Goal: Communication & Community: Participate in discussion

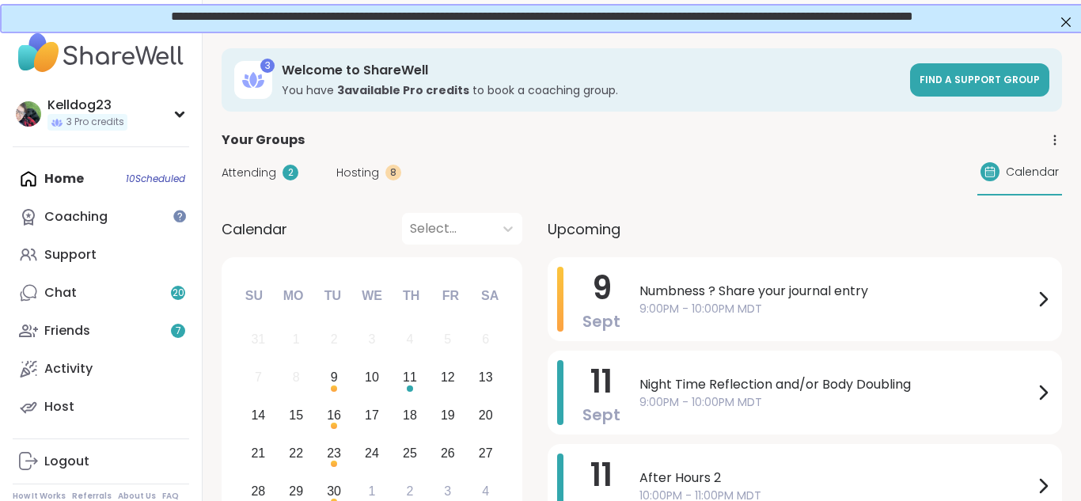
click at [354, 170] on span "Hosting" at bounding box center [357, 173] width 43 height 17
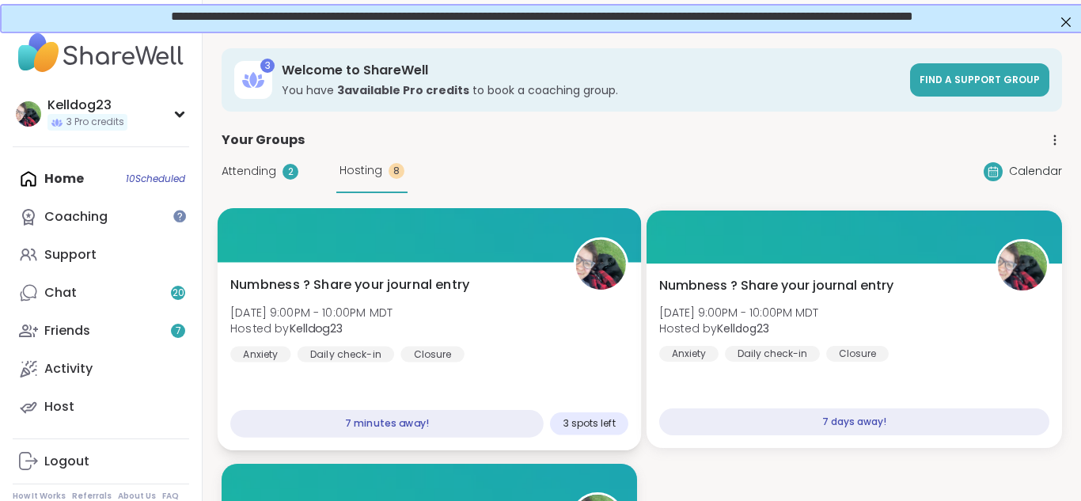
click at [412, 347] on div "Closure" at bounding box center [432, 354] width 64 height 16
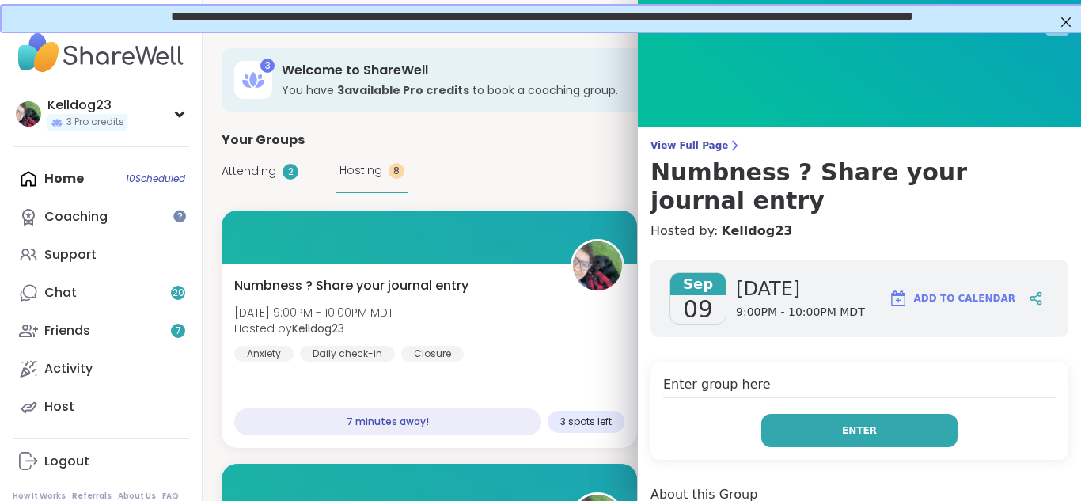
click at [857, 423] on span "Enter" at bounding box center [859, 430] width 35 height 14
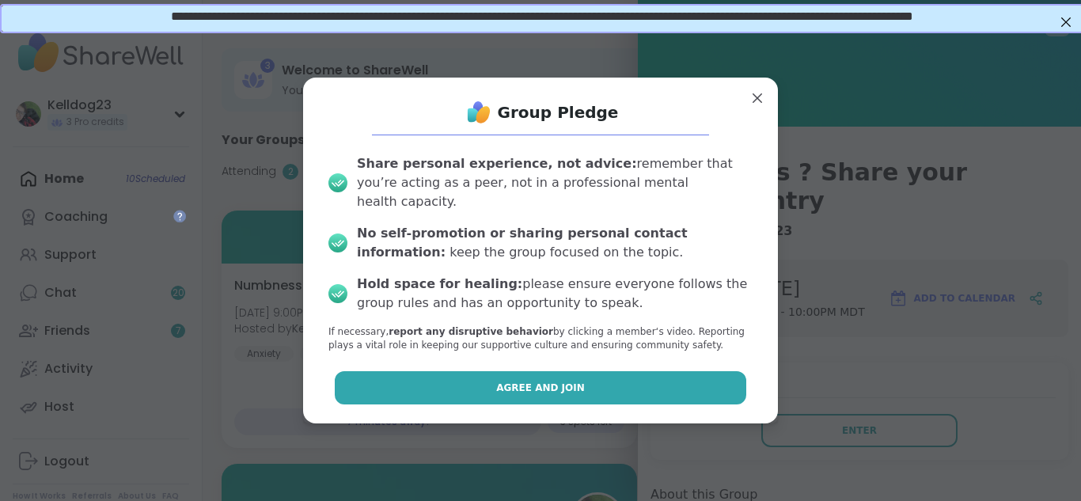
click at [574, 381] on span "Agree and Join" at bounding box center [540, 388] width 89 height 14
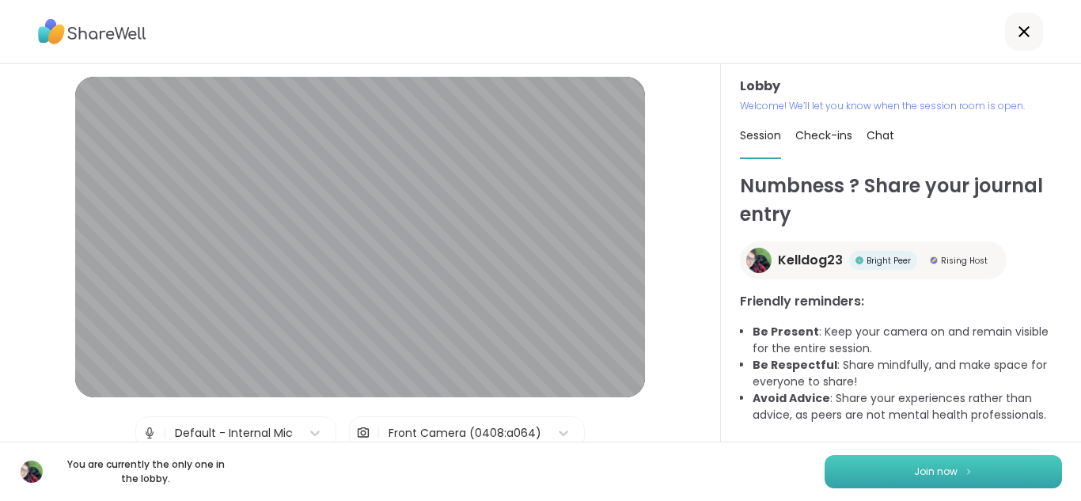
click at [866, 473] on button "Join now" at bounding box center [942, 471] width 237 height 33
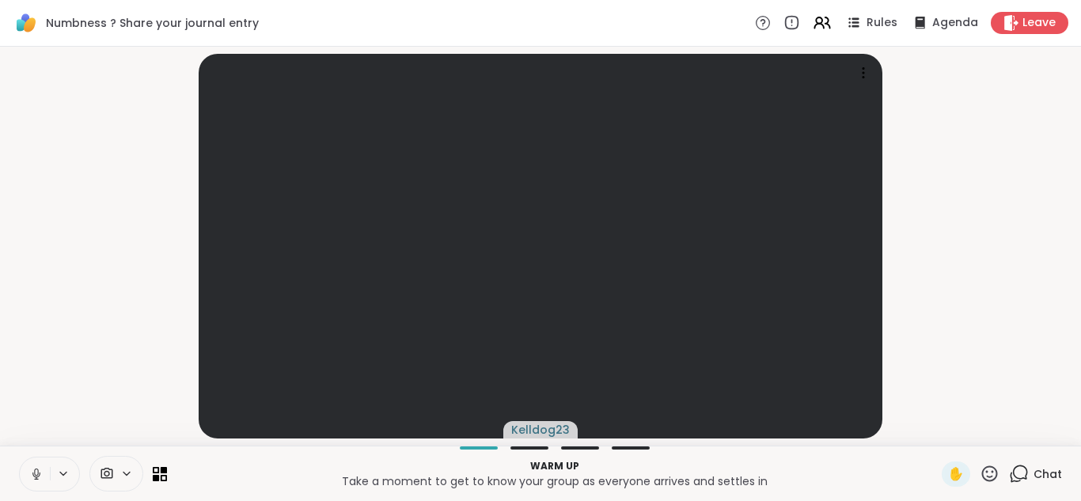
click at [38, 460] on button at bounding box center [35, 473] width 30 height 33
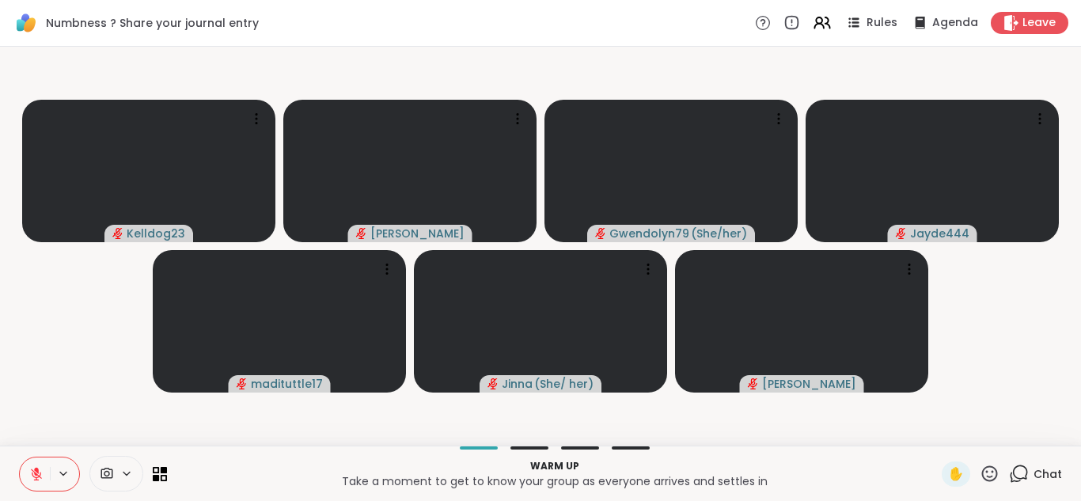
click at [25, 464] on button at bounding box center [35, 473] width 30 height 33
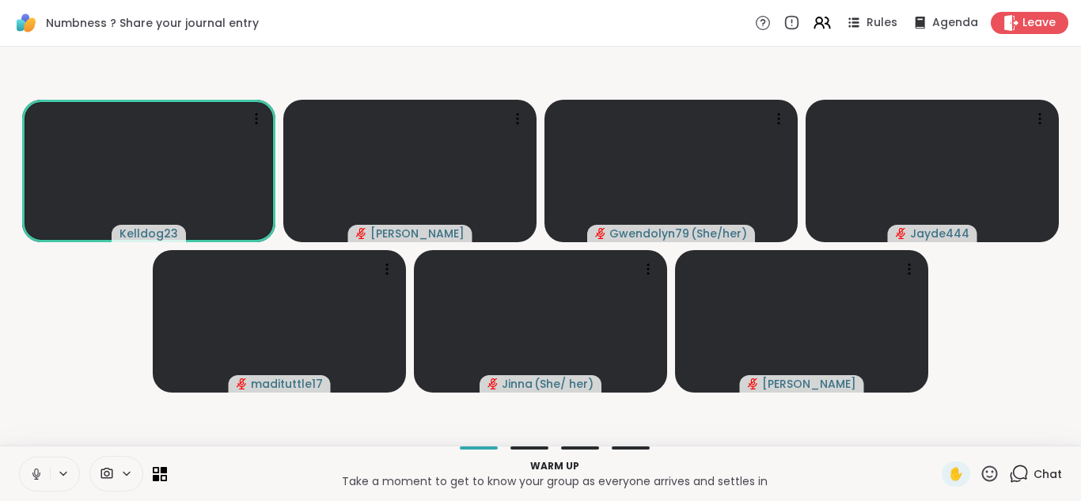
click at [25, 383] on video-player-container "Kelldog23 Sandra_D Gwendolyn79 ( She/her ) Jayde444 madituttle17 Jinna ( She/ h…" at bounding box center [540, 246] width 1062 height 386
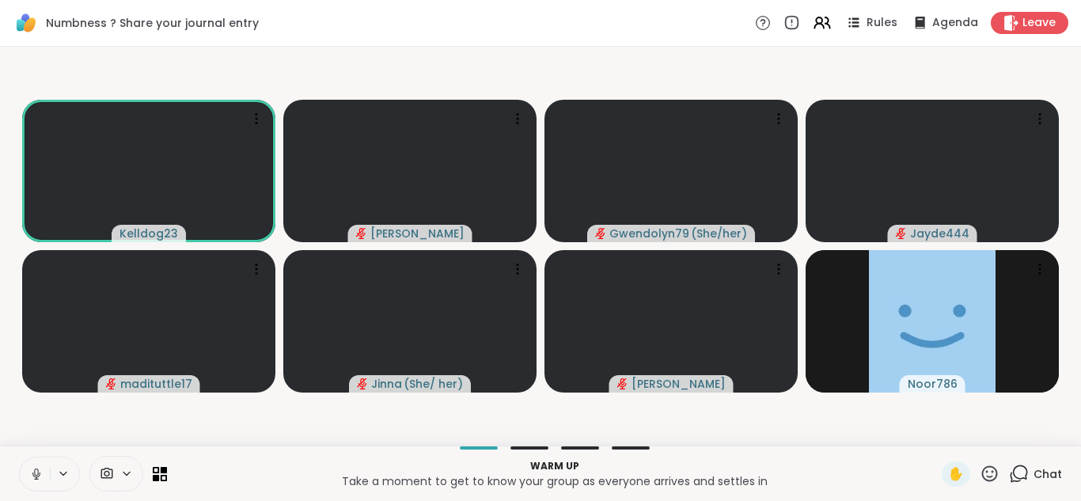
click at [1021, 471] on icon at bounding box center [1019, 474] width 20 height 20
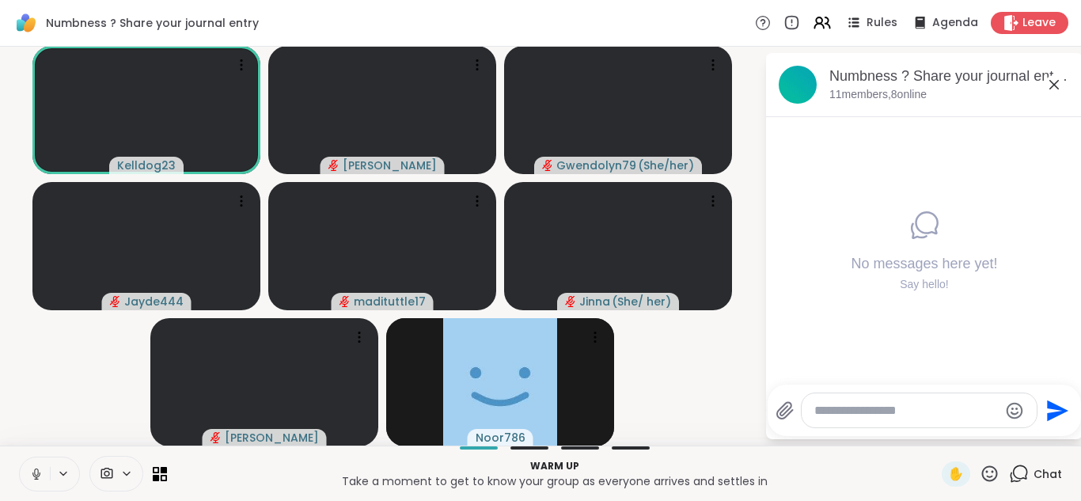
click at [1050, 83] on icon at bounding box center [1053, 84] width 19 height 19
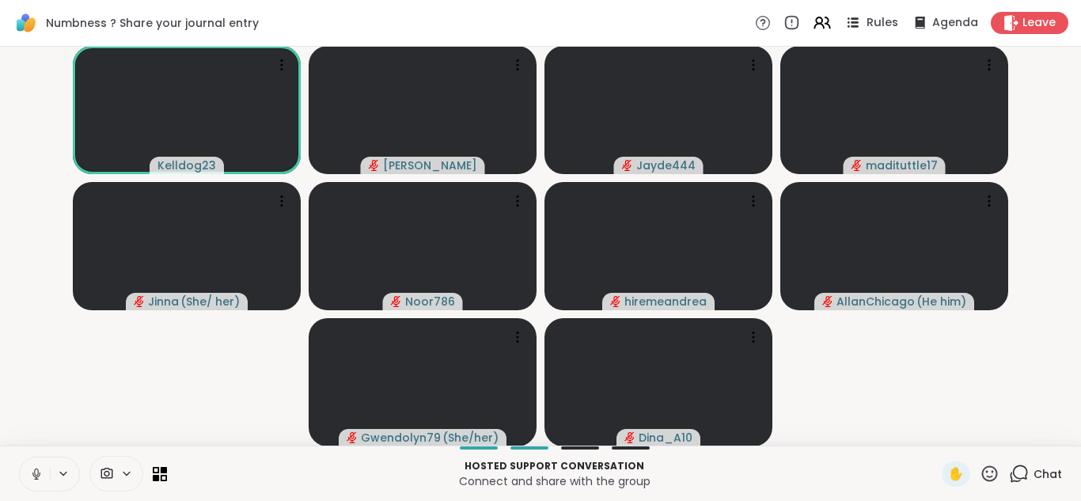
click at [872, 19] on span "Rules" at bounding box center [882, 23] width 32 height 17
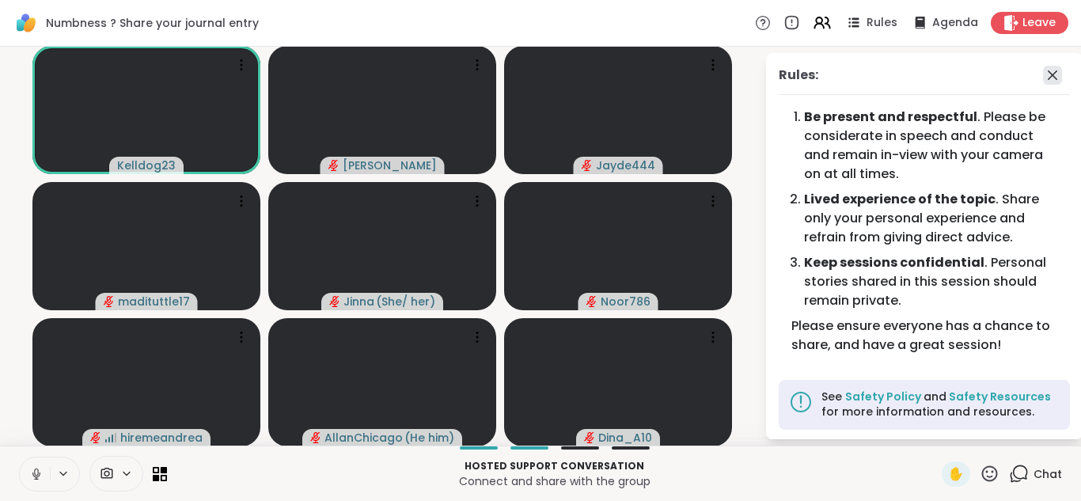
click at [1050, 74] on icon at bounding box center [1052, 75] width 19 height 19
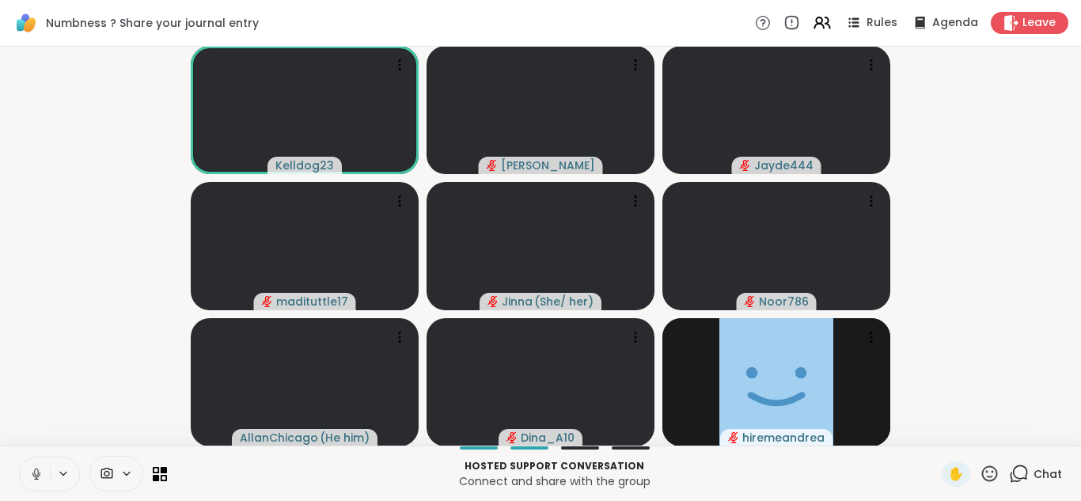
click at [1019, 469] on icon at bounding box center [1019, 474] width 20 height 20
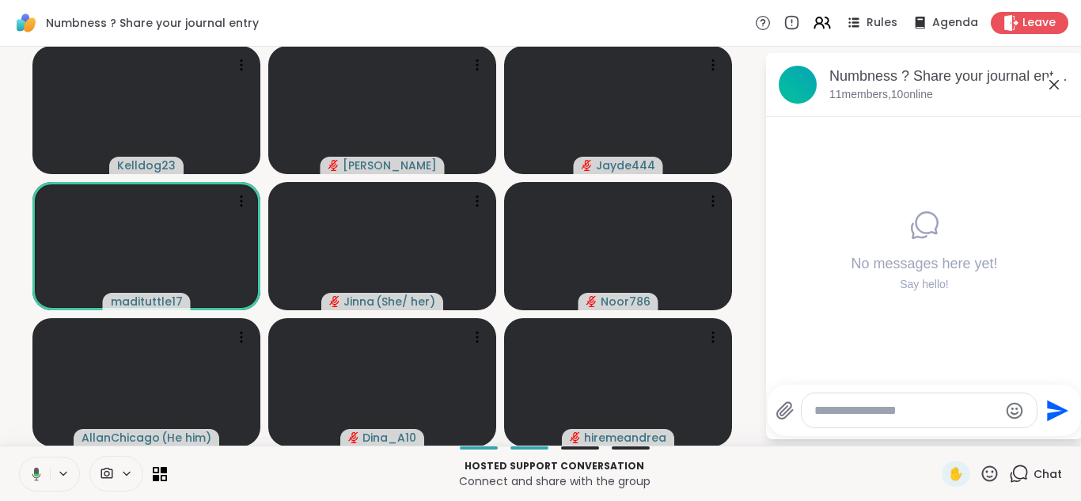
click at [1055, 87] on icon at bounding box center [1053, 84] width 19 height 19
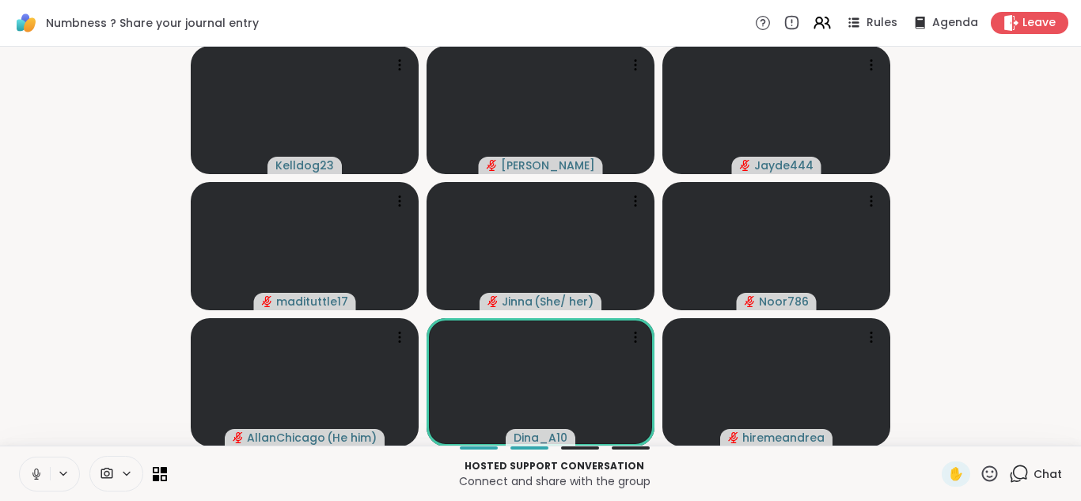
click at [21, 474] on button at bounding box center [35, 473] width 30 height 33
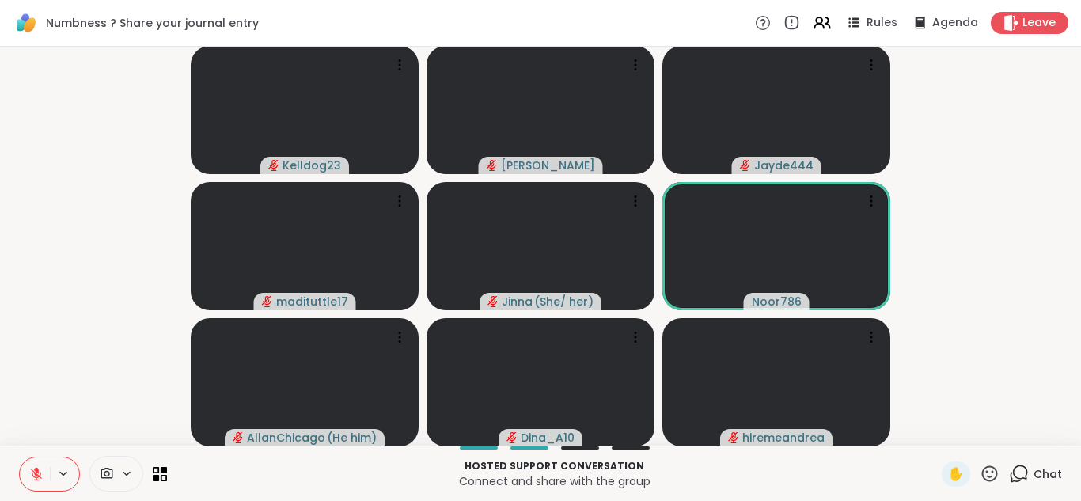
click at [27, 475] on button at bounding box center [35, 473] width 30 height 33
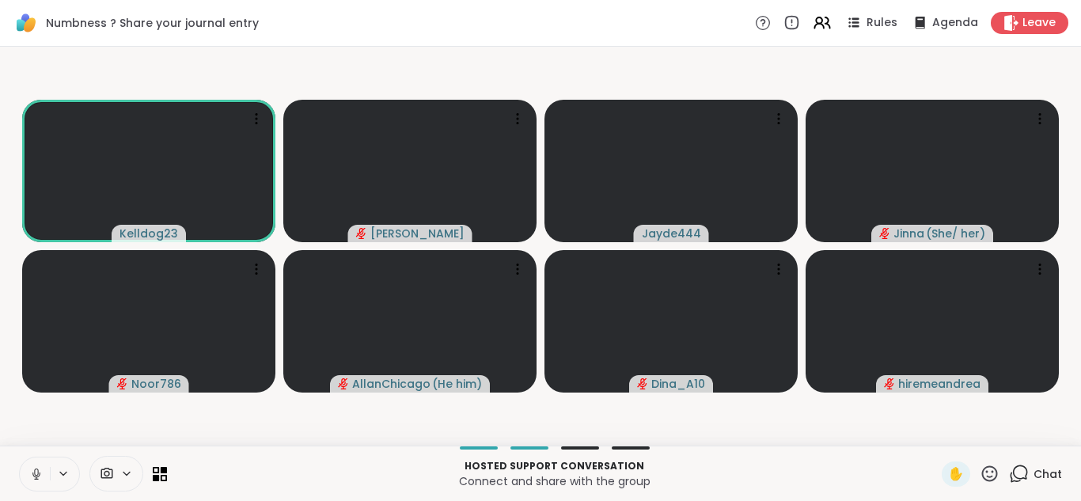
click at [34, 473] on icon at bounding box center [36, 474] width 14 height 14
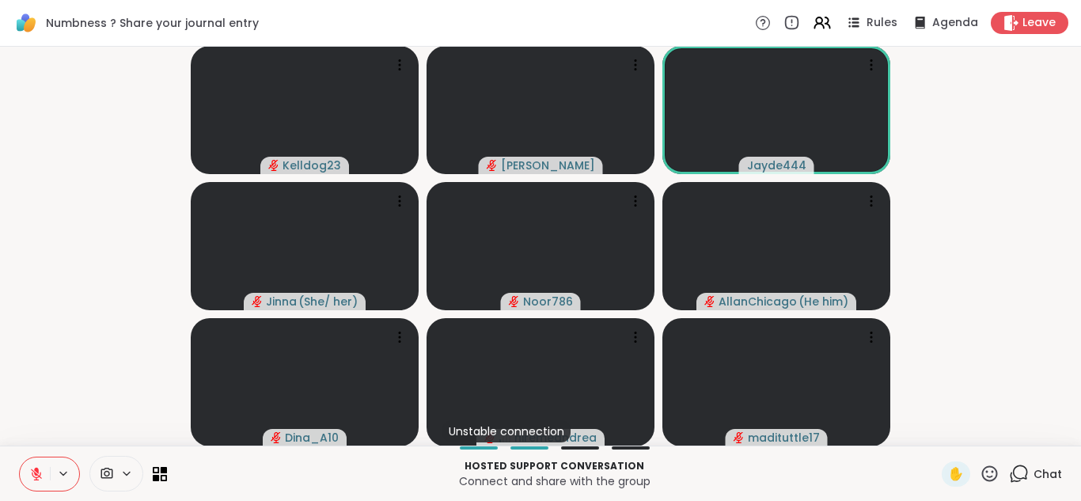
click at [32, 478] on icon at bounding box center [36, 474] width 14 height 14
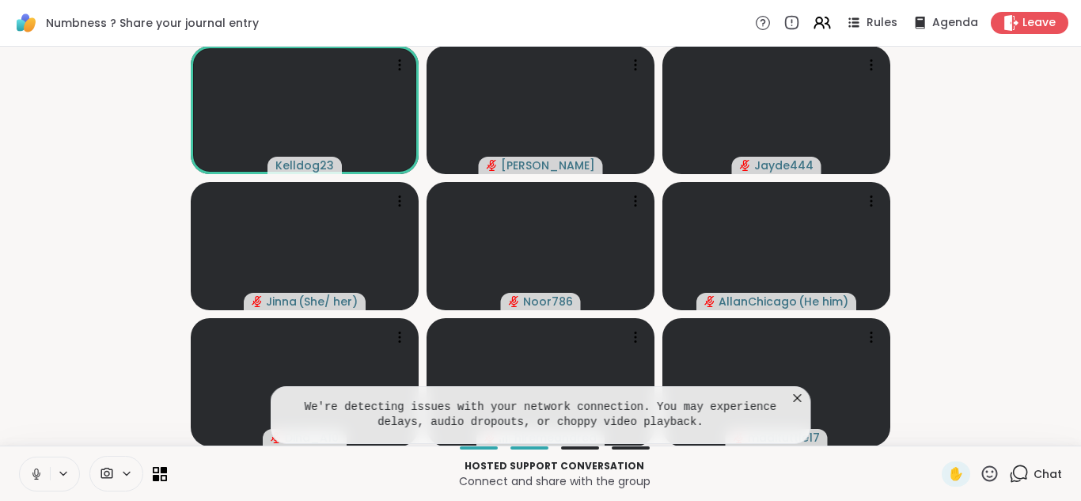
click at [797, 404] on icon at bounding box center [798, 398] width 16 height 16
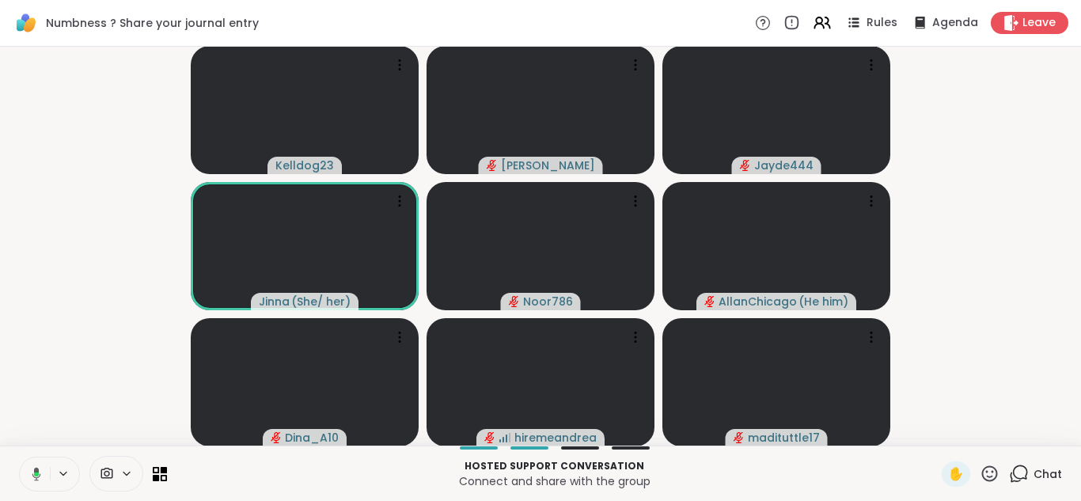
click at [27, 476] on icon at bounding box center [34, 474] width 14 height 14
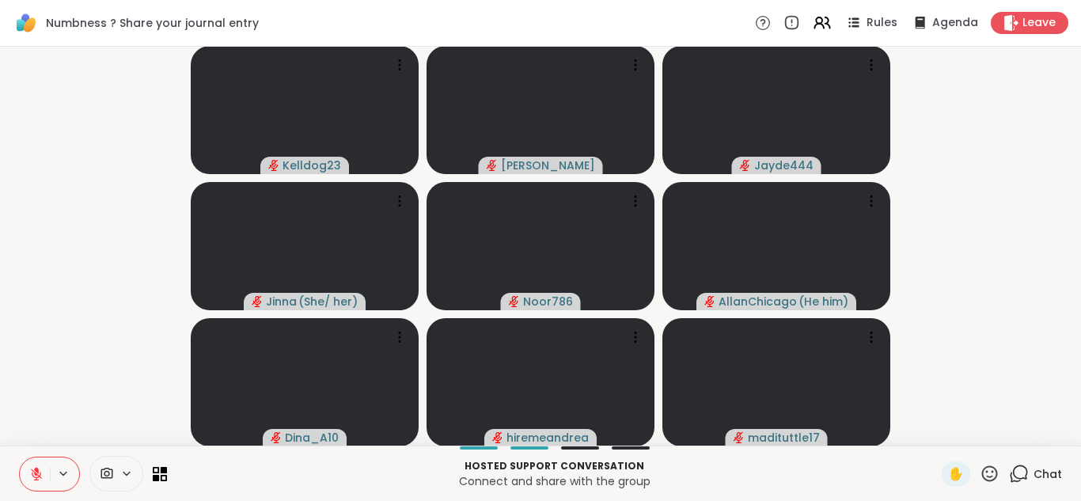
click at [36, 469] on icon at bounding box center [36, 470] width 5 height 6
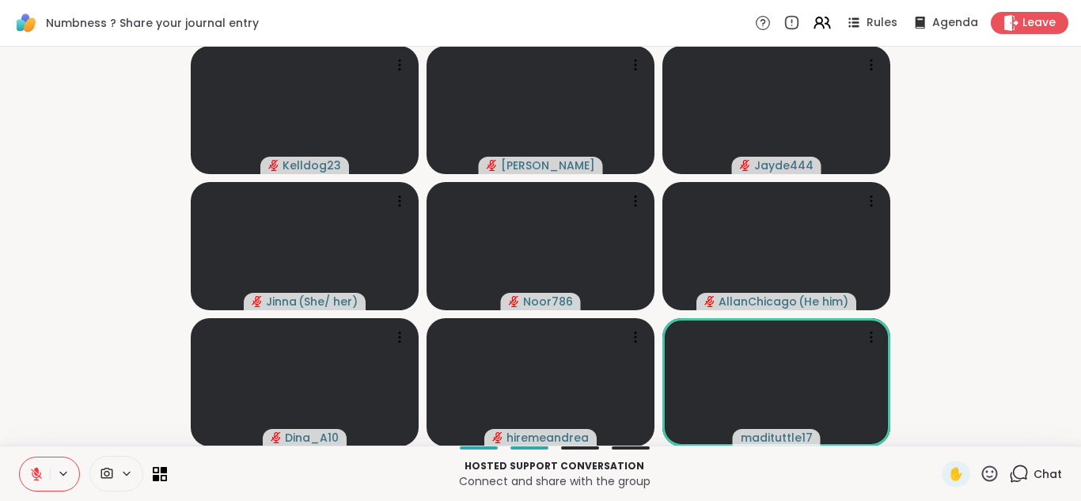
click at [40, 475] on icon at bounding box center [36, 474] width 14 height 14
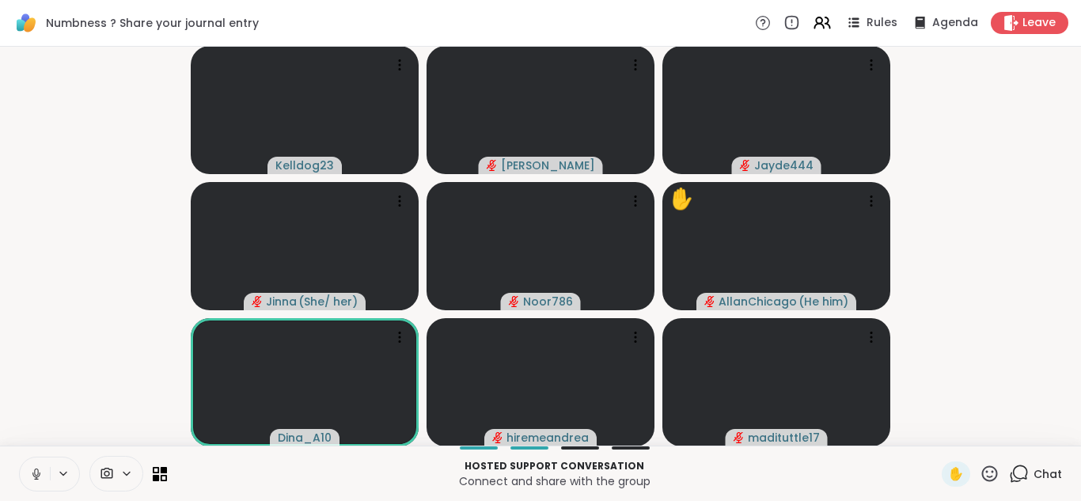
click at [37, 463] on button at bounding box center [35, 473] width 30 height 33
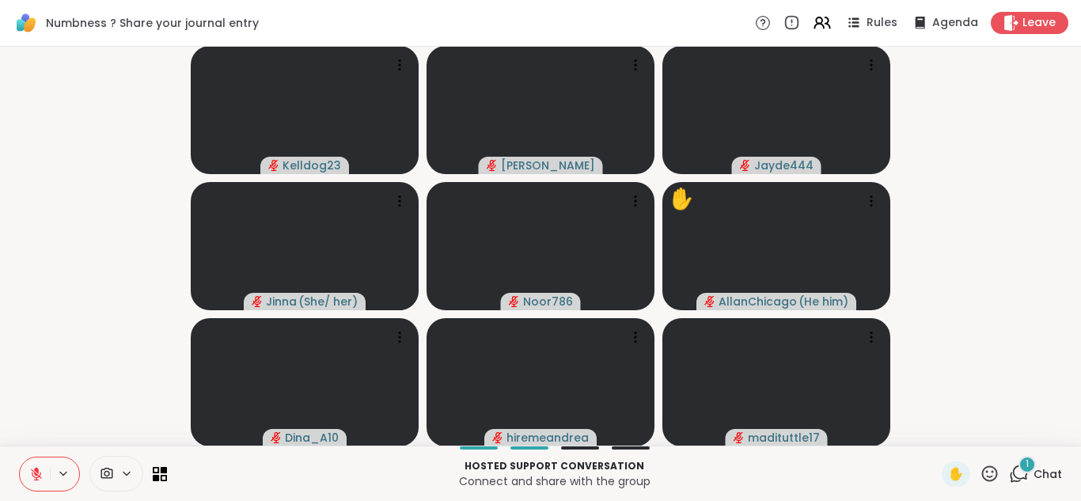
click at [37, 463] on button at bounding box center [35, 473] width 30 height 33
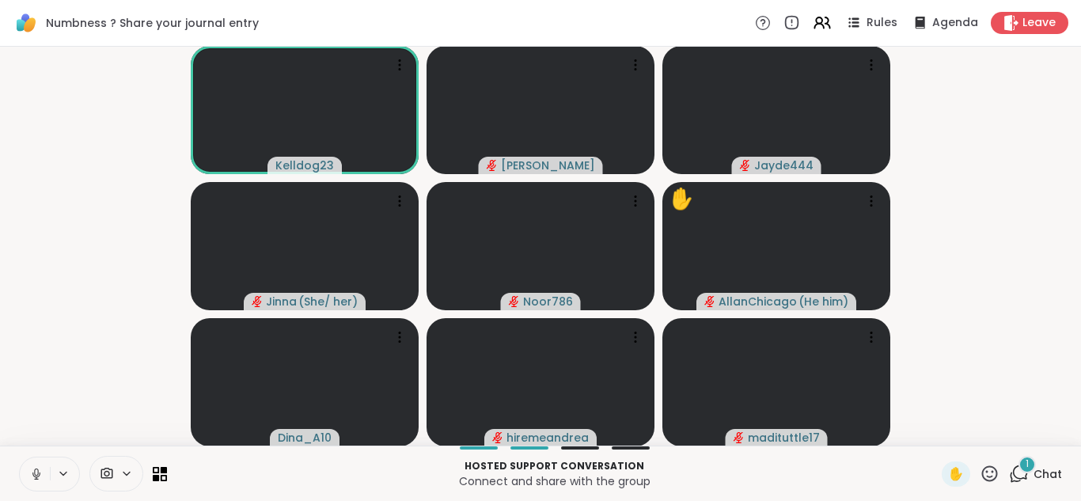
click at [79, 354] on video-player-container "Kelldog23 Sandra_D Jayde444 Jinna ( She/ her ) Noor786 ✋ AllanChicago ( He him …" at bounding box center [540, 246] width 1062 height 386
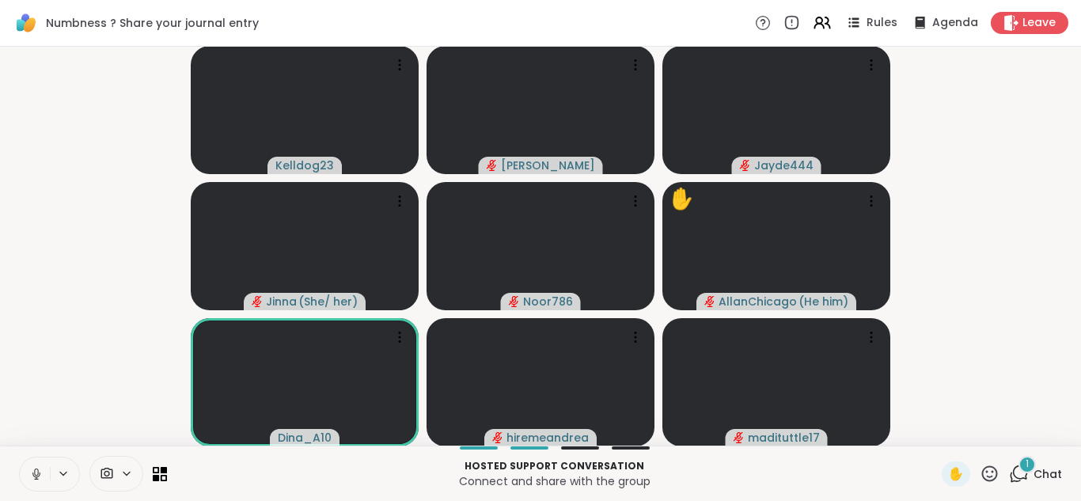
click at [33, 467] on icon at bounding box center [36, 474] width 14 height 14
click at [1027, 467] on span "1" at bounding box center [1026, 463] width 3 height 13
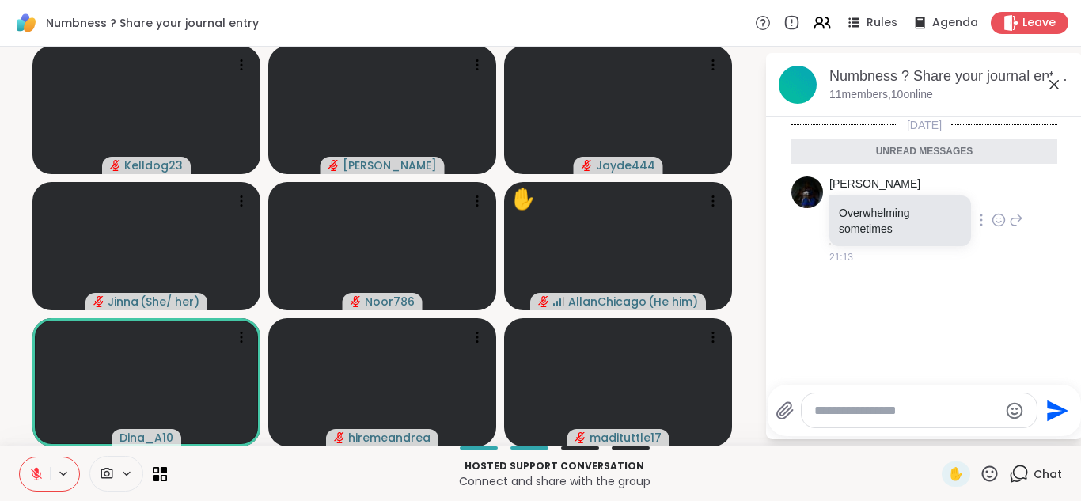
click at [995, 220] on icon at bounding box center [998, 220] width 14 height 16
click at [879, 202] on span "Select Reaction: Heart" at bounding box center [873, 195] width 14 height 16
click at [1050, 84] on icon at bounding box center [1053, 84] width 19 height 19
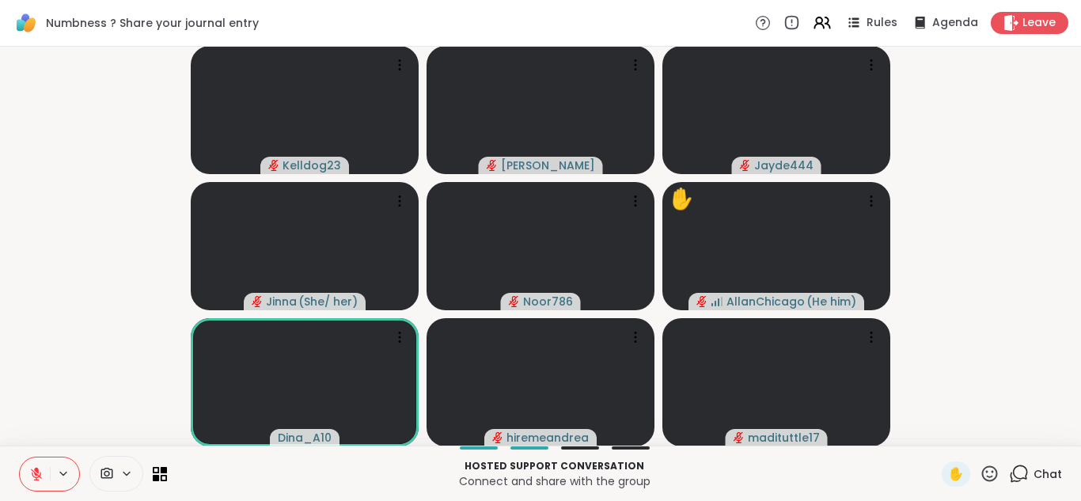
click at [40, 464] on button at bounding box center [35, 473] width 30 height 33
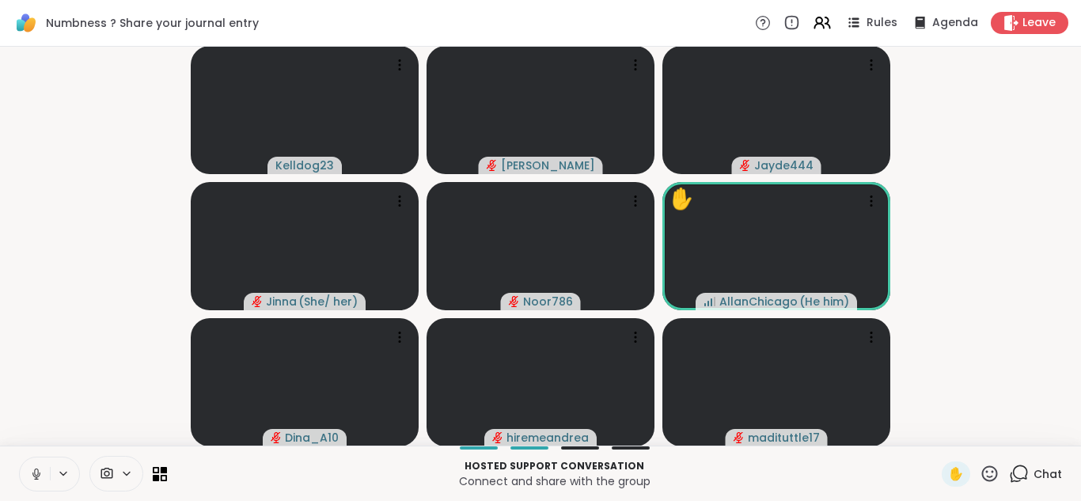
click at [37, 467] on icon at bounding box center [36, 474] width 14 height 14
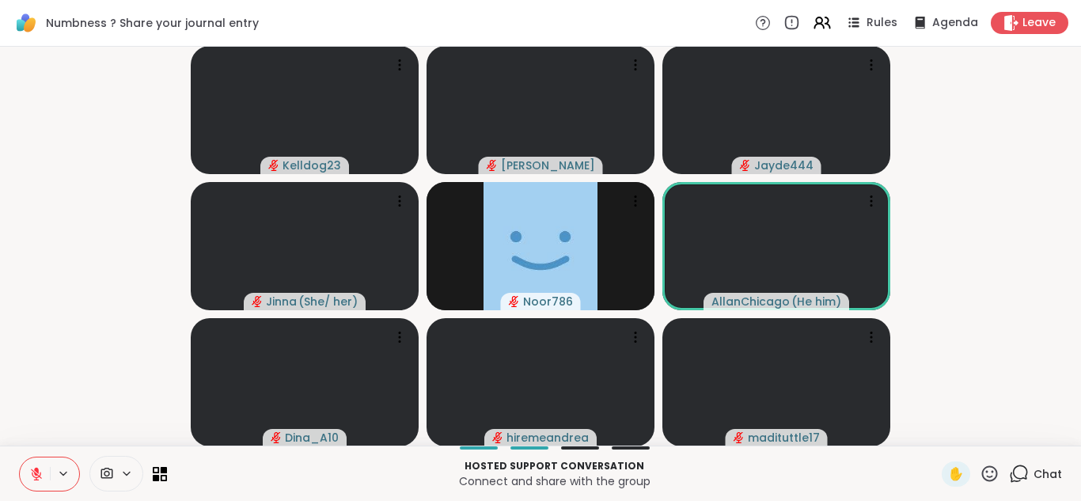
click at [40, 460] on button at bounding box center [35, 473] width 30 height 33
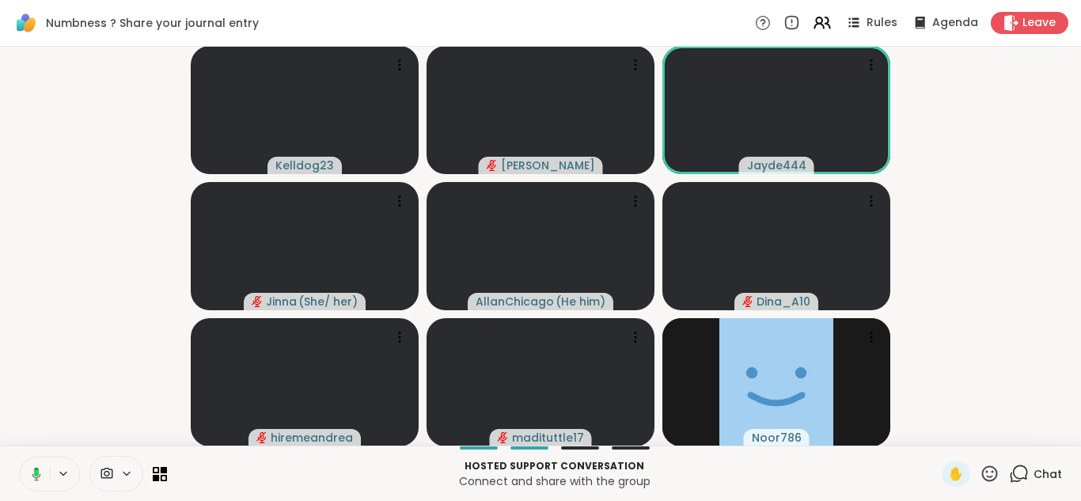
click at [37, 471] on rect at bounding box center [36, 472] width 5 height 7
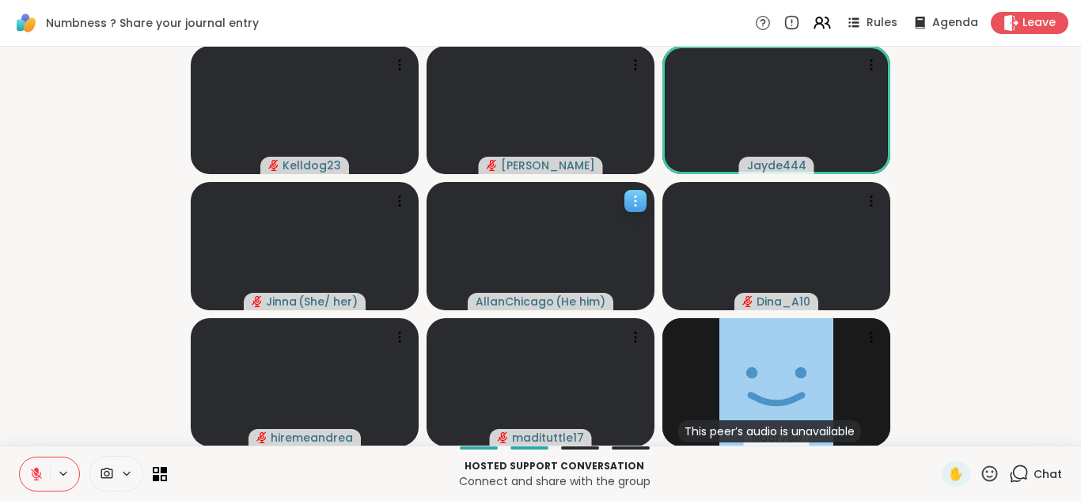
click at [631, 201] on icon at bounding box center [635, 201] width 16 height 16
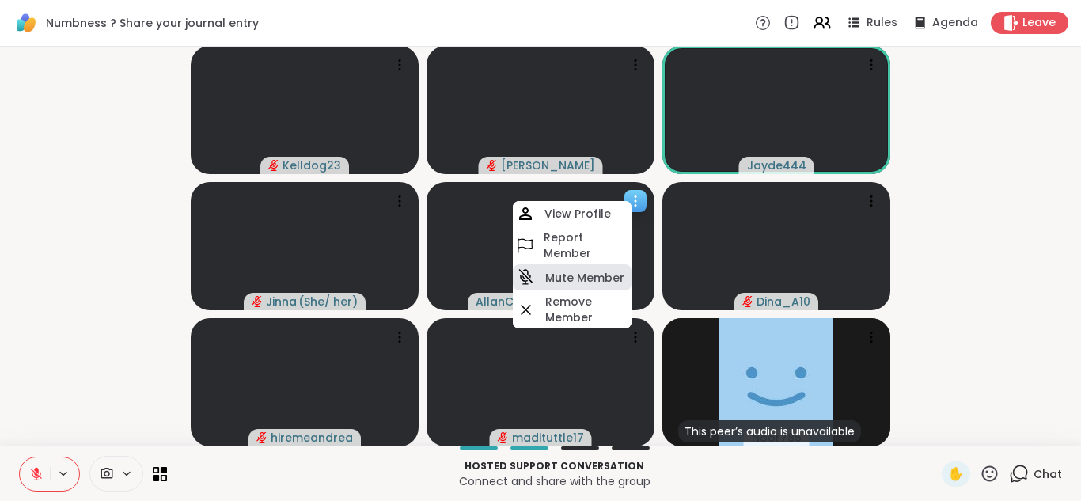
click at [594, 286] on div "Mute Member" at bounding box center [572, 277] width 119 height 26
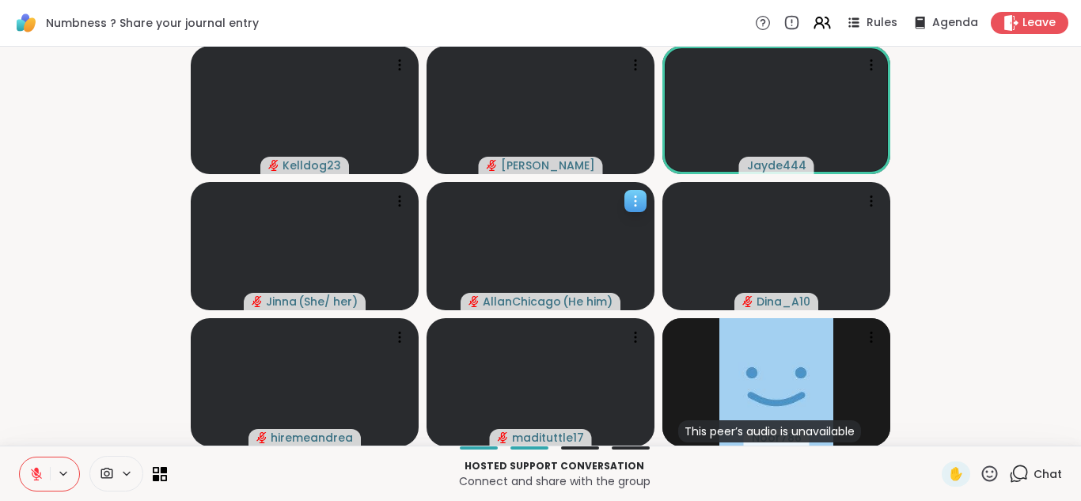
click at [631, 198] on icon at bounding box center [635, 201] width 16 height 16
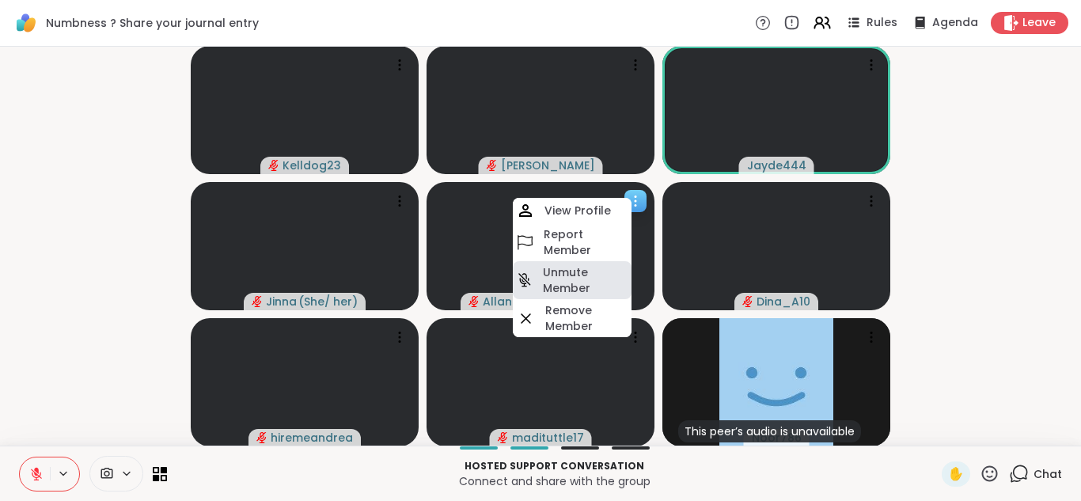
click at [581, 275] on h4 "Unmute Member" at bounding box center [585, 280] width 85 height 32
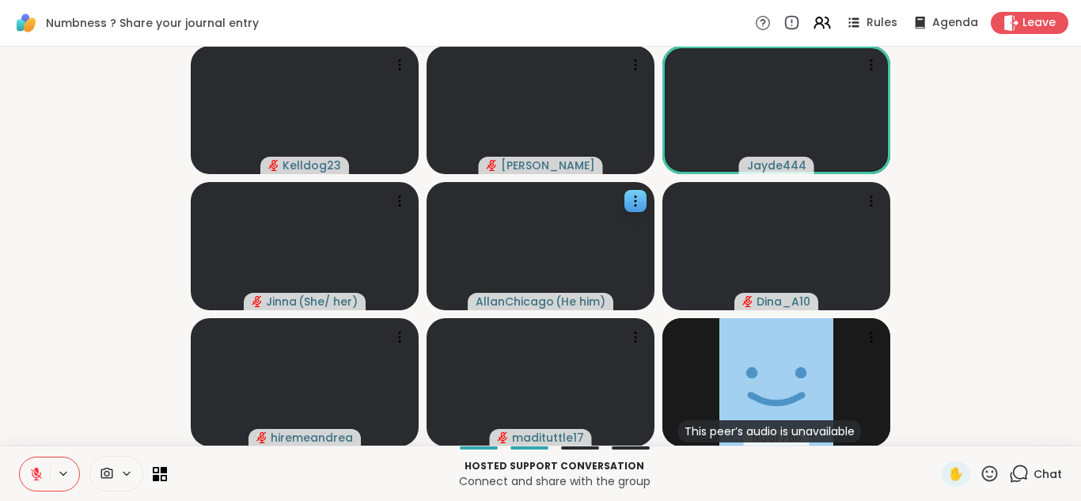
click at [31, 469] on icon at bounding box center [36, 474] width 14 height 14
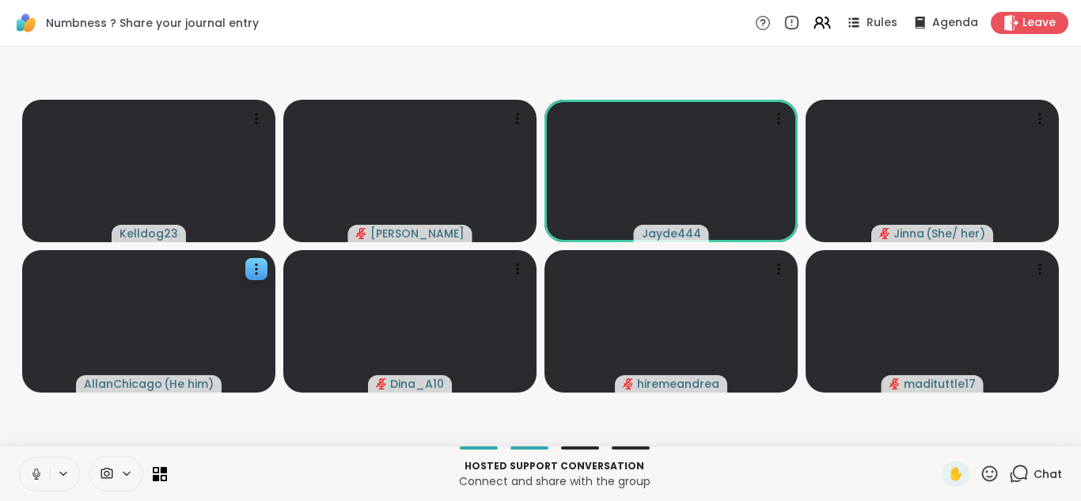
click at [33, 474] on icon at bounding box center [36, 474] width 14 height 14
click at [33, 468] on icon at bounding box center [36, 474] width 14 height 14
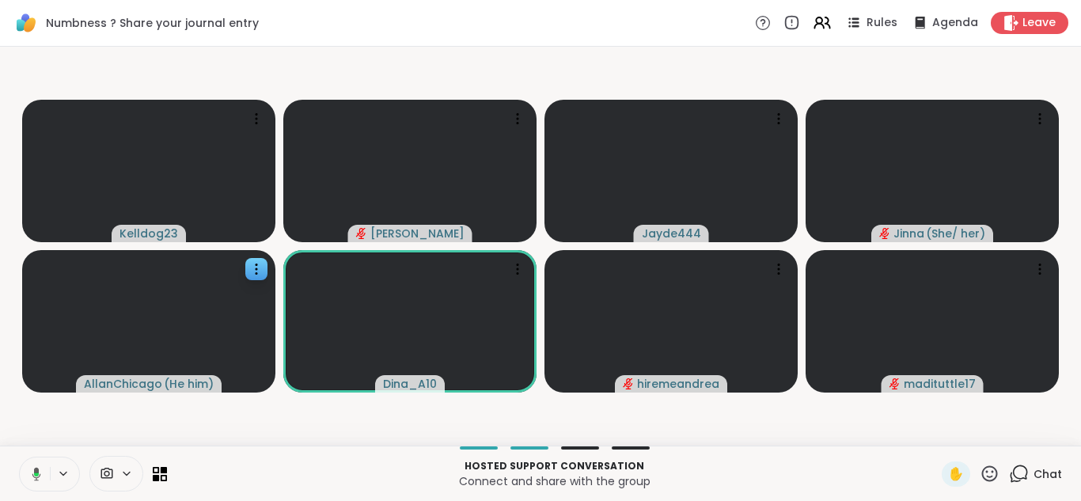
click at [36, 463] on button at bounding box center [33, 473] width 32 height 33
click at [985, 475] on icon at bounding box center [989, 474] width 20 height 20
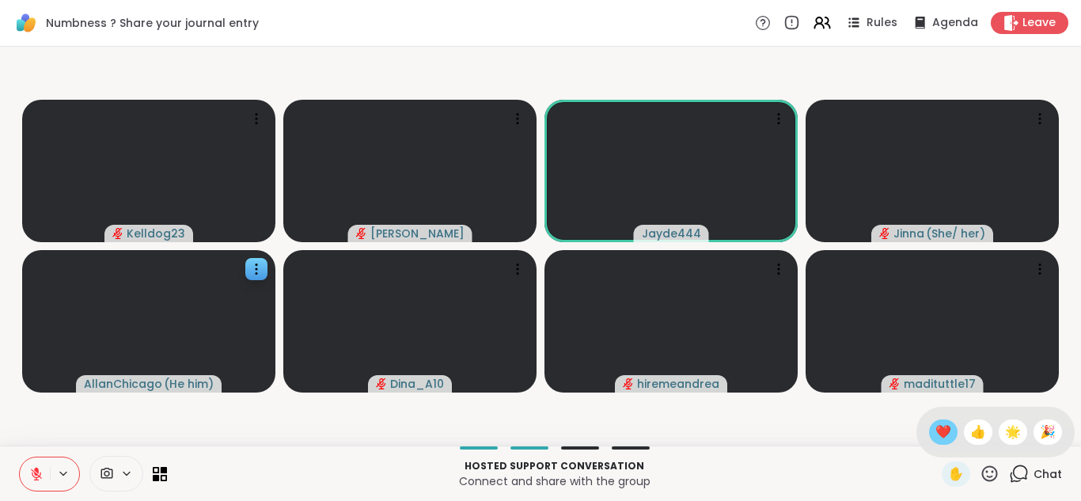
click at [944, 437] on span "❤️" at bounding box center [943, 431] width 16 height 19
click at [41, 477] on icon at bounding box center [36, 473] width 11 height 11
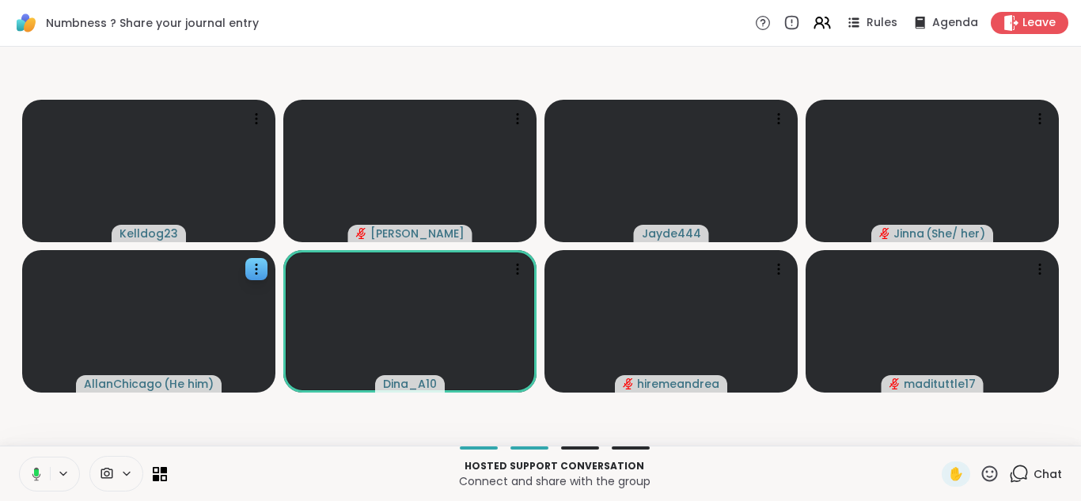
click at [33, 464] on button at bounding box center [33, 473] width 32 height 33
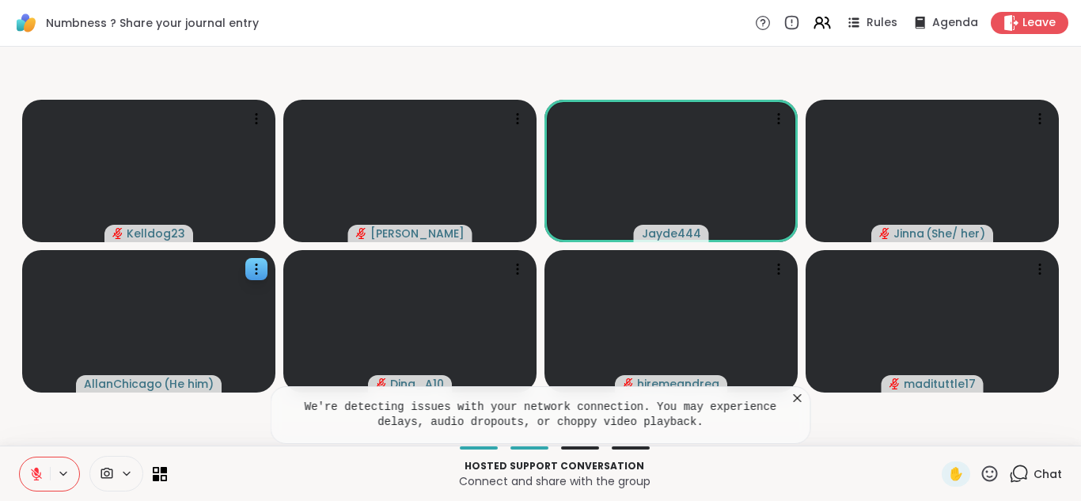
click at [794, 403] on icon at bounding box center [798, 398] width 16 height 16
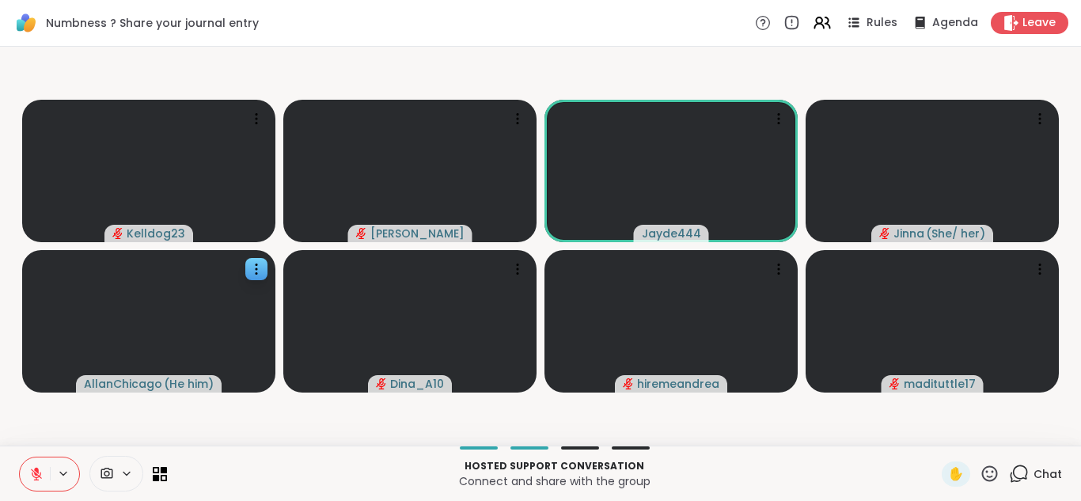
click at [38, 472] on icon at bounding box center [36, 470] width 5 height 6
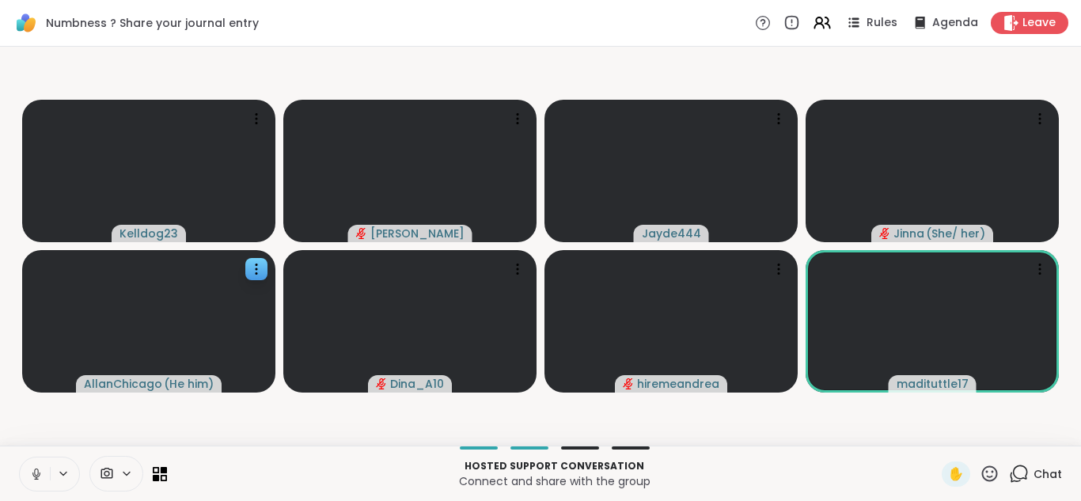
click at [37, 464] on button at bounding box center [35, 473] width 30 height 33
click at [904, 347] on video at bounding box center [931, 321] width 253 height 142
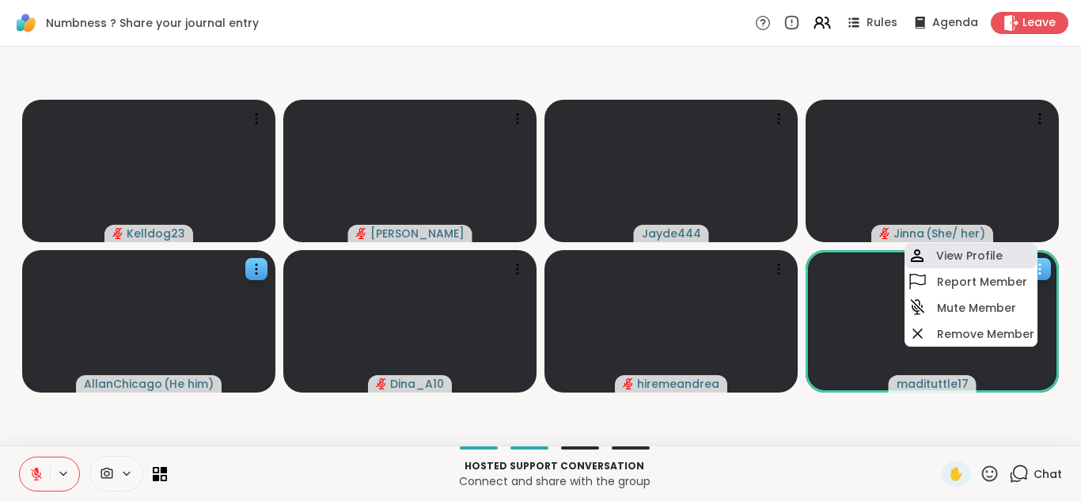
click at [949, 257] on h4 "View Profile" at bounding box center [969, 256] width 66 height 16
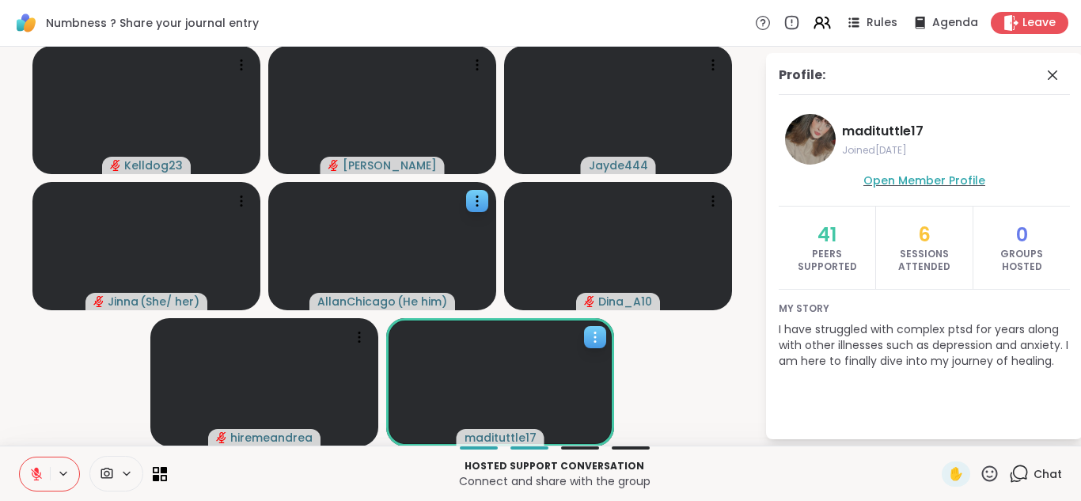
click at [923, 185] on span "Open Member Profile" at bounding box center [924, 180] width 122 height 16
click at [1050, 72] on icon at bounding box center [1052, 74] width 9 height 9
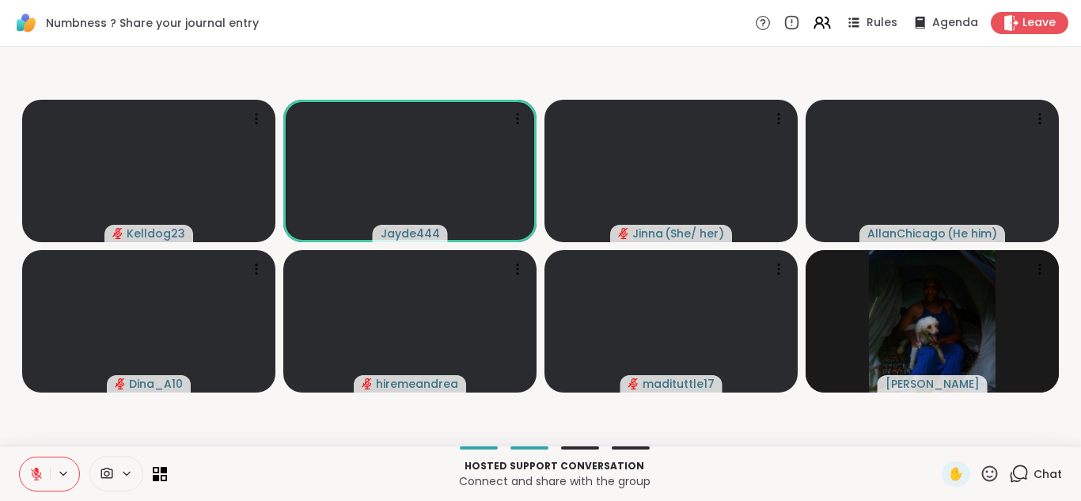
click at [40, 473] on icon at bounding box center [36, 474] width 14 height 14
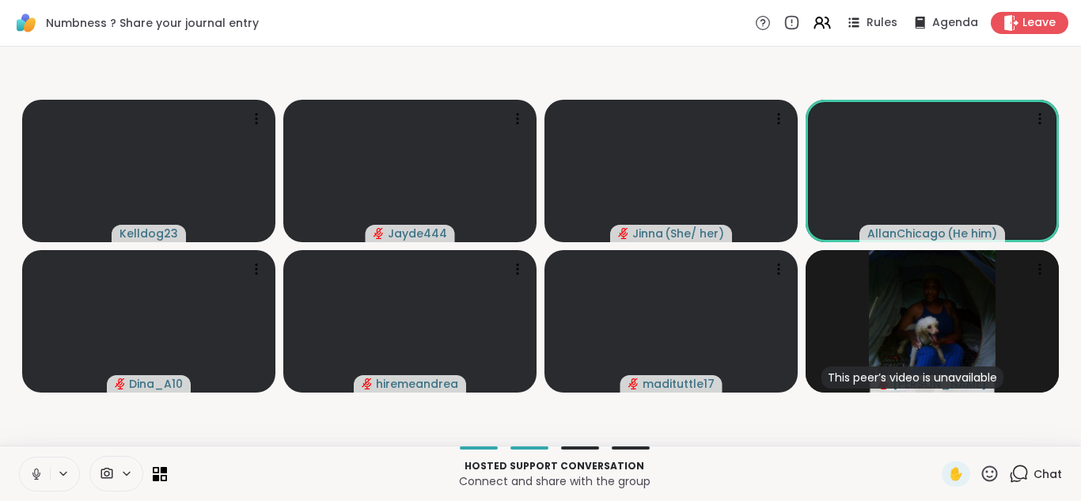
click at [29, 472] on icon at bounding box center [36, 474] width 14 height 14
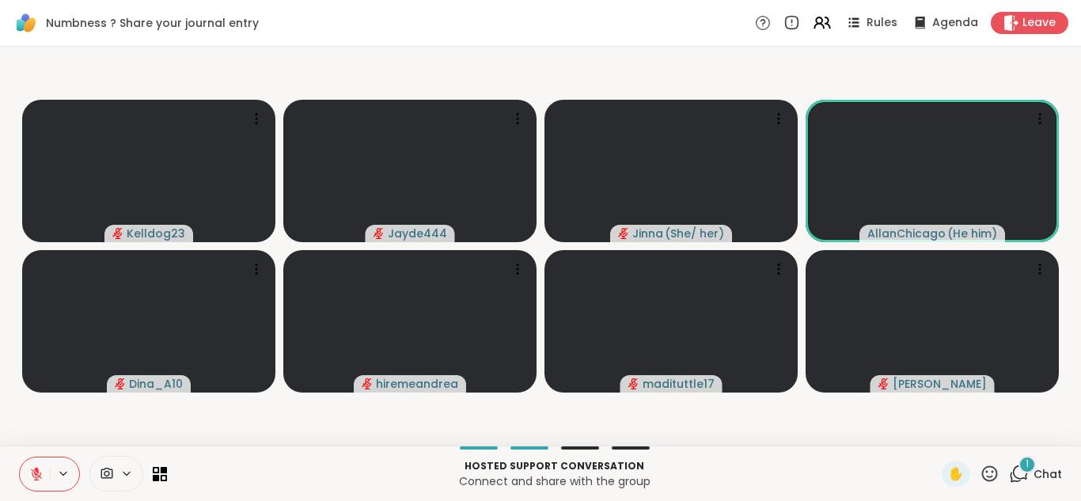
click at [33, 476] on icon at bounding box center [36, 474] width 14 height 14
click at [1024, 475] on icon at bounding box center [1019, 474] width 20 height 20
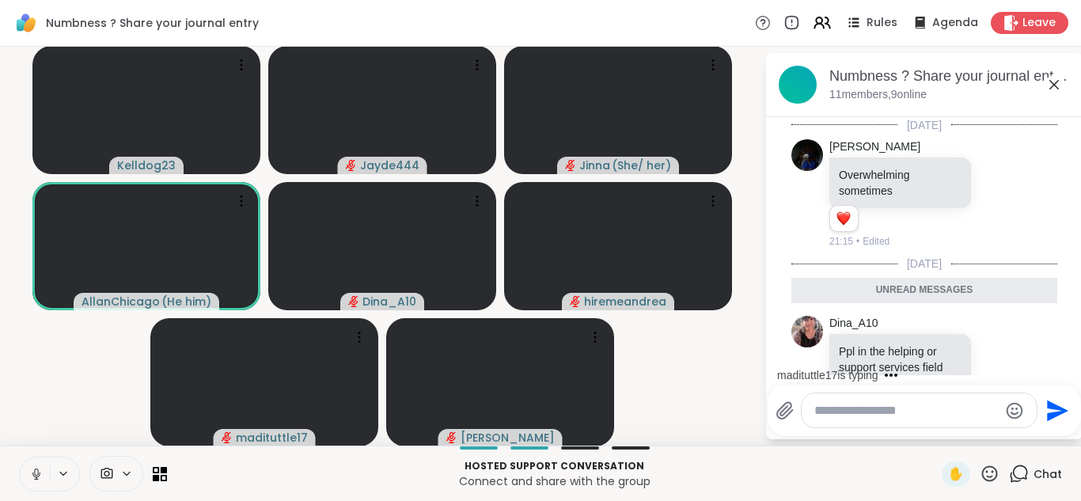
scroll to position [97, 0]
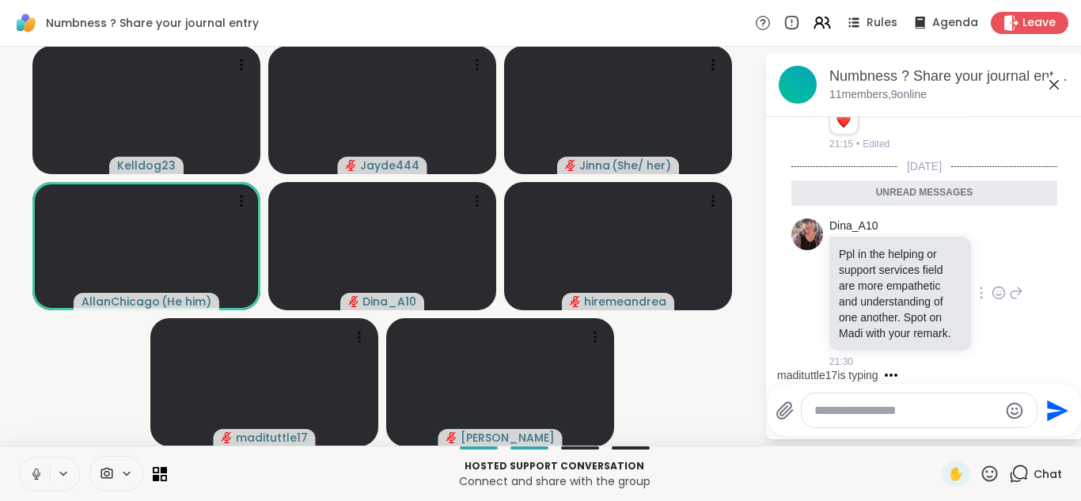
click at [992, 291] on icon at bounding box center [998, 293] width 14 height 16
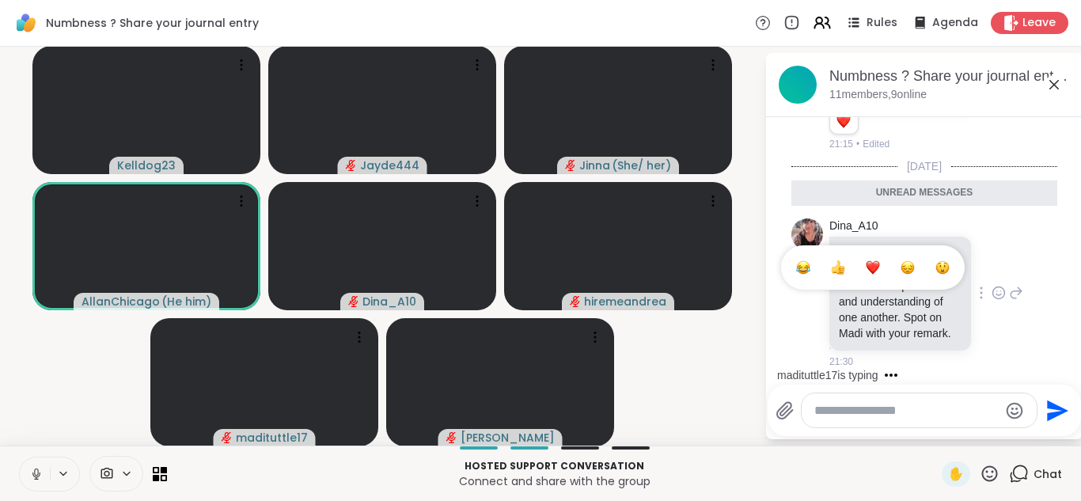
click at [876, 267] on div "Select Reaction: Heart" at bounding box center [873, 267] width 14 height 14
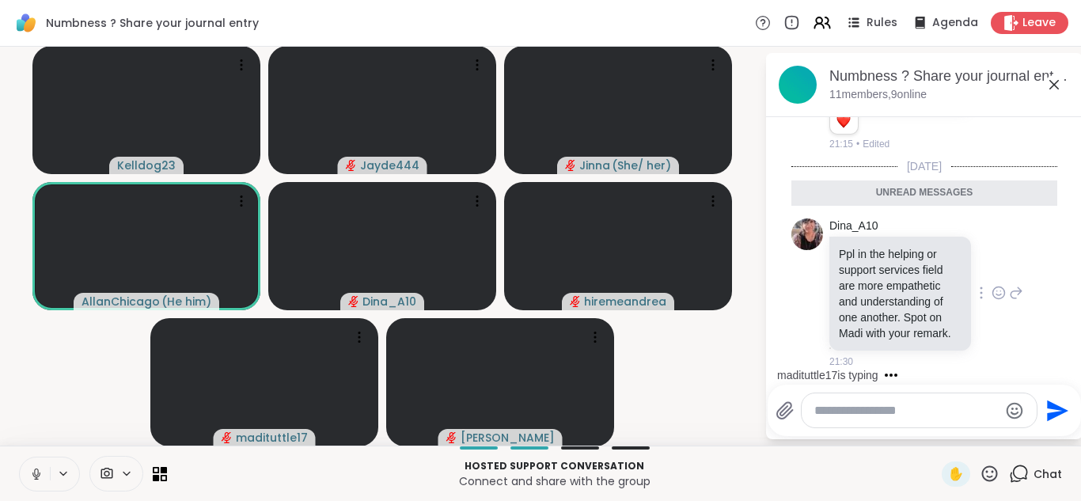
scroll to position [120, 0]
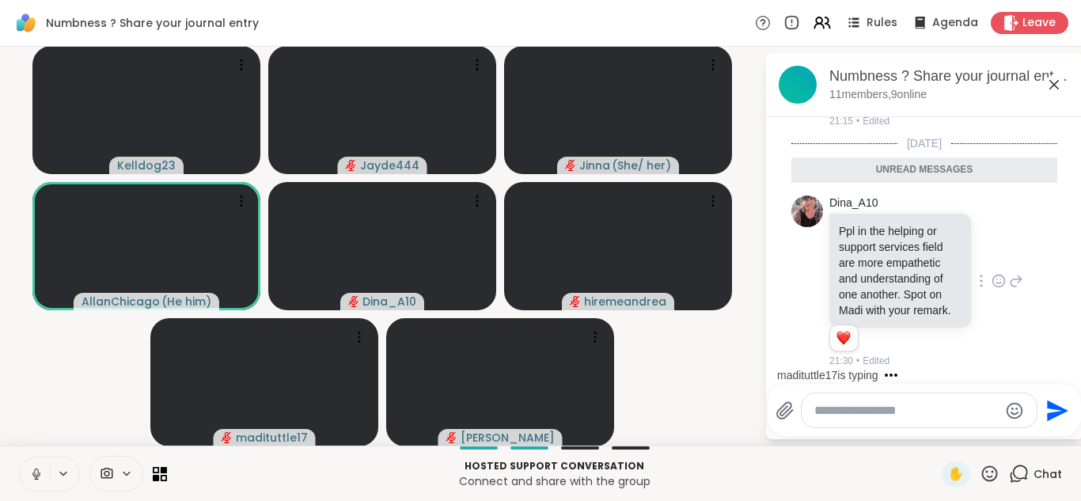
click at [1052, 89] on icon at bounding box center [1053, 84] width 19 height 19
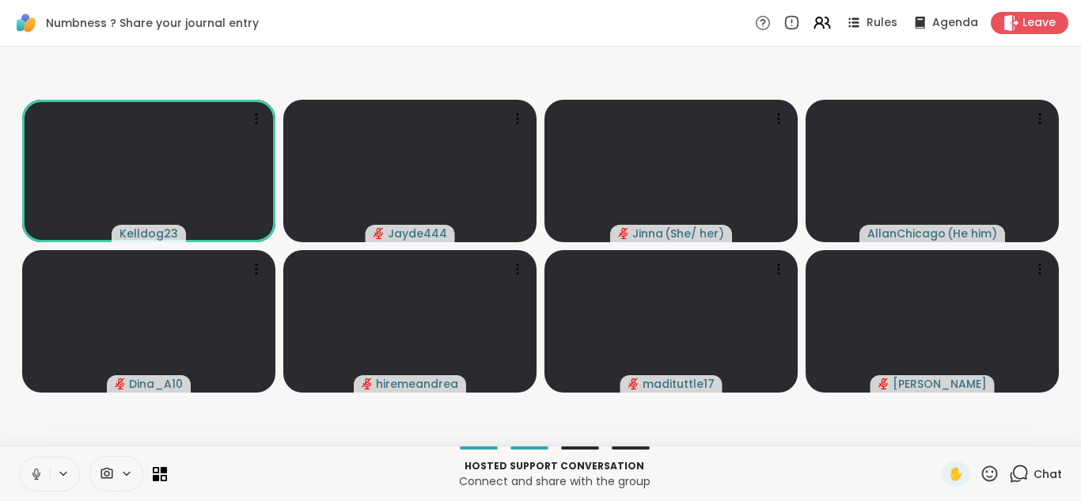
click at [38, 469] on icon at bounding box center [36, 474] width 14 height 14
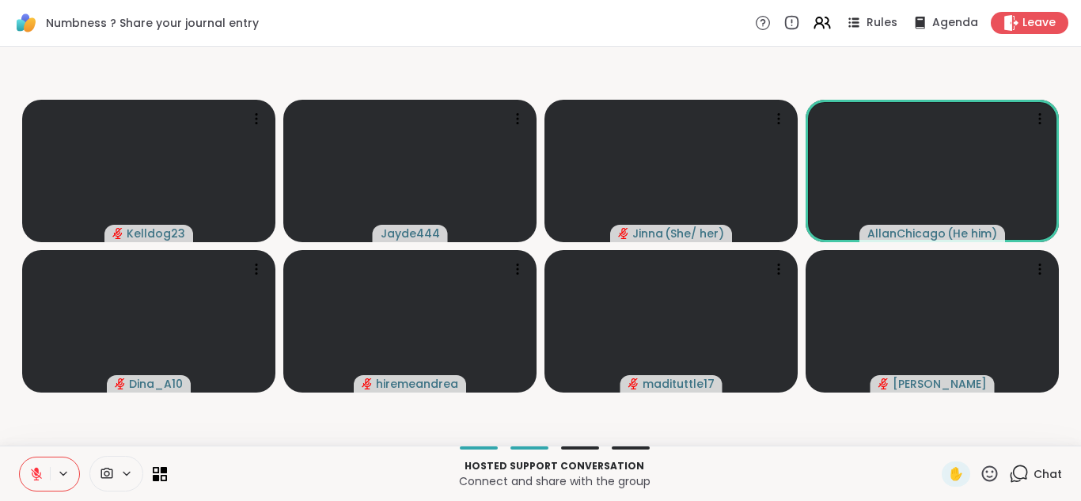
click at [34, 464] on button at bounding box center [35, 473] width 30 height 33
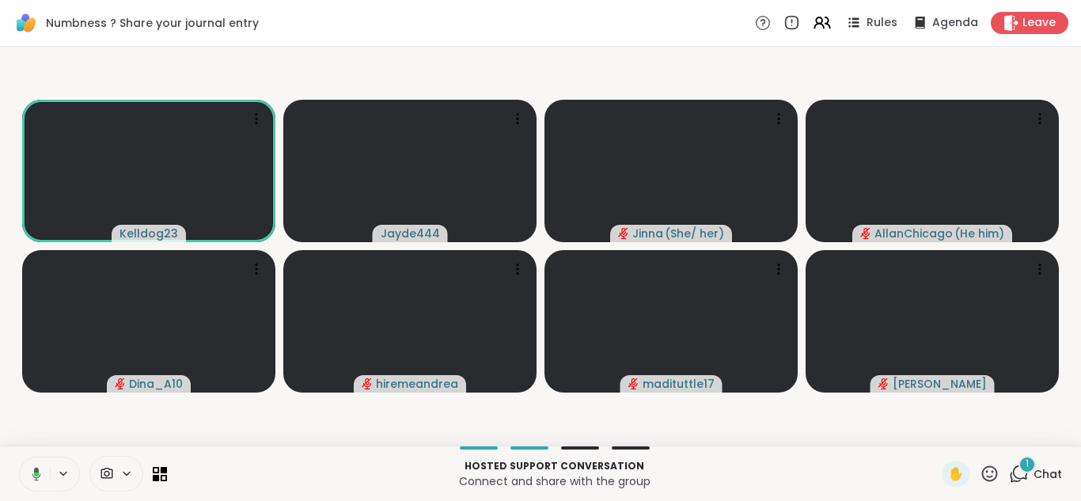
click at [1021, 481] on icon at bounding box center [1019, 474] width 20 height 20
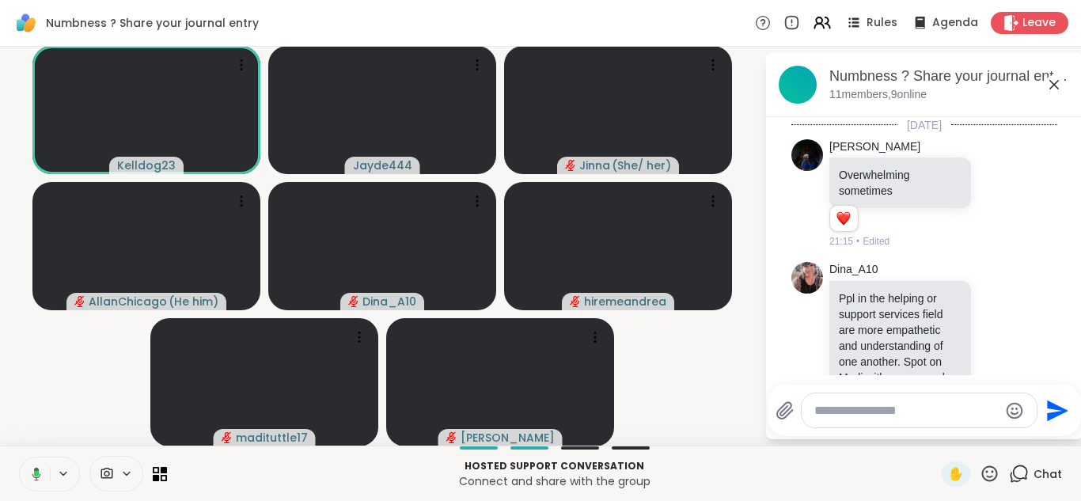
scroll to position [237, 0]
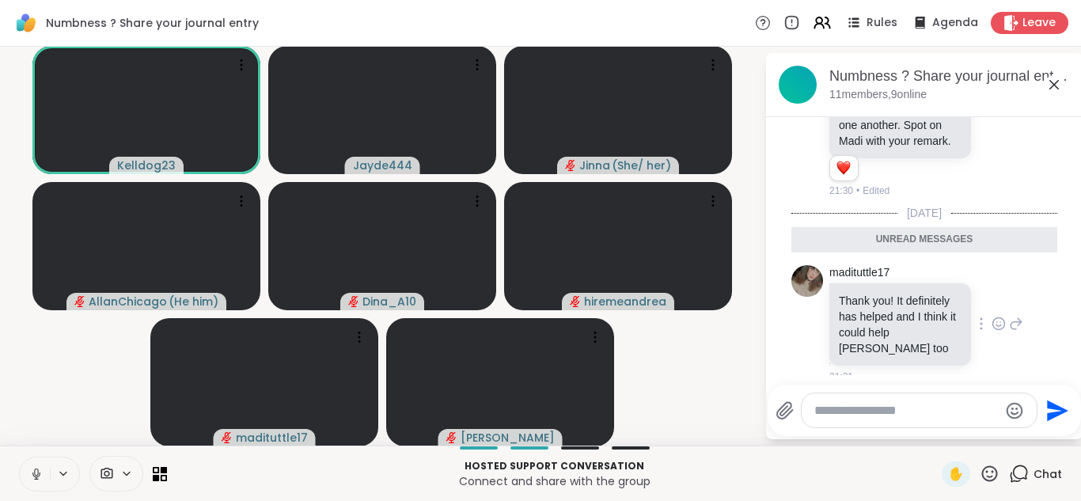
click at [997, 316] on icon at bounding box center [998, 324] width 14 height 16
click at [867, 291] on div "Select Reaction: Heart" at bounding box center [873, 298] width 14 height 14
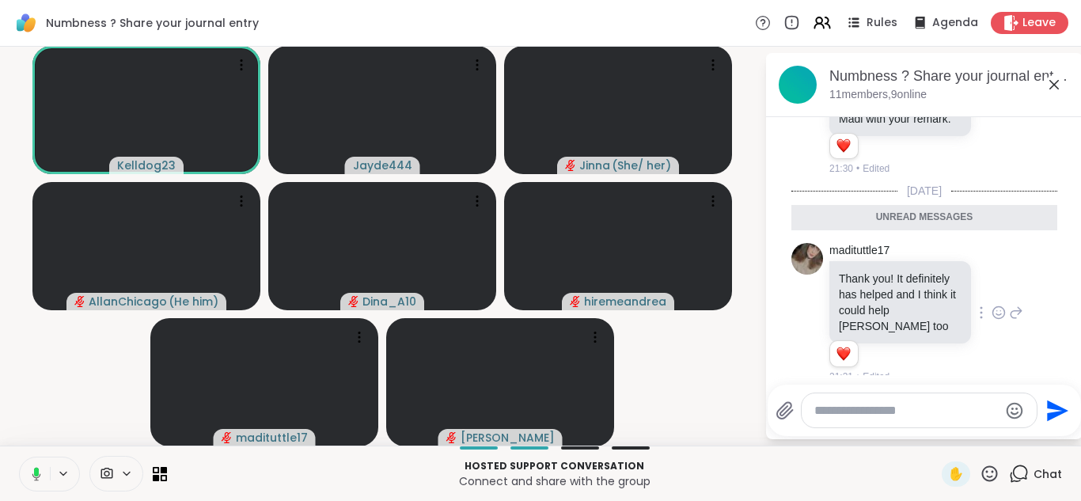
click at [1053, 89] on icon at bounding box center [1053, 84] width 19 height 19
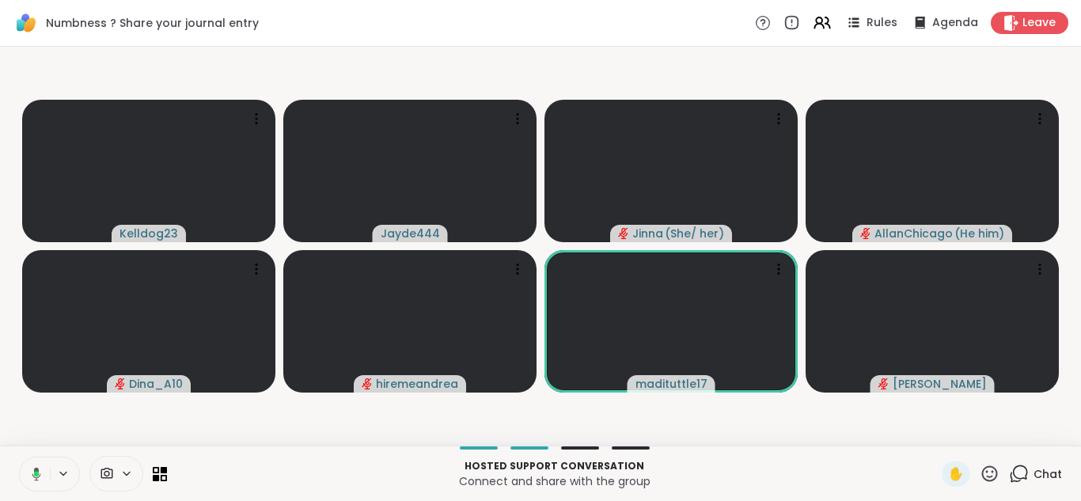
click at [23, 471] on button at bounding box center [33, 473] width 32 height 33
click at [1023, 472] on icon at bounding box center [1019, 474] width 20 height 20
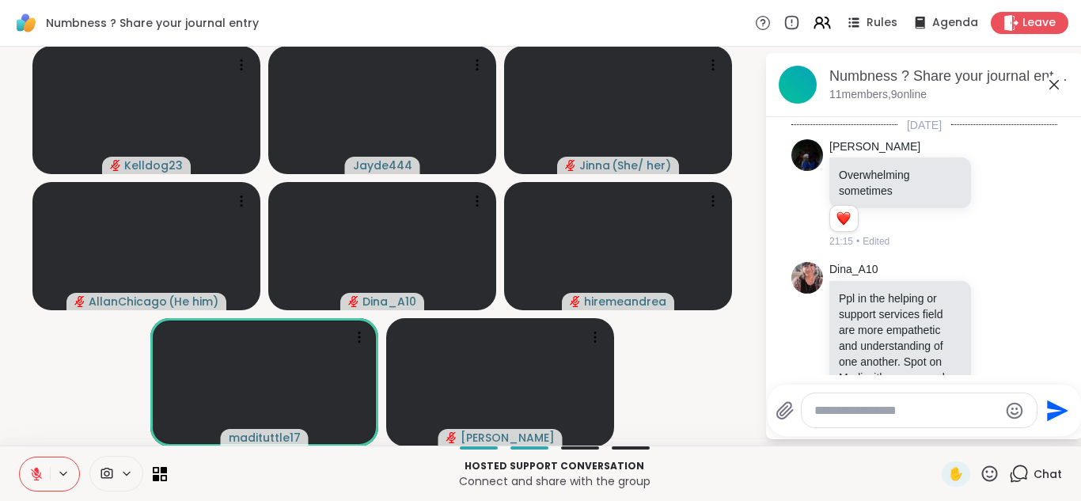
scroll to position [206, 0]
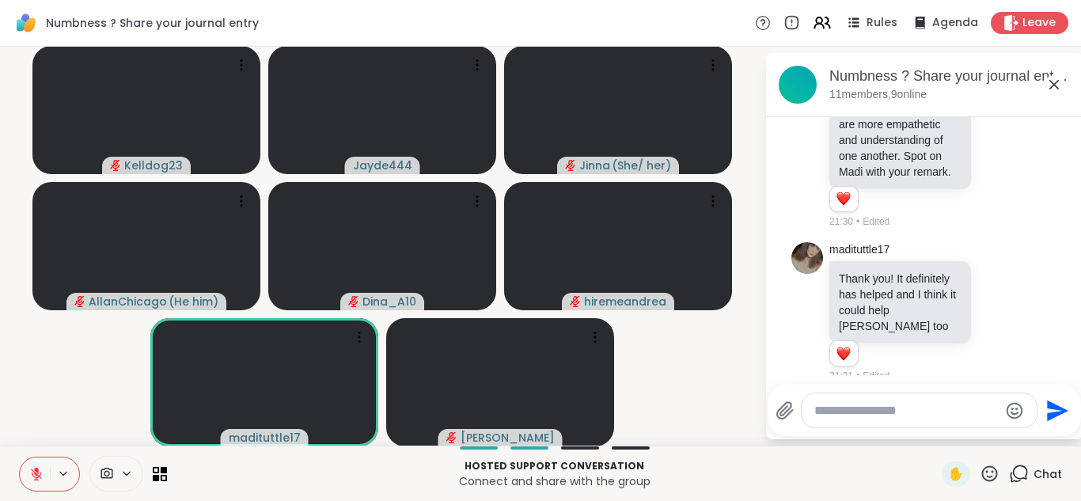
click at [1048, 84] on icon at bounding box center [1053, 84] width 19 height 19
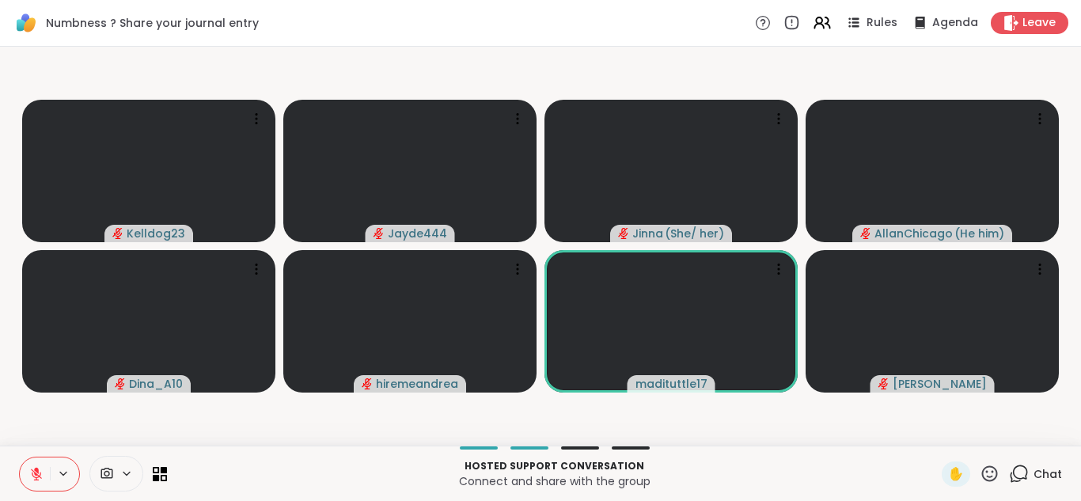
click at [30, 462] on button at bounding box center [35, 473] width 30 height 33
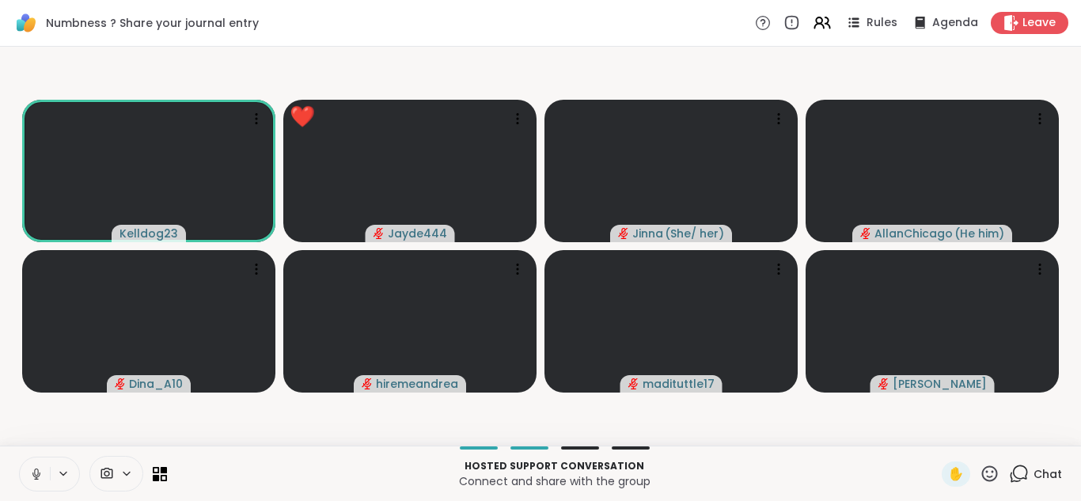
click at [985, 468] on icon at bounding box center [990, 473] width 16 height 16
click at [948, 429] on span "❤️" at bounding box center [943, 431] width 16 height 19
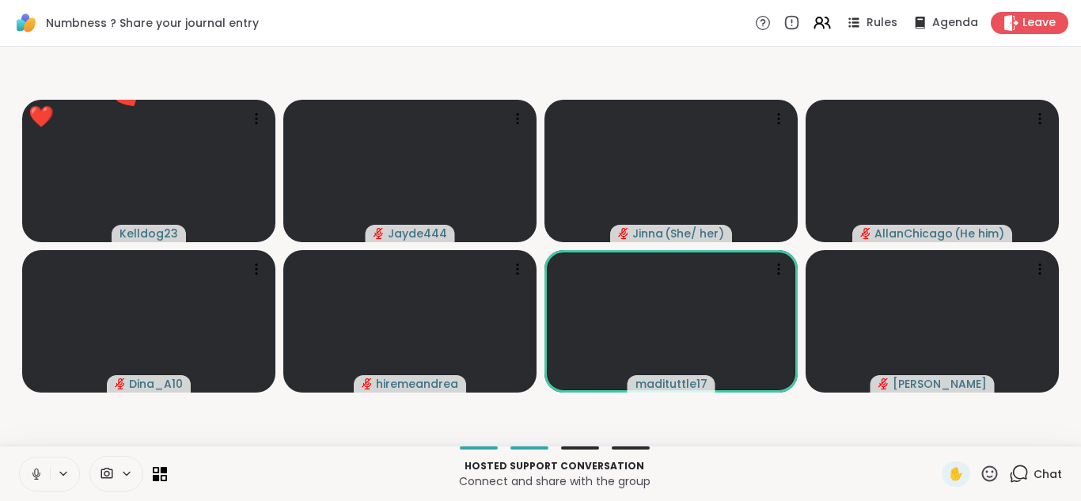
click at [26, 464] on button at bounding box center [35, 473] width 30 height 33
click at [23, 474] on button at bounding box center [35, 473] width 30 height 33
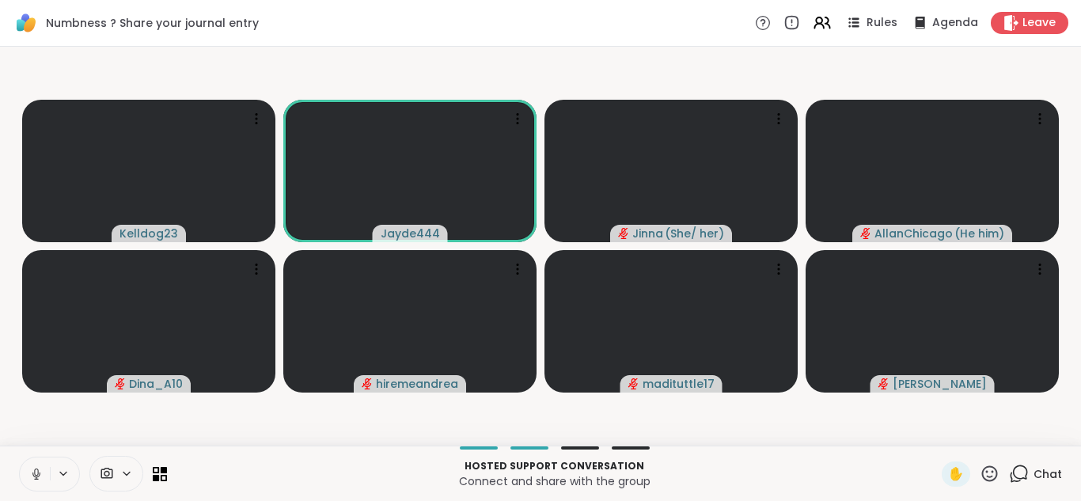
click at [23, 474] on button at bounding box center [35, 473] width 30 height 33
click at [259, 270] on icon at bounding box center [256, 269] width 16 height 16
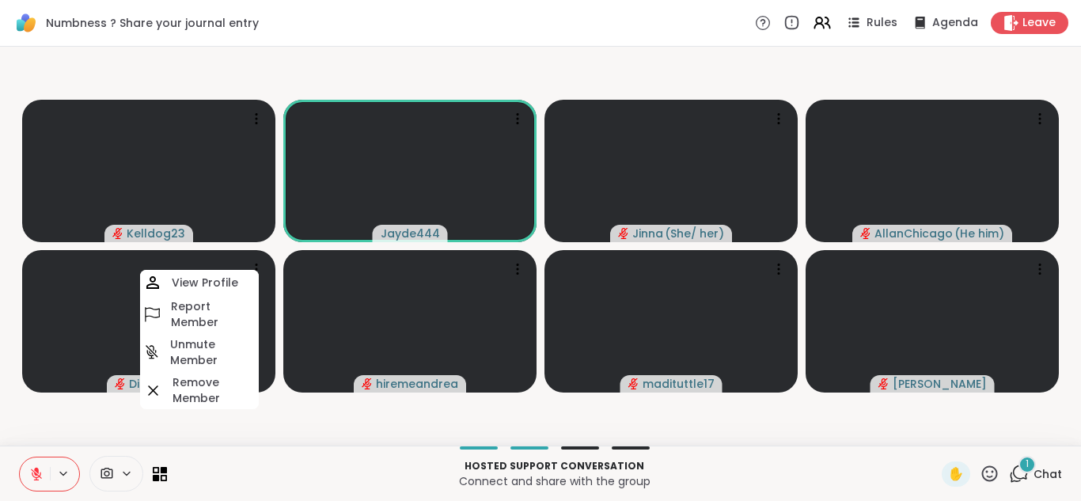
click at [36, 459] on button at bounding box center [35, 473] width 30 height 33
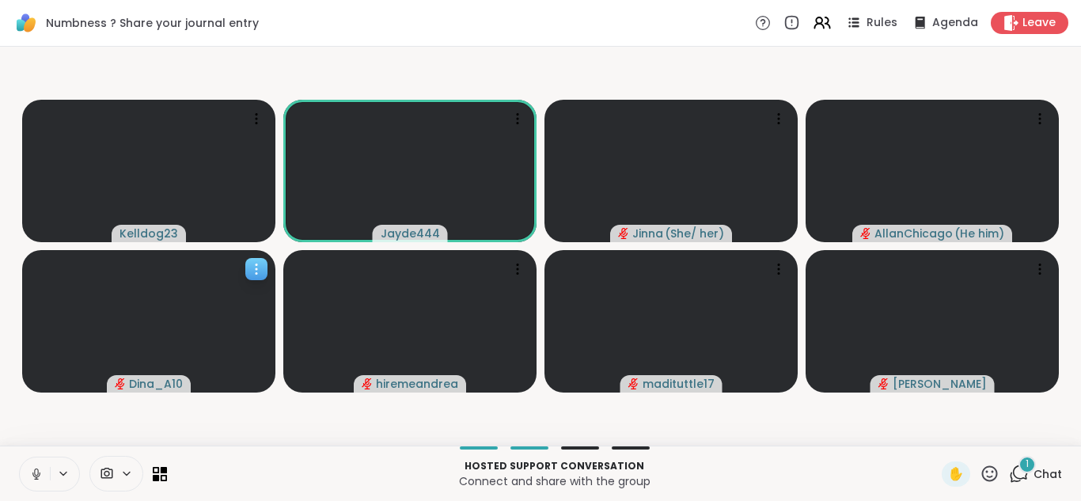
click at [249, 267] on icon at bounding box center [256, 269] width 16 height 16
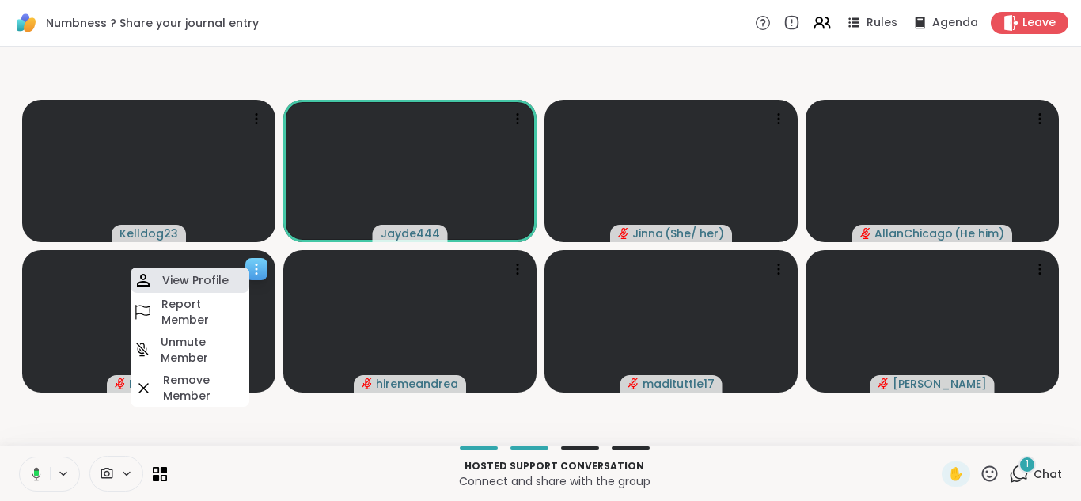
click at [233, 271] on div "View Profile" at bounding box center [190, 279] width 119 height 25
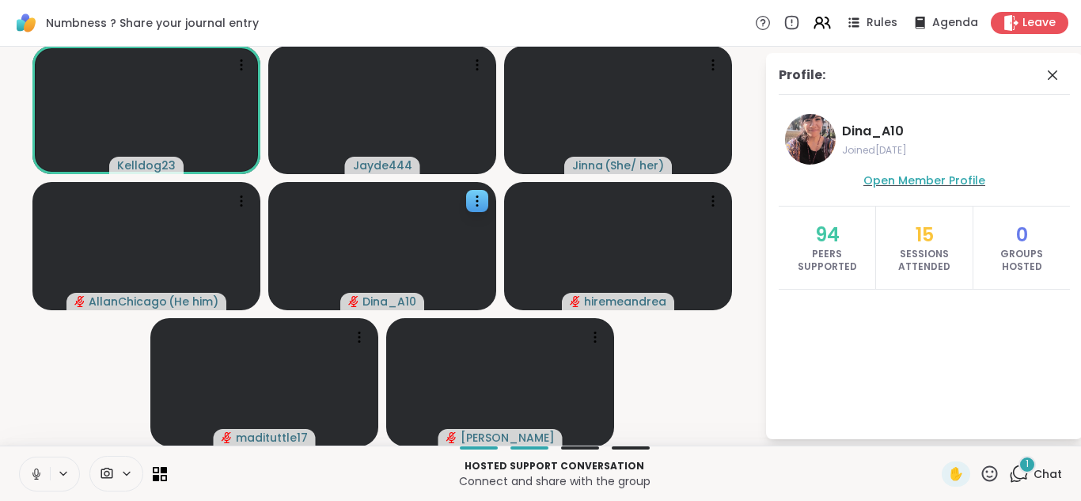
click at [938, 185] on span "Open Member Profile" at bounding box center [924, 180] width 122 height 16
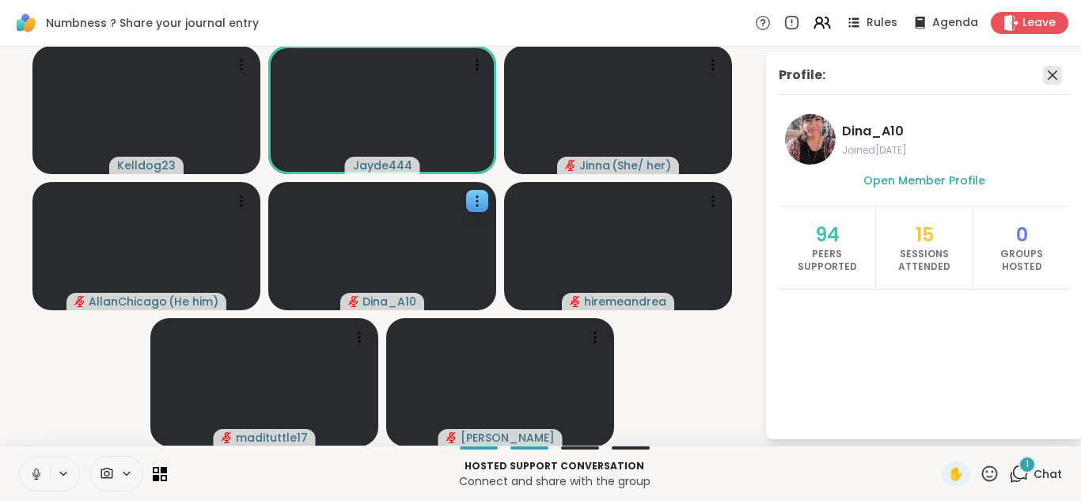
click at [1057, 72] on icon at bounding box center [1052, 75] width 19 height 19
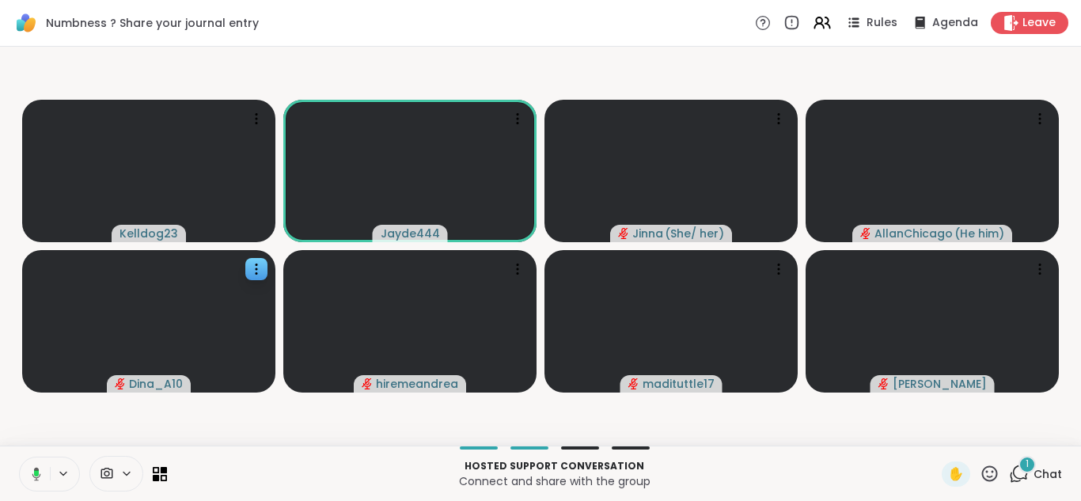
click at [1021, 468] on div "1" at bounding box center [1026, 464] width 17 height 17
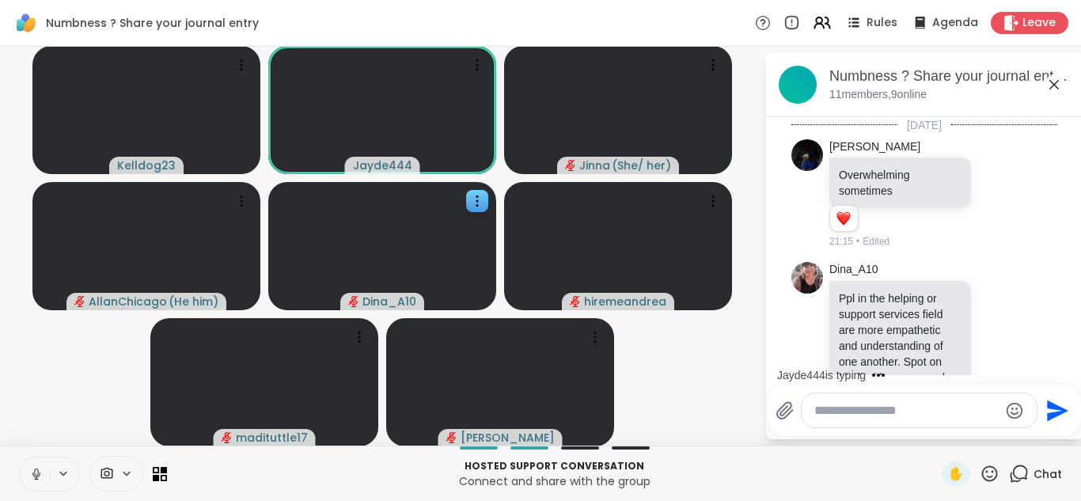
scroll to position [422, 0]
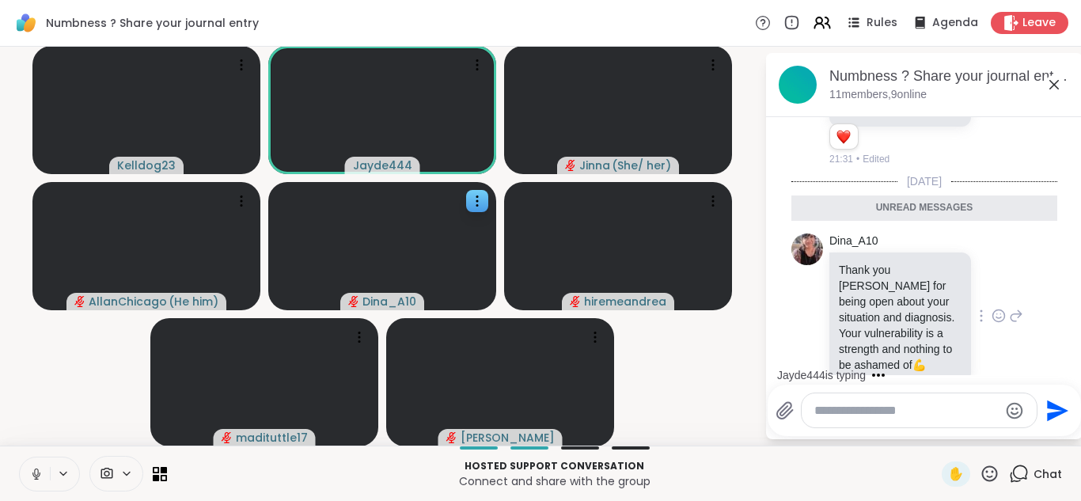
click at [998, 308] on icon at bounding box center [998, 316] width 14 height 16
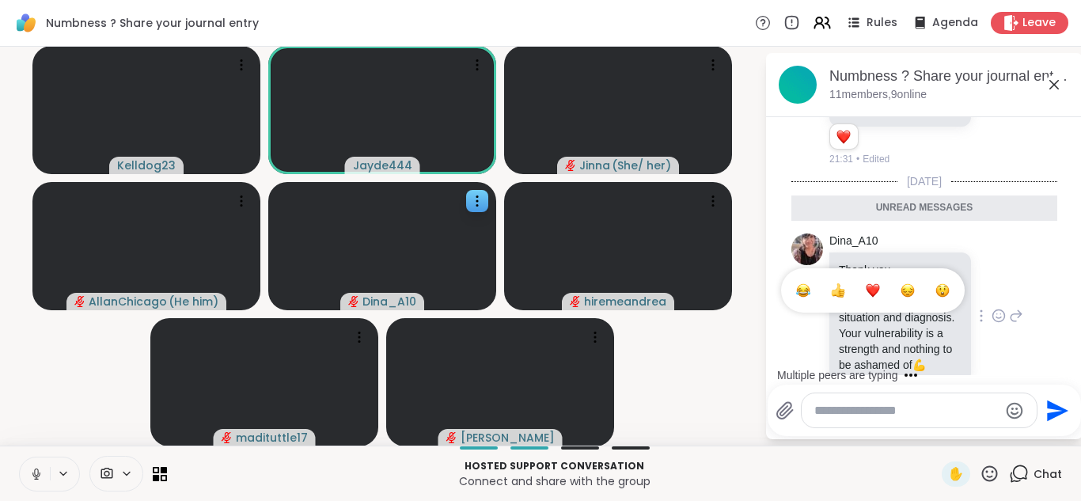
click at [880, 275] on button "Select Reaction: Heart" at bounding box center [873, 291] width 32 height 32
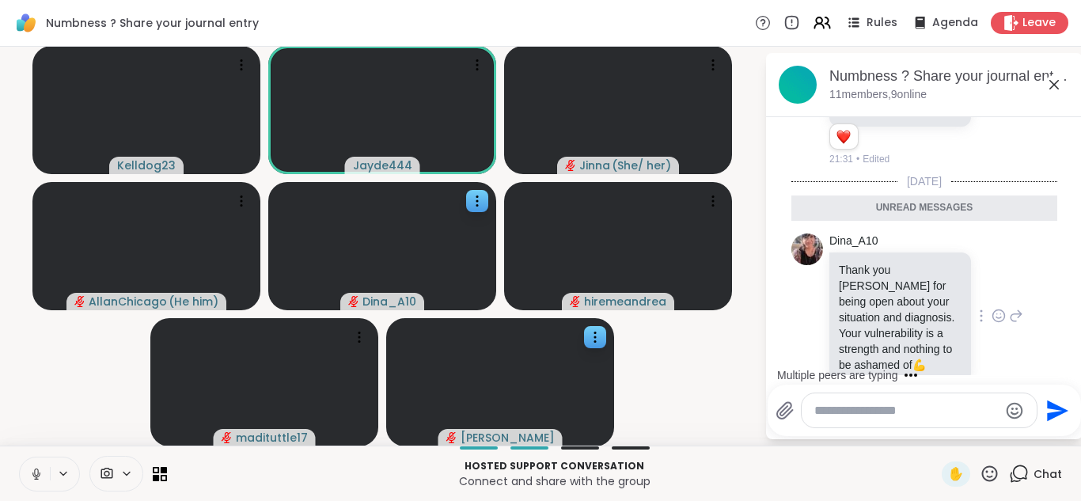
scroll to position [445, 0]
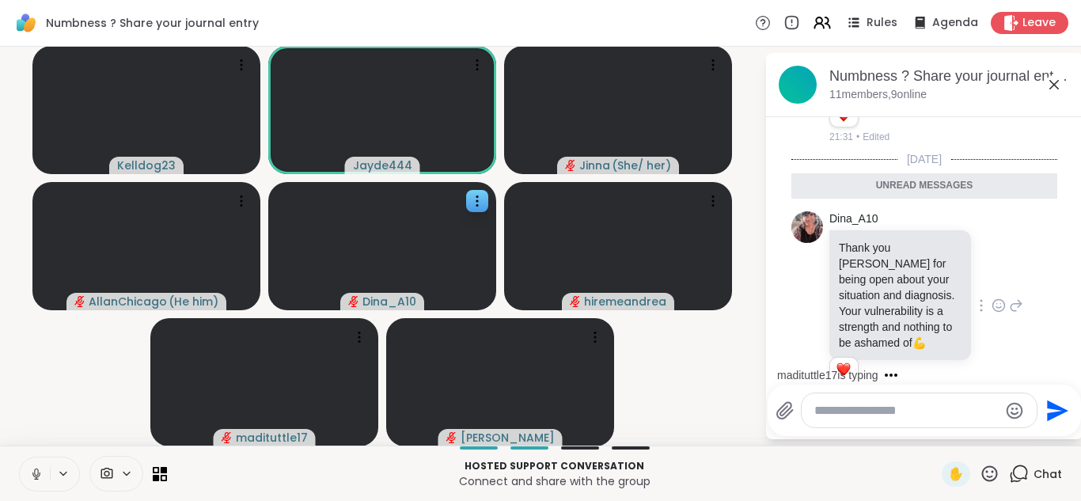
click at [846, 407] on textarea "Type your message" at bounding box center [906, 411] width 184 height 16
type textarea "**********"
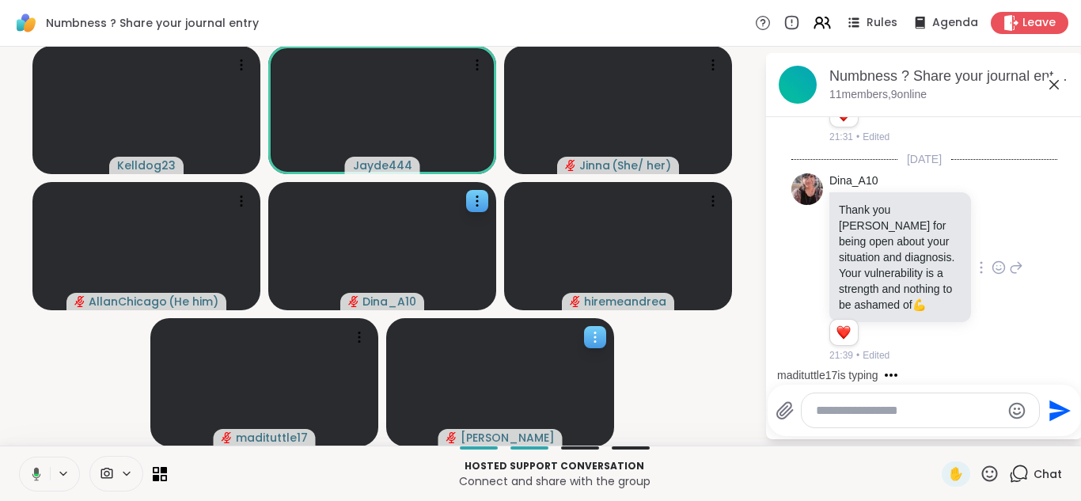
scroll to position [491, 0]
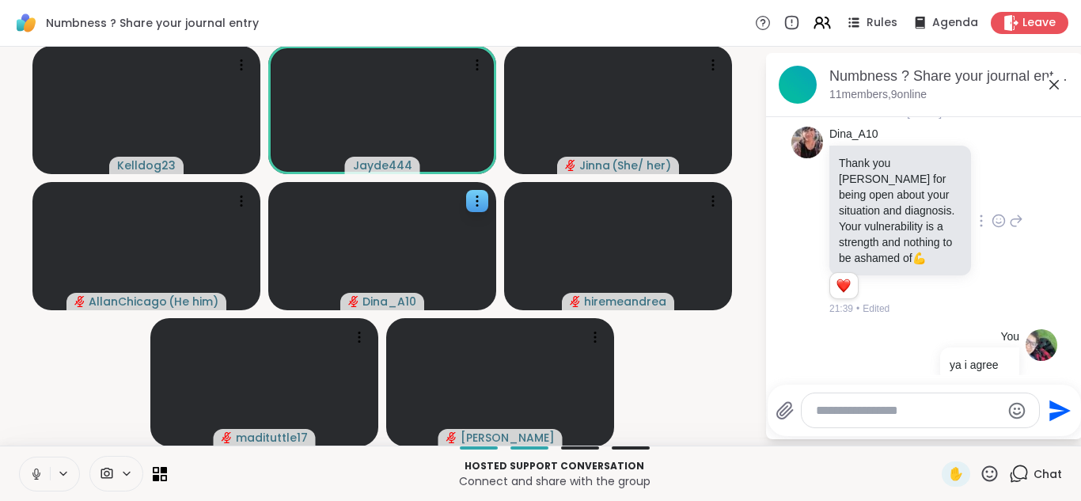
click at [32, 473] on icon at bounding box center [36, 474] width 8 height 5
click at [1057, 87] on icon at bounding box center [1053, 84] width 9 height 9
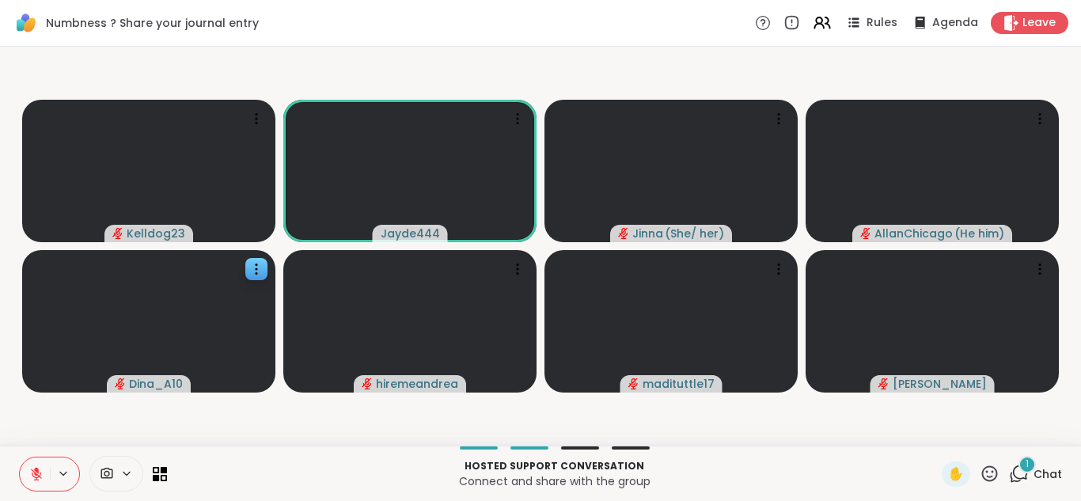
click at [1029, 468] on span "1" at bounding box center [1026, 463] width 3 height 13
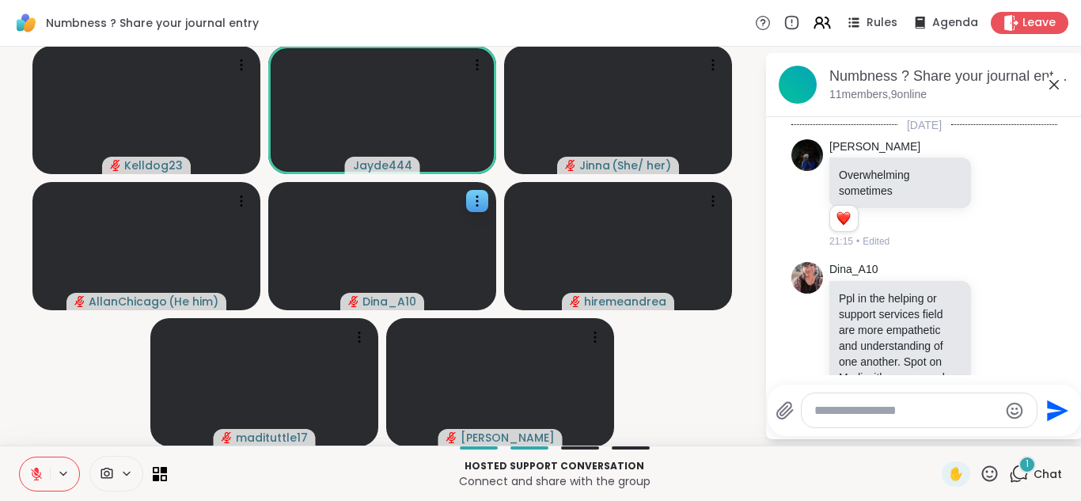
scroll to position [614, 0]
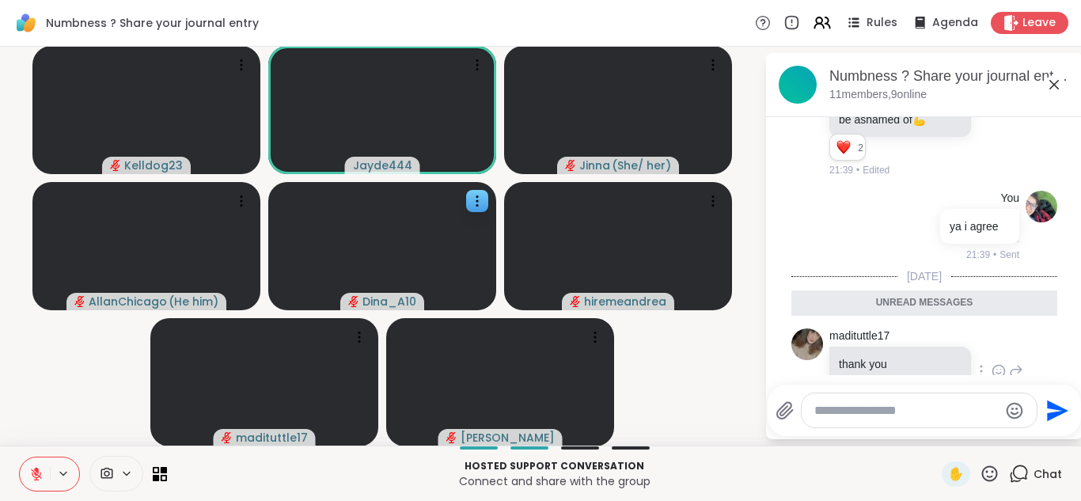
click at [991, 363] on icon at bounding box center [998, 371] width 14 height 16
click at [957, 339] on div "Select Reaction: Thumbs up" at bounding box center [964, 346] width 14 height 14
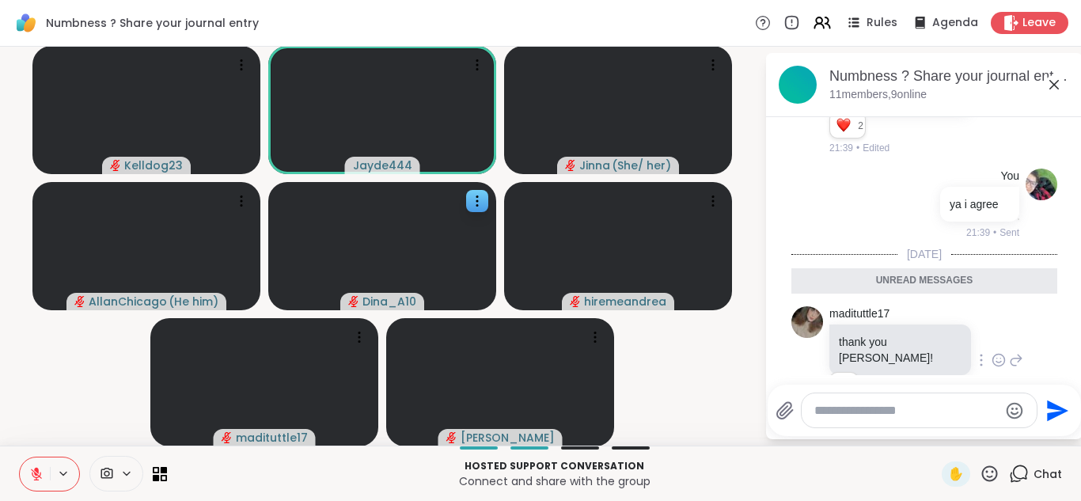
click at [1045, 88] on icon at bounding box center [1053, 84] width 19 height 19
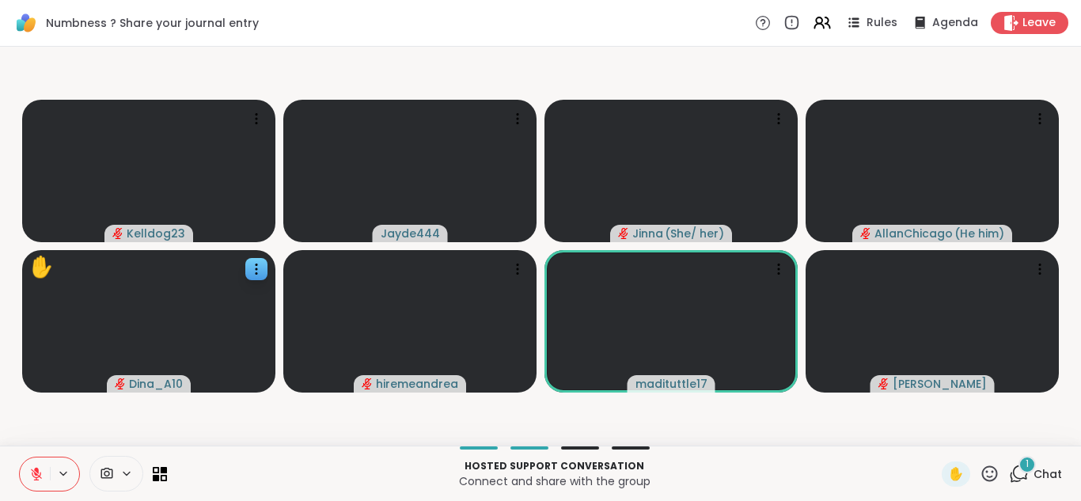
click at [1023, 474] on icon at bounding box center [1019, 474] width 20 height 20
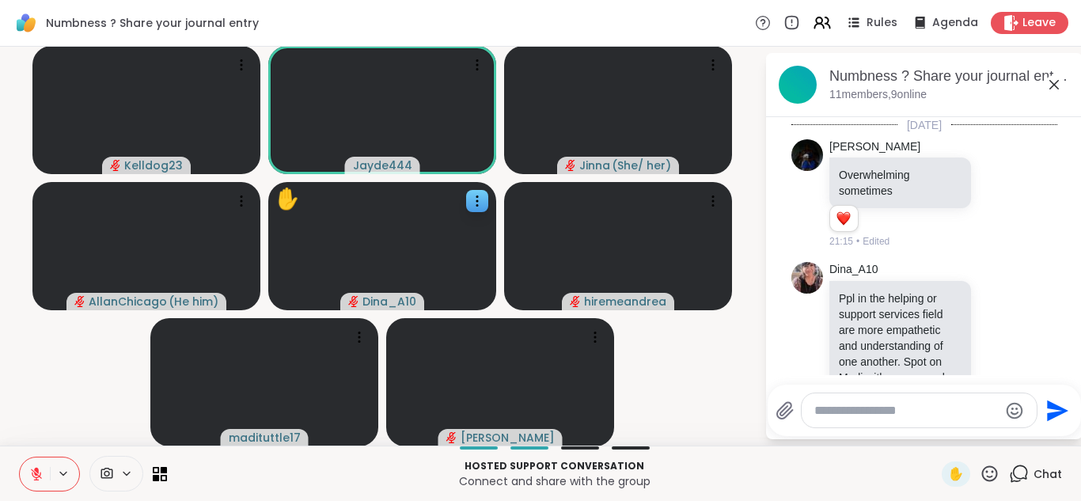
scroll to position [737, 0]
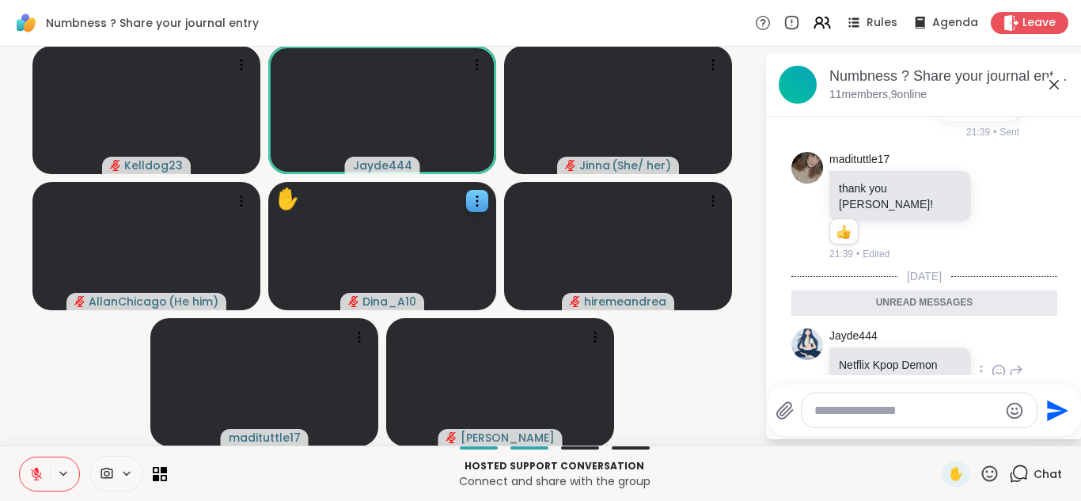
click at [998, 363] on icon at bounding box center [998, 371] width 14 height 16
click at [877, 339] on div "Select Reaction: Heart" at bounding box center [873, 346] width 14 height 14
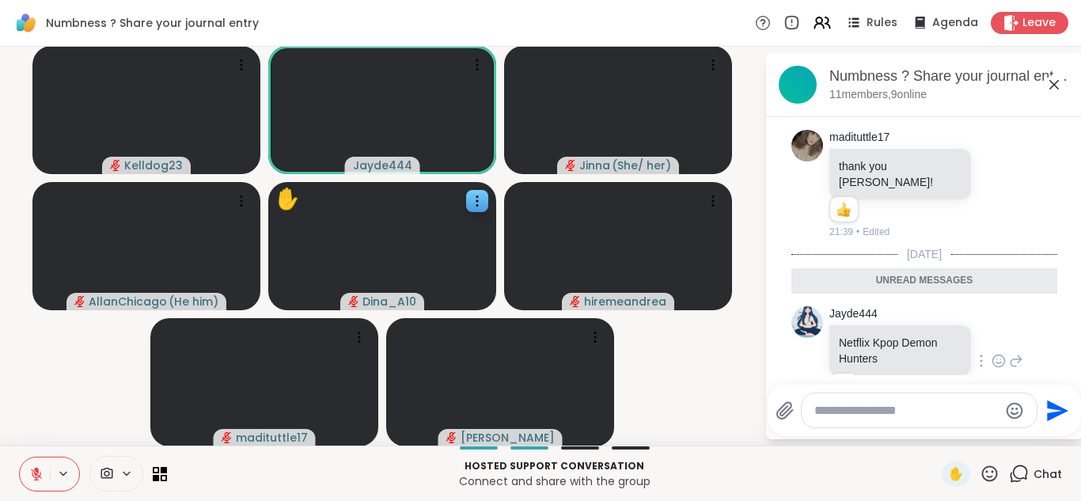
click at [1053, 81] on icon at bounding box center [1053, 84] width 19 height 19
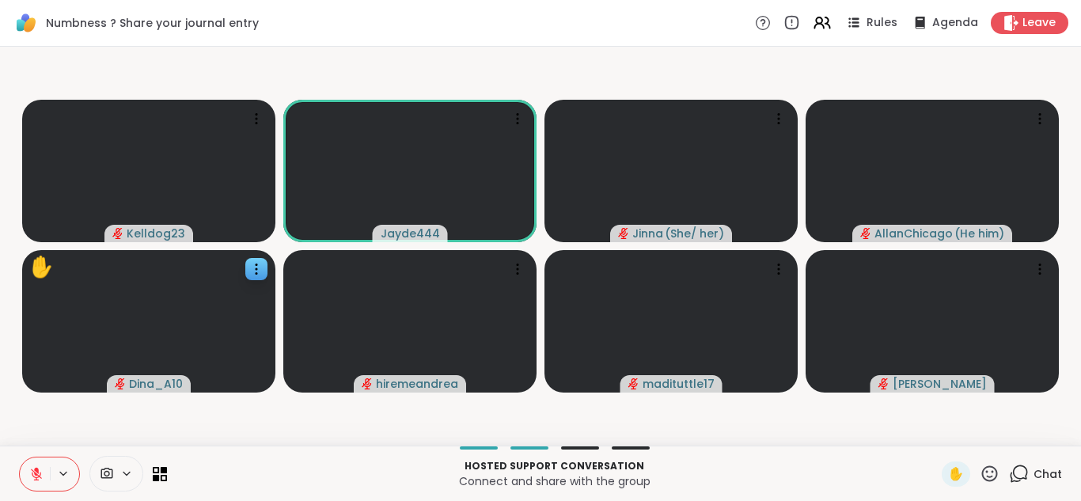
click at [21, 466] on button at bounding box center [35, 473] width 30 height 33
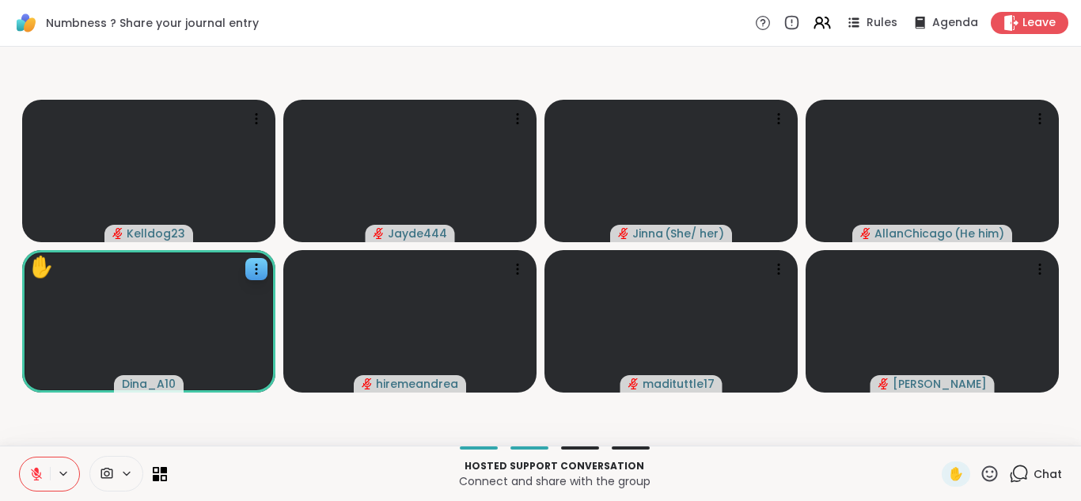
click at [21, 466] on button at bounding box center [35, 473] width 30 height 33
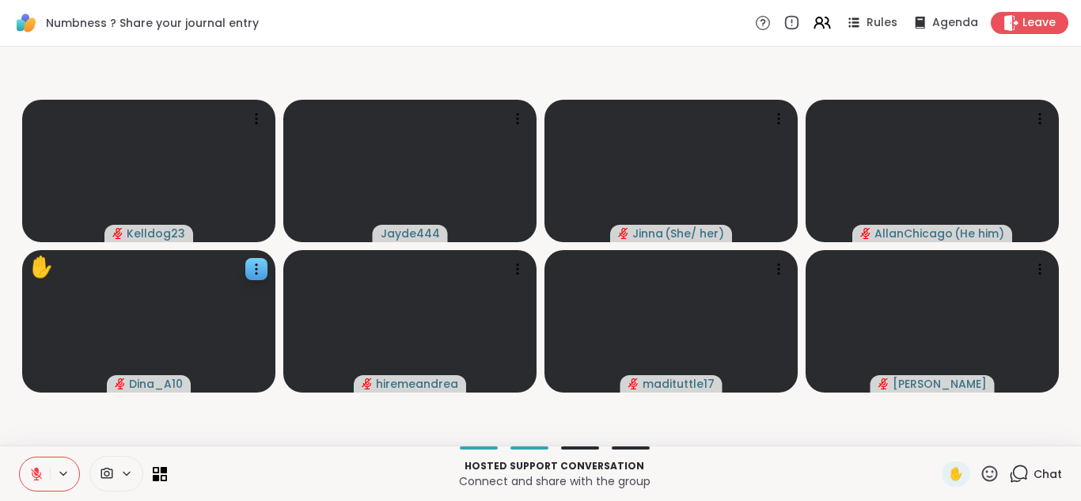
click at [21, 466] on button at bounding box center [35, 473] width 30 height 33
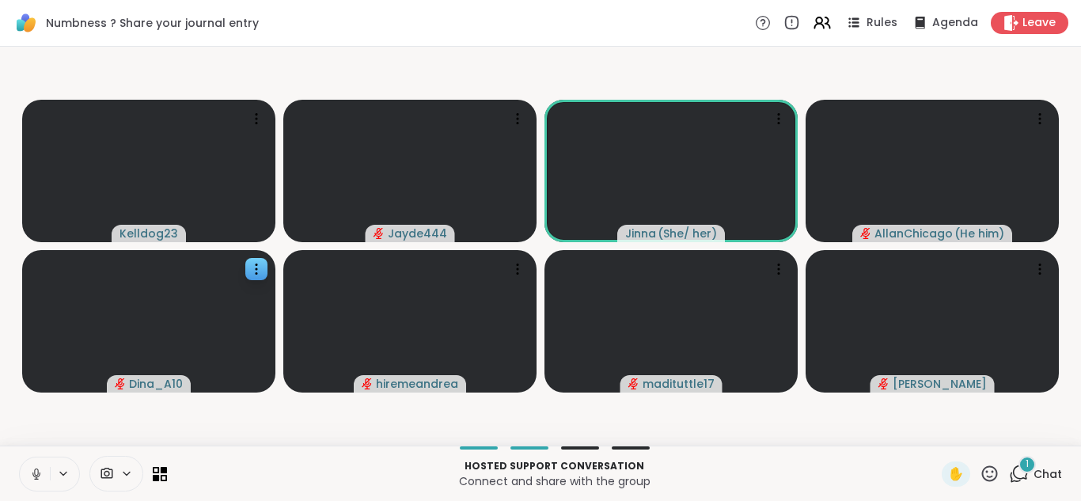
click at [1022, 472] on icon at bounding box center [1019, 474] width 20 height 20
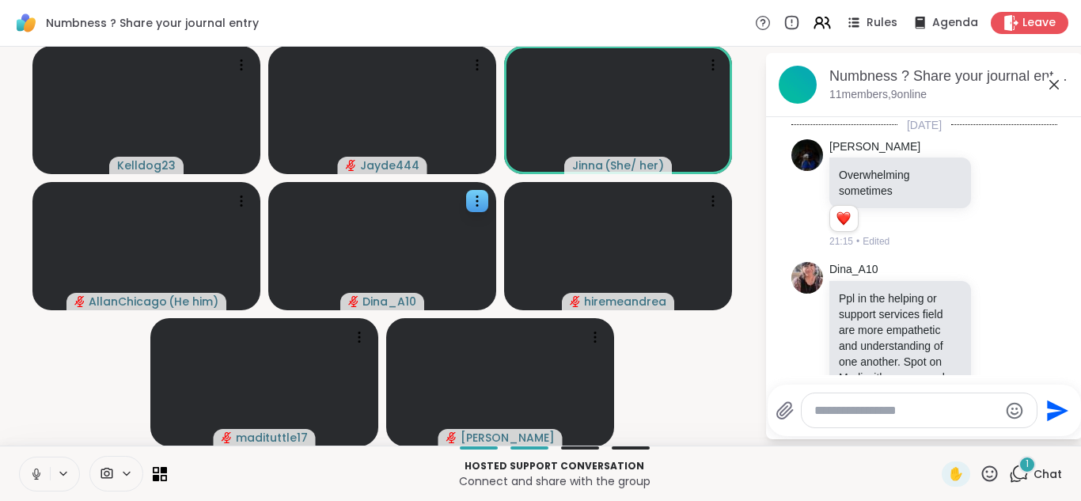
scroll to position [897, 0]
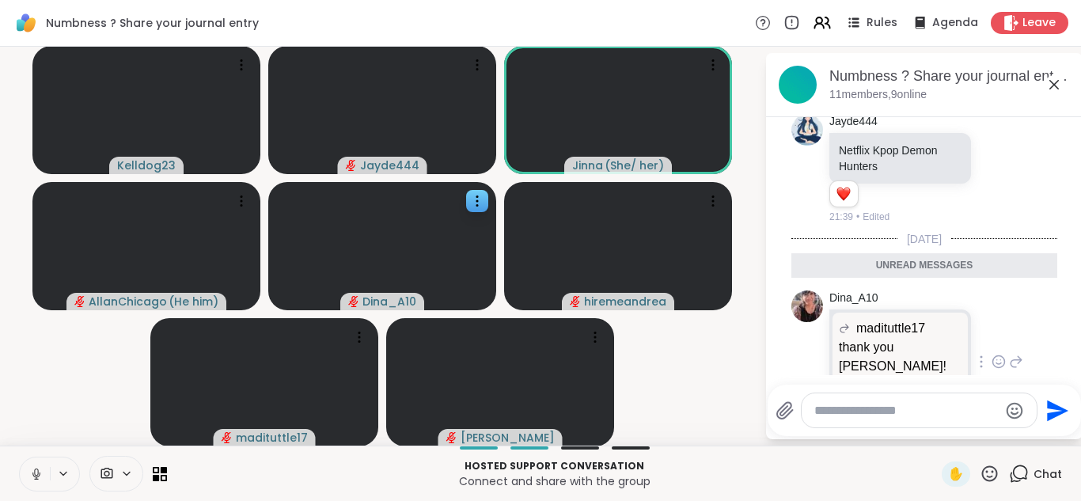
click at [991, 354] on icon at bounding box center [998, 362] width 14 height 16
click at [957, 329] on div "Select Reaction: Thumbs up" at bounding box center [964, 336] width 14 height 14
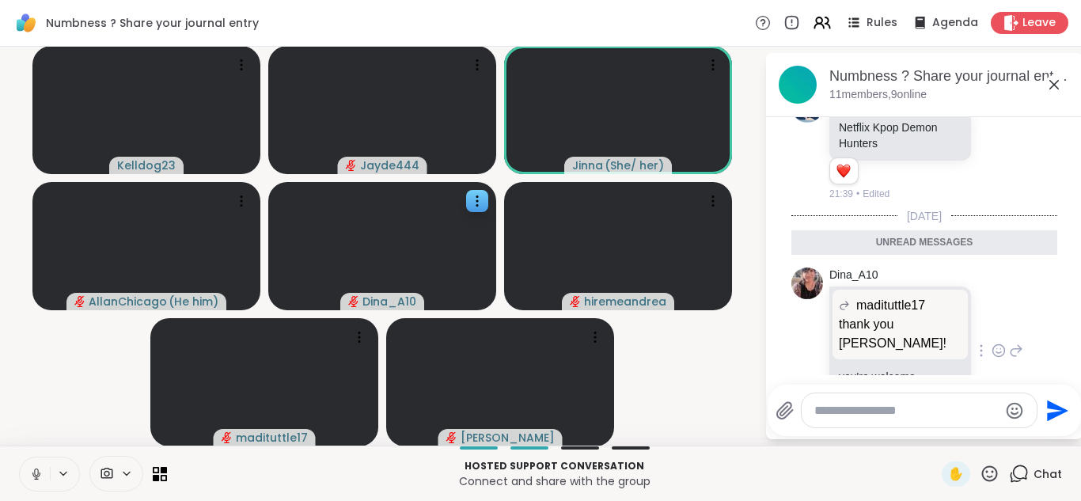
click at [1051, 88] on icon at bounding box center [1053, 84] width 19 height 19
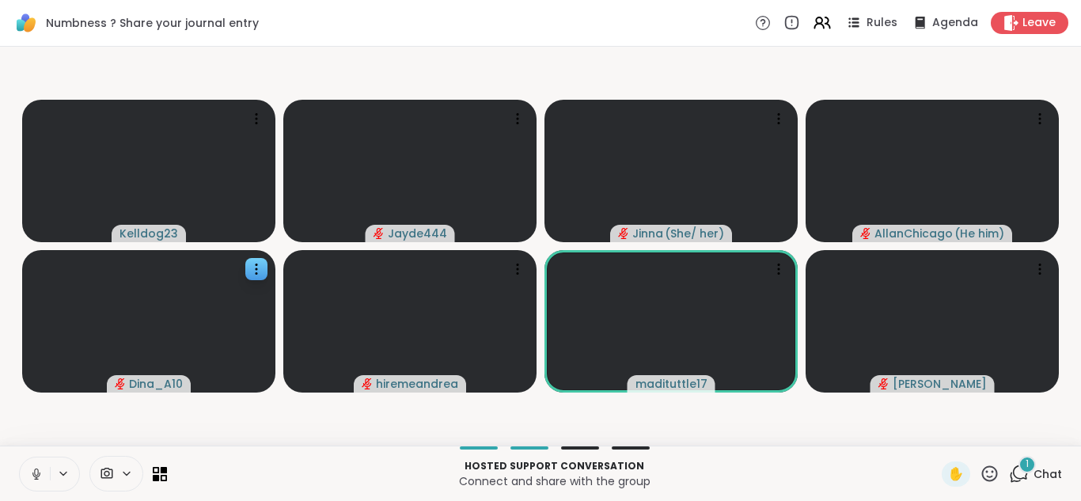
click at [1025, 465] on div "1" at bounding box center [1026, 464] width 17 height 17
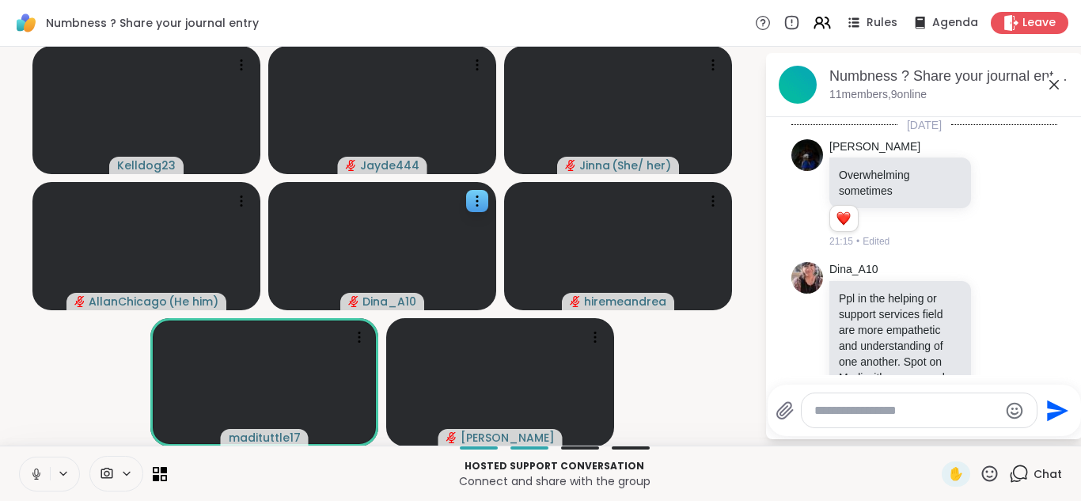
scroll to position [1020, 0]
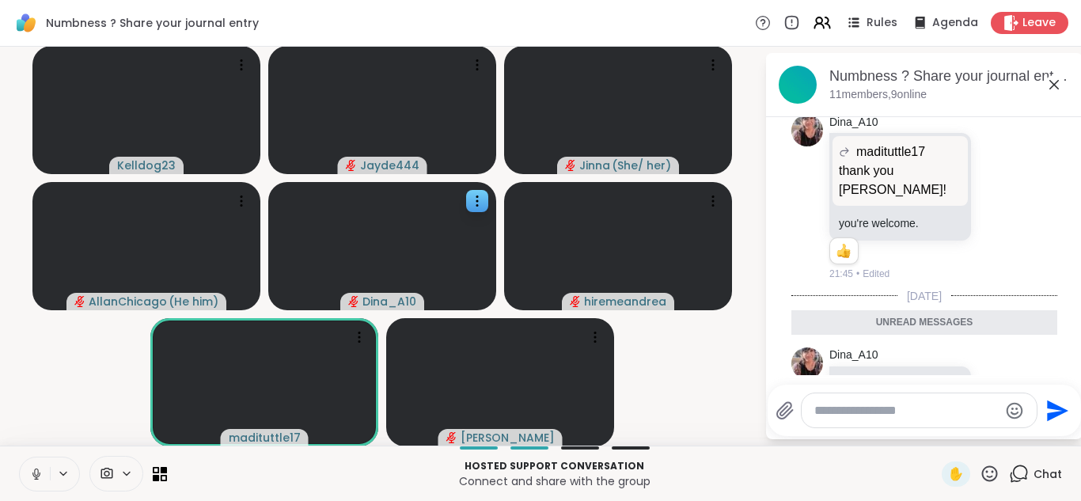
click at [997, 383] on icon at bounding box center [998, 391] width 14 height 16
click at [873, 350] on button "Select Reaction: Heart" at bounding box center [873, 366] width 32 height 32
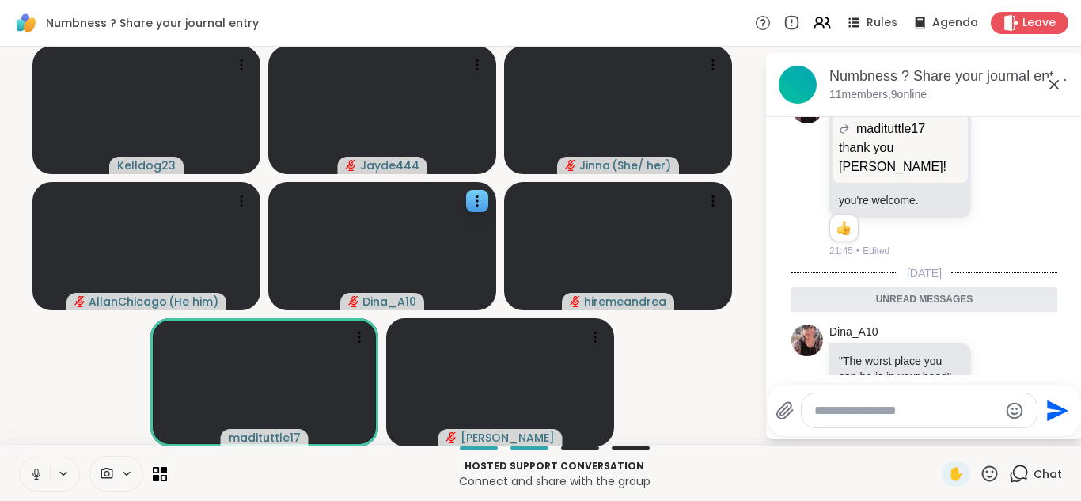
click at [1018, 373] on icon at bounding box center [1016, 378] width 11 height 11
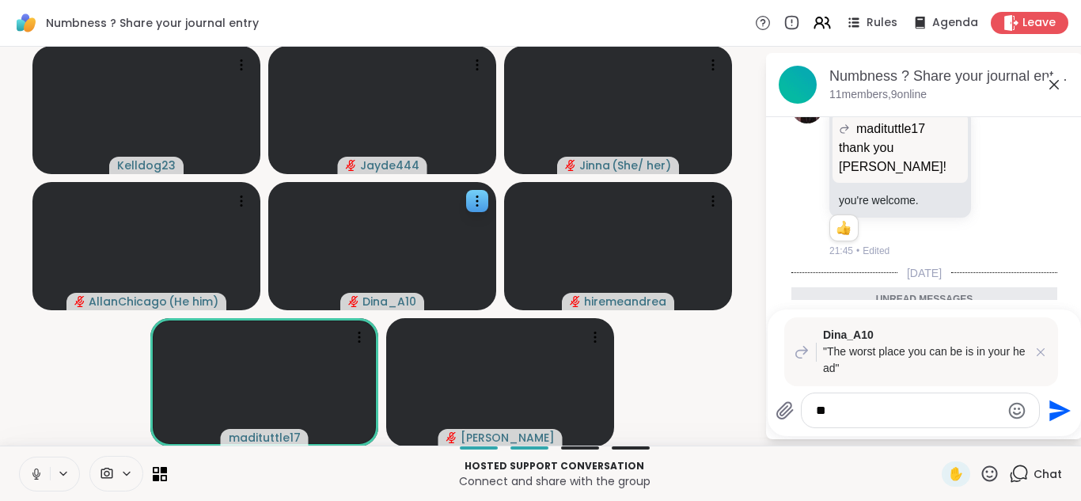
type textarea "***"
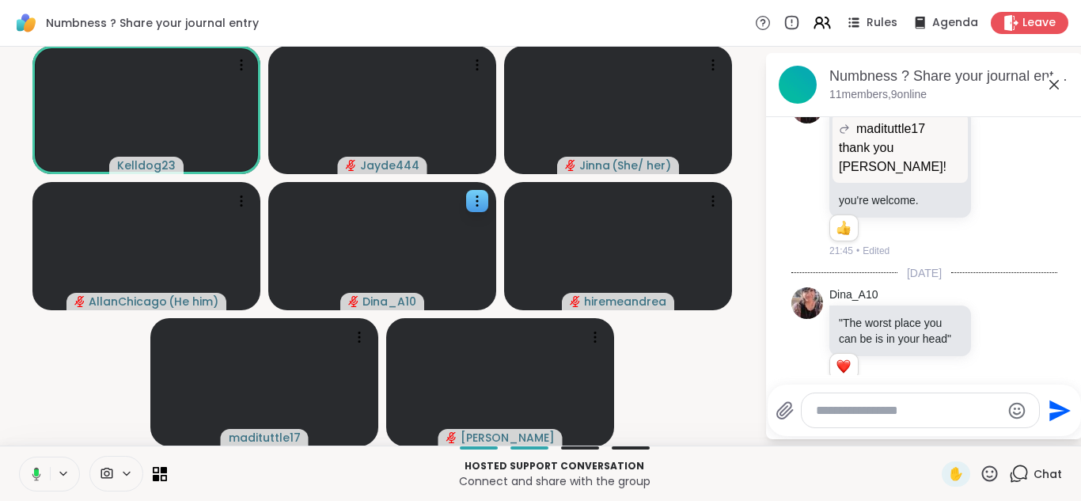
scroll to position [1181, 0]
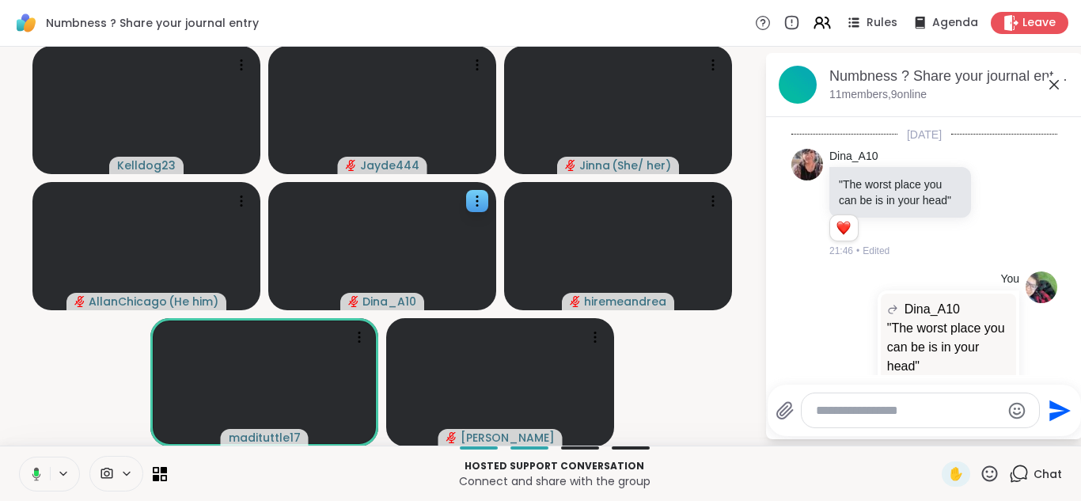
click at [1057, 79] on icon at bounding box center [1053, 84] width 19 height 19
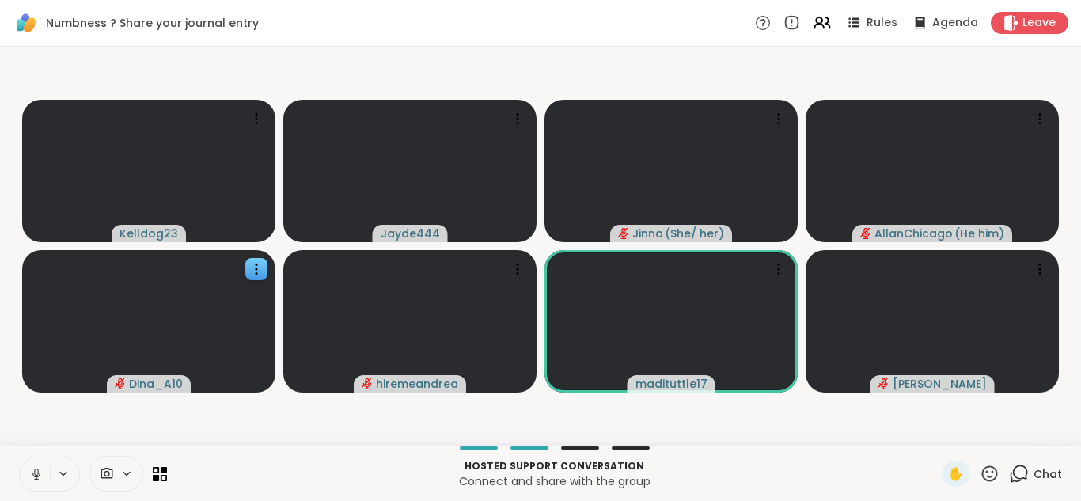
click at [983, 467] on icon at bounding box center [989, 474] width 20 height 20
click at [943, 438] on span "❤️" at bounding box center [943, 431] width 16 height 19
click at [29, 472] on icon at bounding box center [36, 474] width 14 height 14
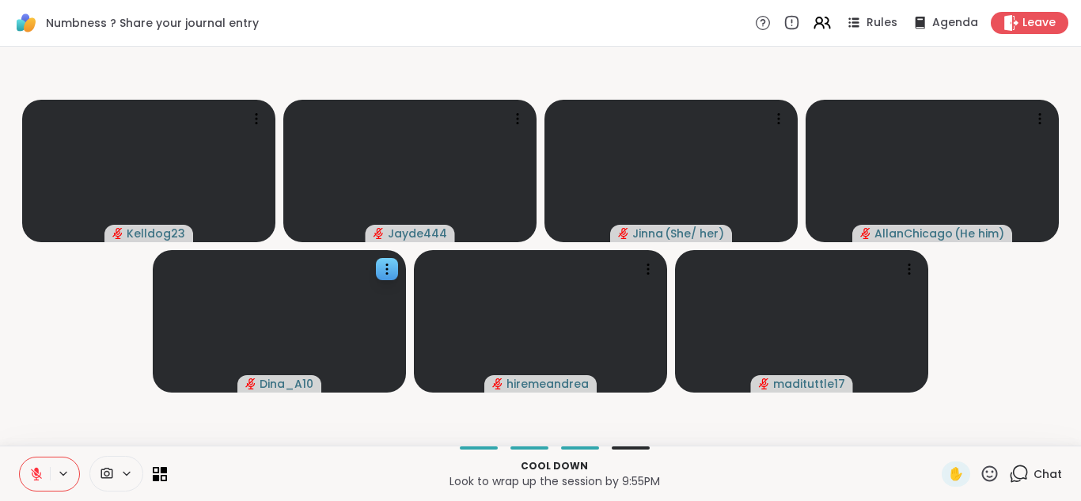
click at [27, 466] on button at bounding box center [35, 473] width 30 height 33
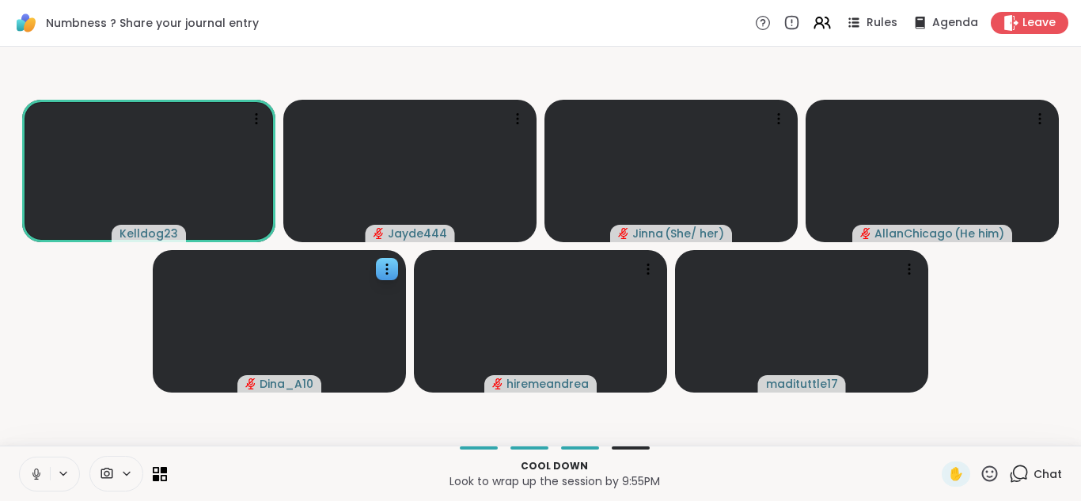
click at [34, 461] on button at bounding box center [35, 473] width 30 height 33
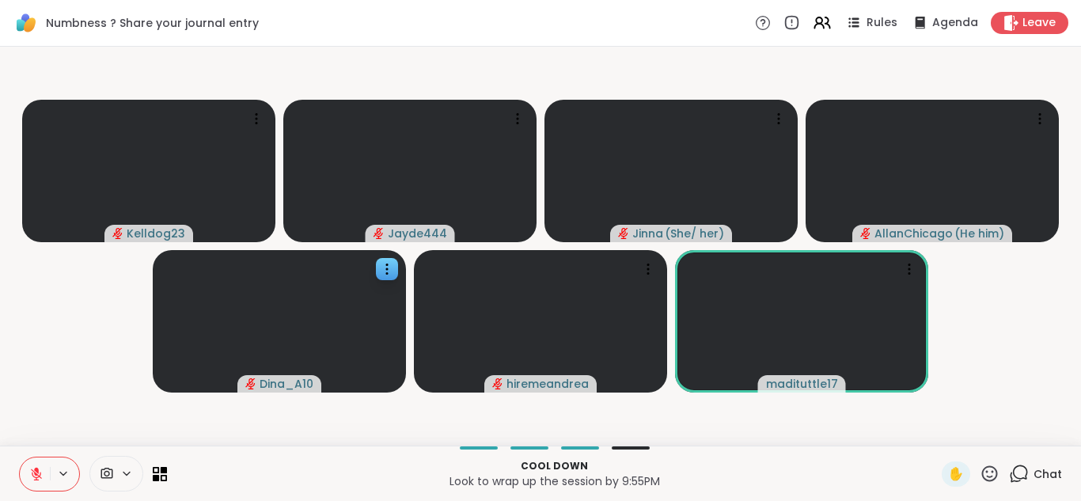
click at [27, 464] on button at bounding box center [35, 473] width 30 height 33
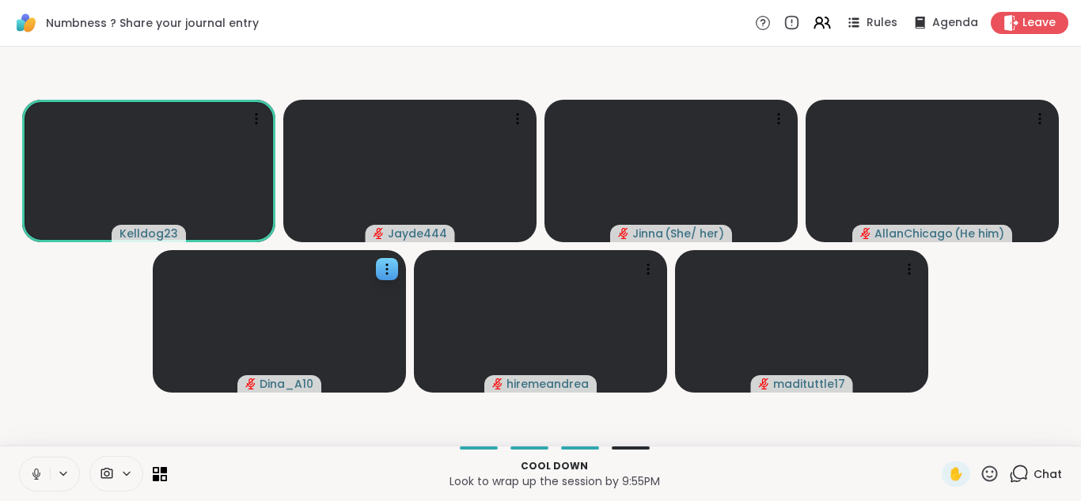
click at [27, 464] on button at bounding box center [35, 473] width 30 height 33
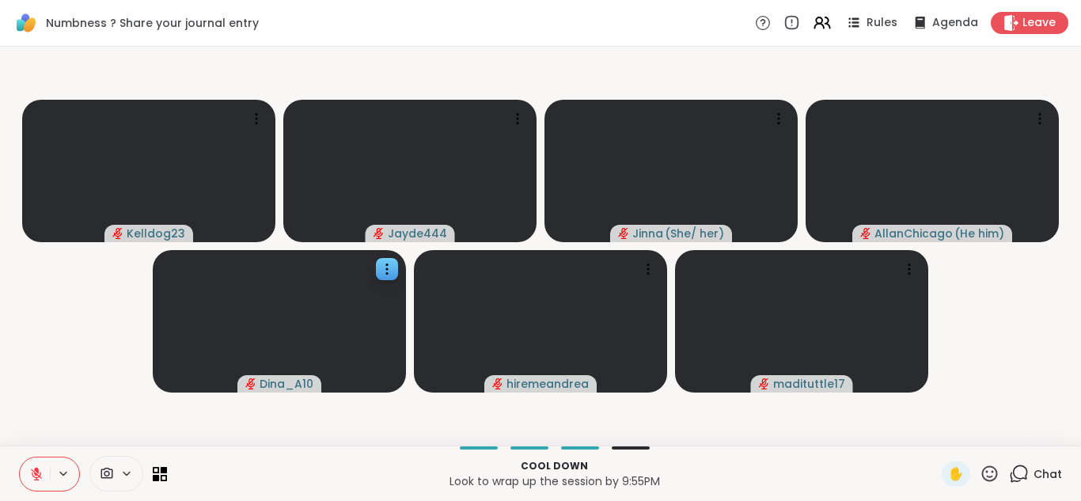
click at [27, 464] on button at bounding box center [35, 473] width 30 height 33
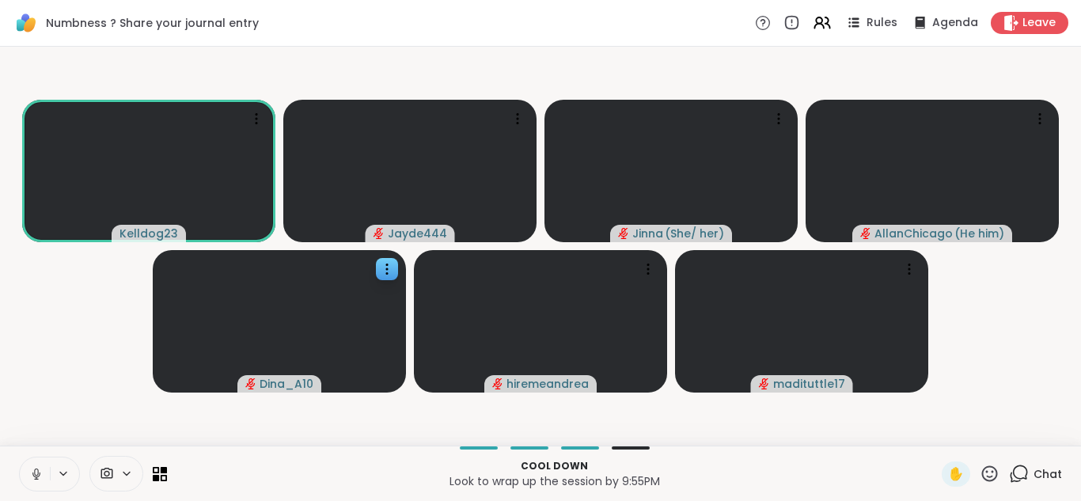
click at [27, 464] on button at bounding box center [35, 473] width 30 height 33
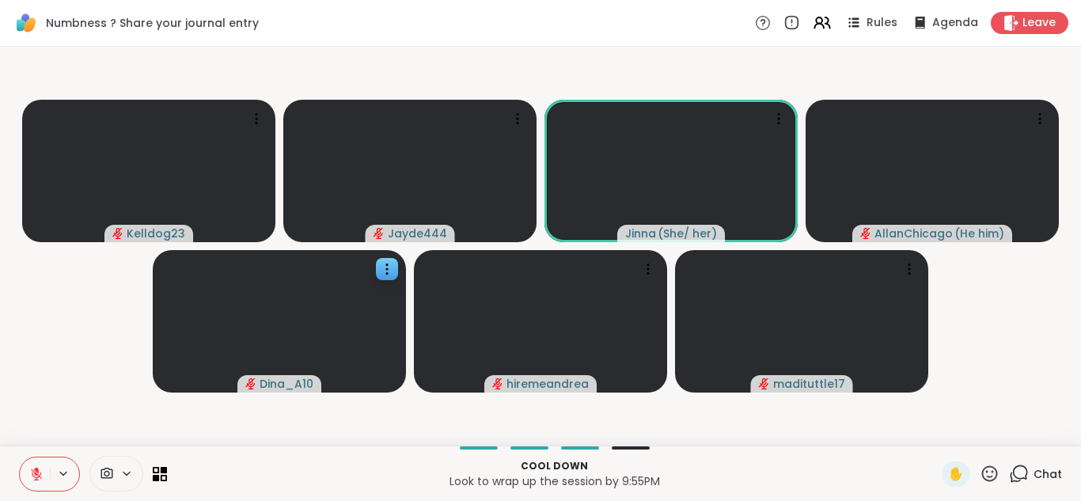
click at [1021, 477] on icon at bounding box center [1019, 474] width 20 height 20
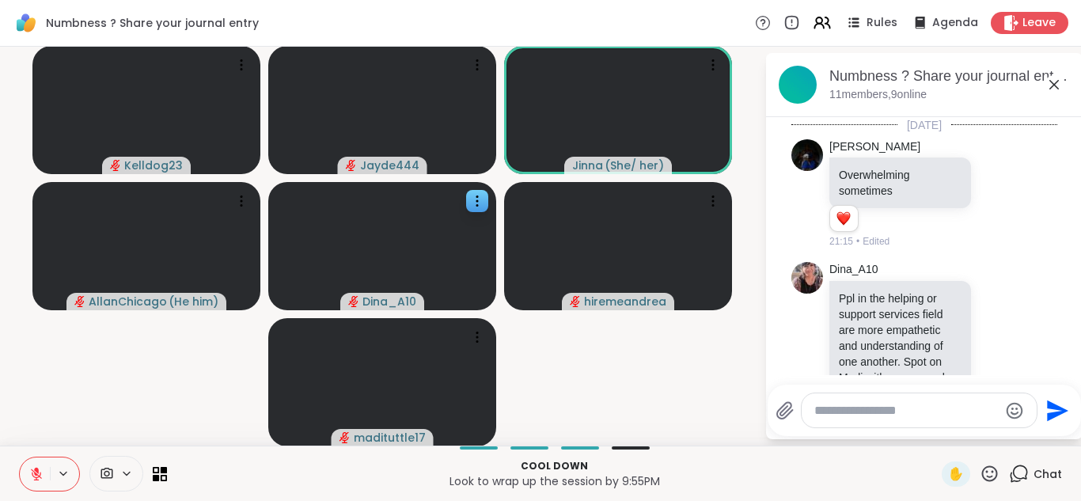
scroll to position [1165, 0]
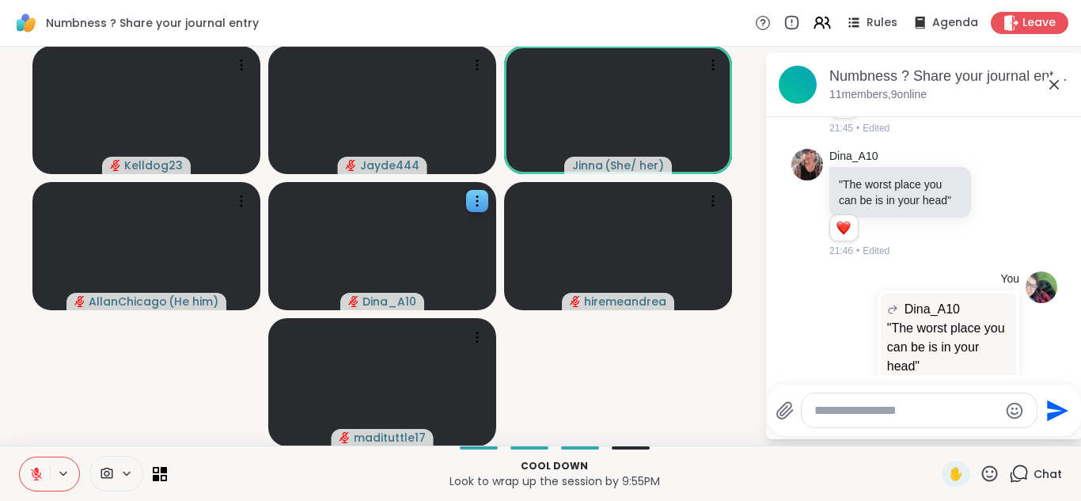
click at [851, 411] on textarea "Type your message" at bounding box center [906, 411] width 184 height 16
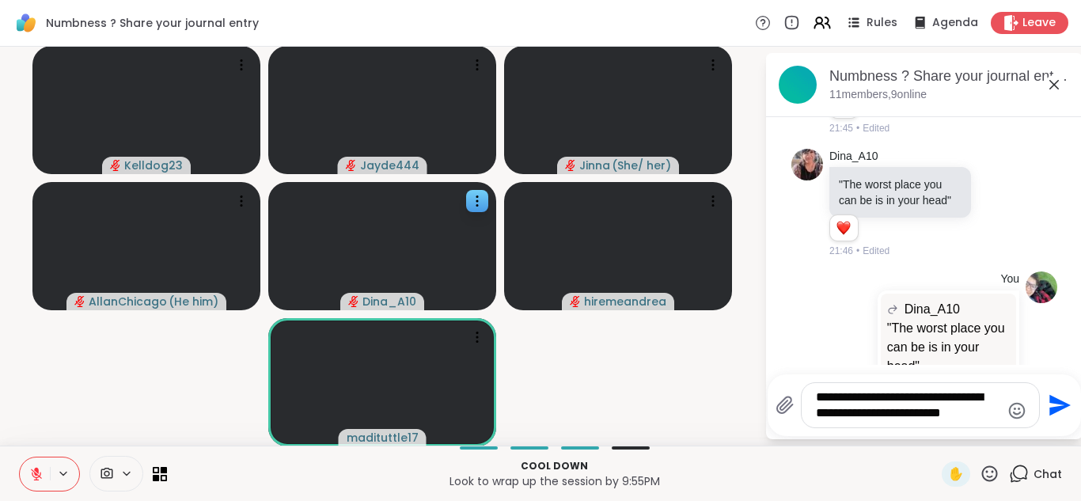
click at [32, 478] on icon at bounding box center [36, 474] width 14 height 14
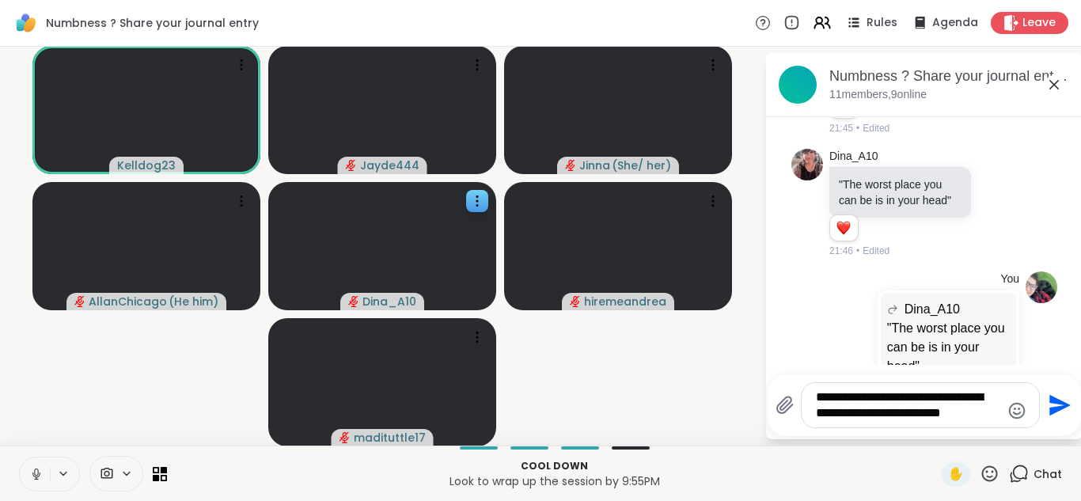
click at [972, 419] on textarea "**********" at bounding box center [908, 405] width 184 height 32
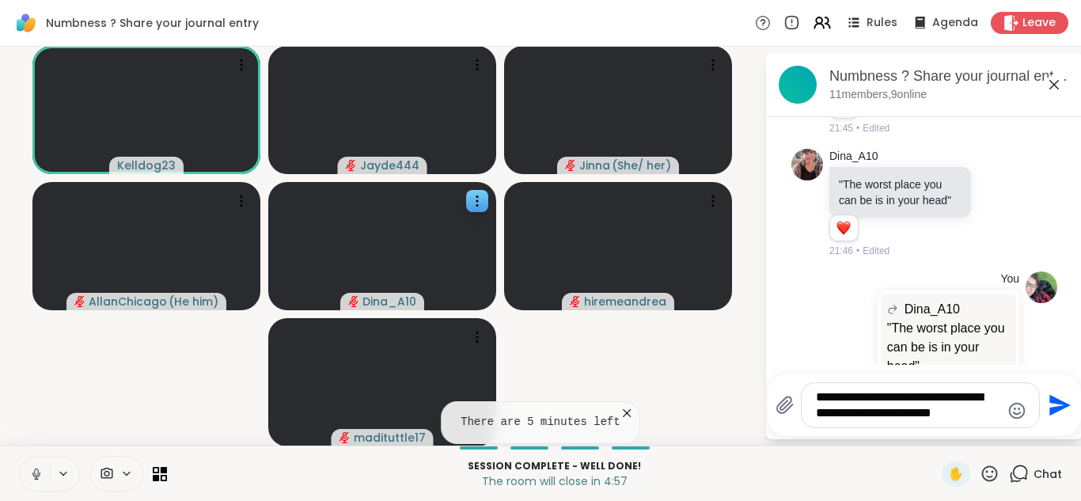
type textarea "**********"
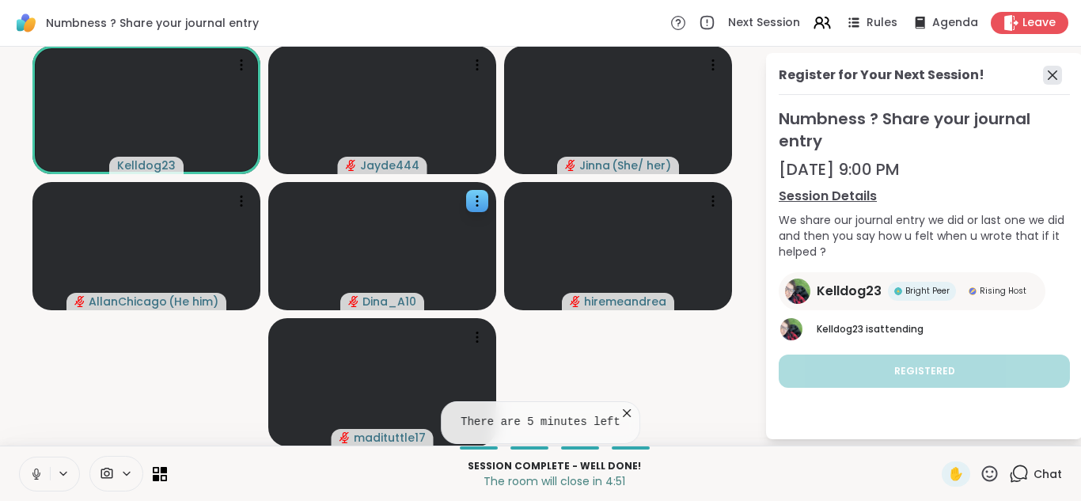
click at [1057, 78] on icon at bounding box center [1052, 75] width 19 height 19
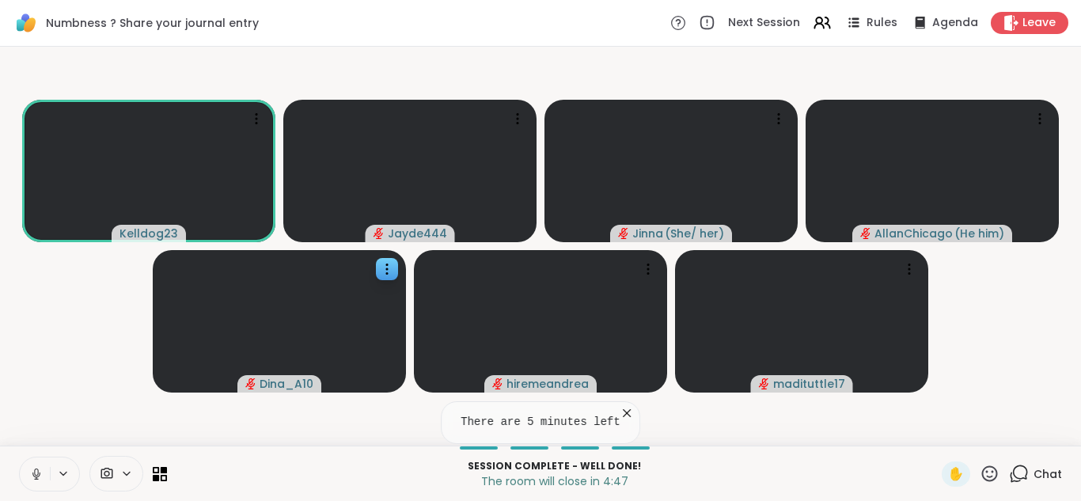
click at [623, 408] on icon at bounding box center [627, 413] width 16 height 16
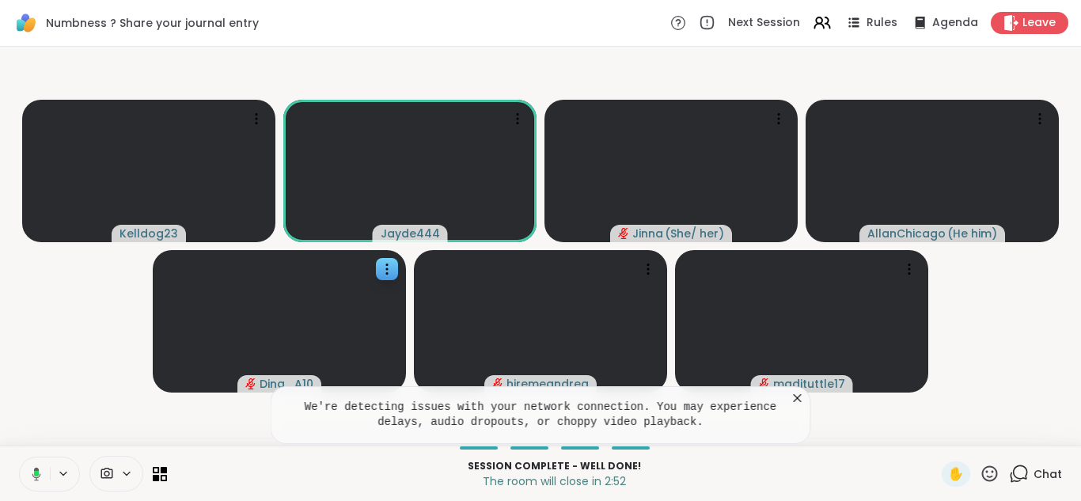
click at [796, 399] on icon at bounding box center [798, 398] width 8 height 8
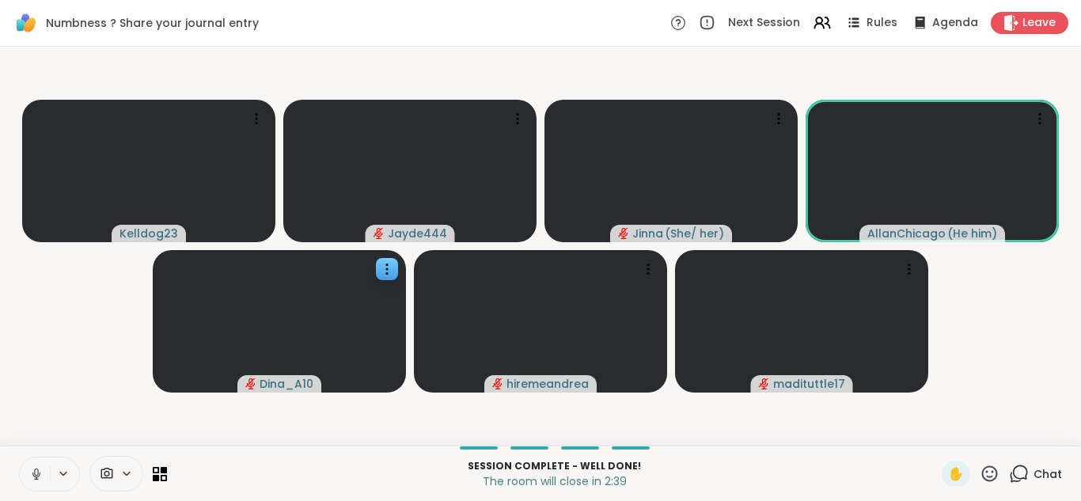
click at [40, 468] on icon at bounding box center [36, 474] width 14 height 14
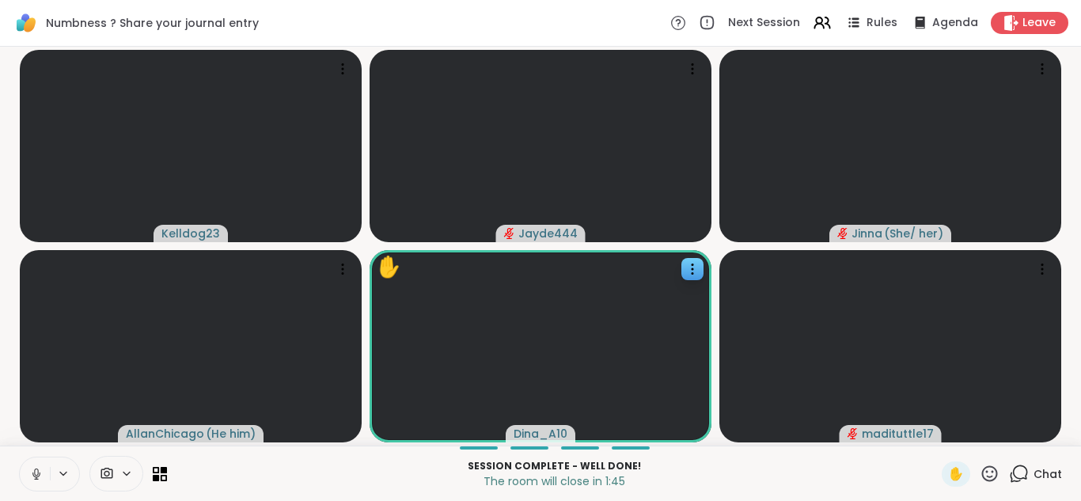
click at [28, 469] on button at bounding box center [35, 473] width 30 height 33
click at [1024, 472] on icon at bounding box center [1019, 474] width 20 height 20
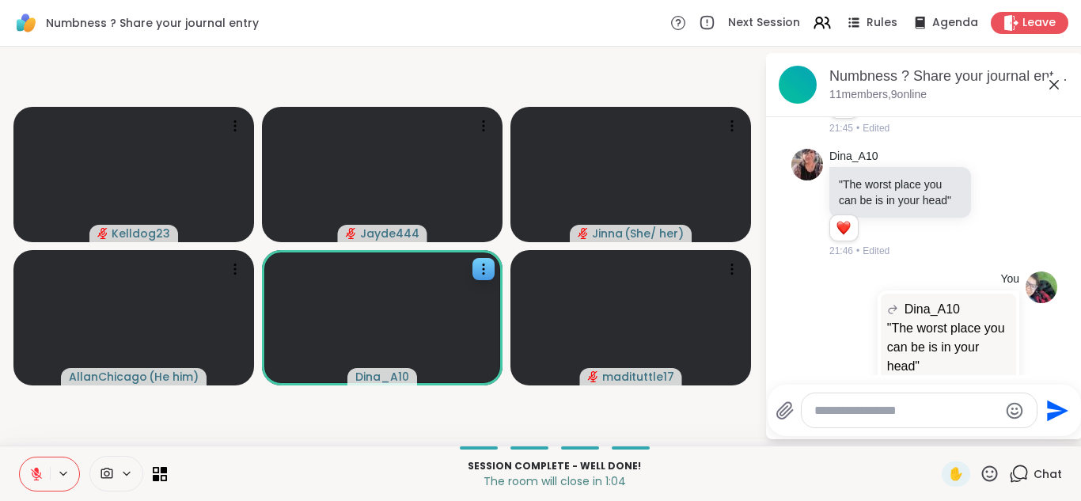
click at [1054, 87] on icon at bounding box center [1053, 84] width 19 height 19
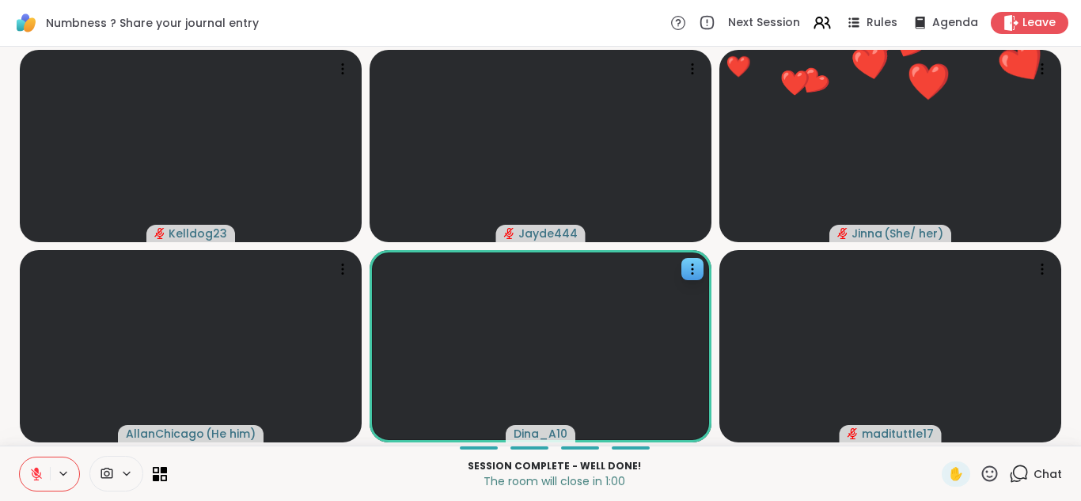
click at [21, 475] on button at bounding box center [35, 473] width 30 height 33
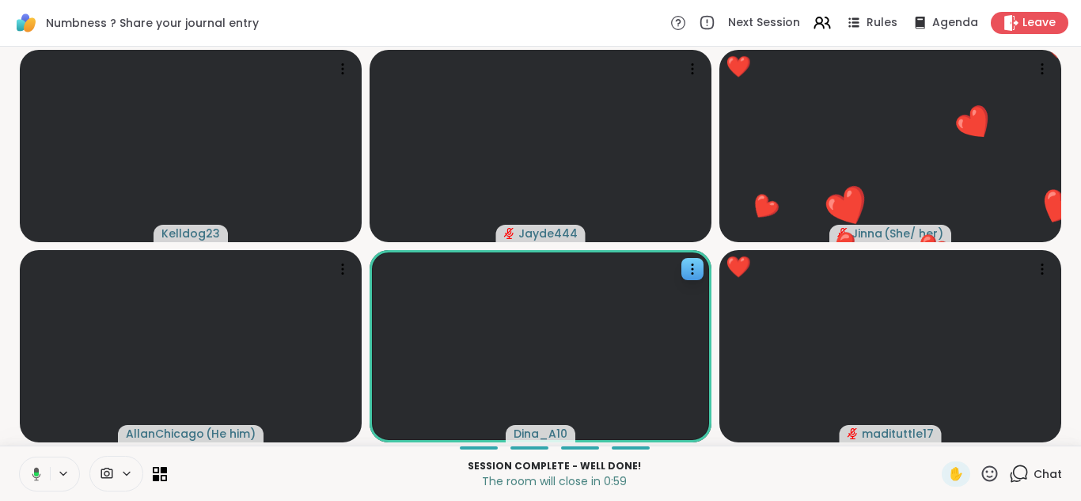
click at [985, 469] on icon at bounding box center [989, 474] width 20 height 20
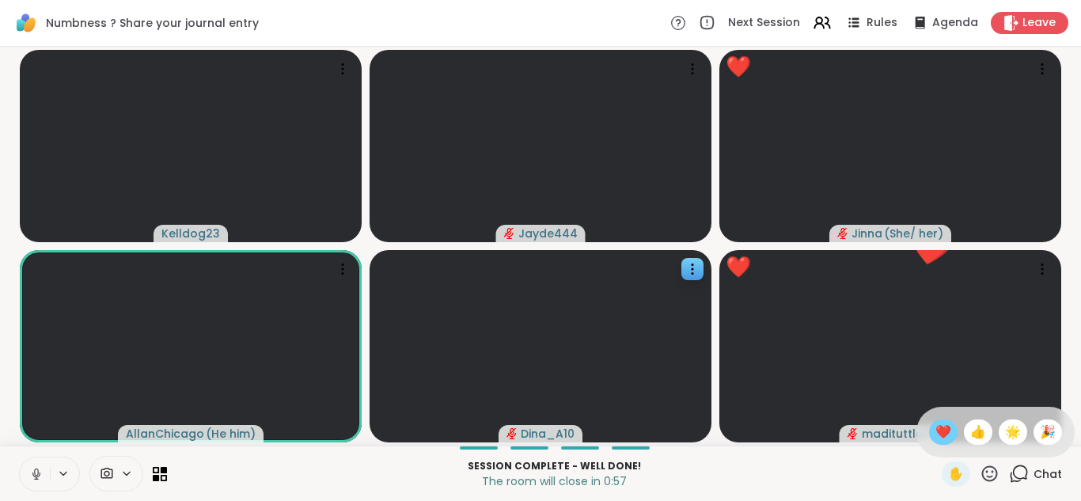
click at [949, 430] on span "❤️" at bounding box center [943, 431] width 16 height 19
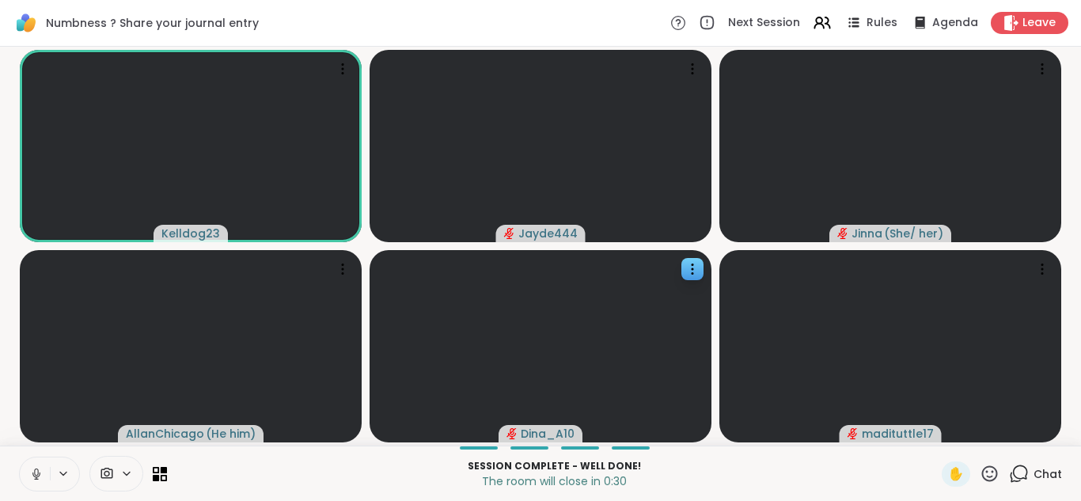
click at [29, 472] on icon at bounding box center [36, 474] width 14 height 14
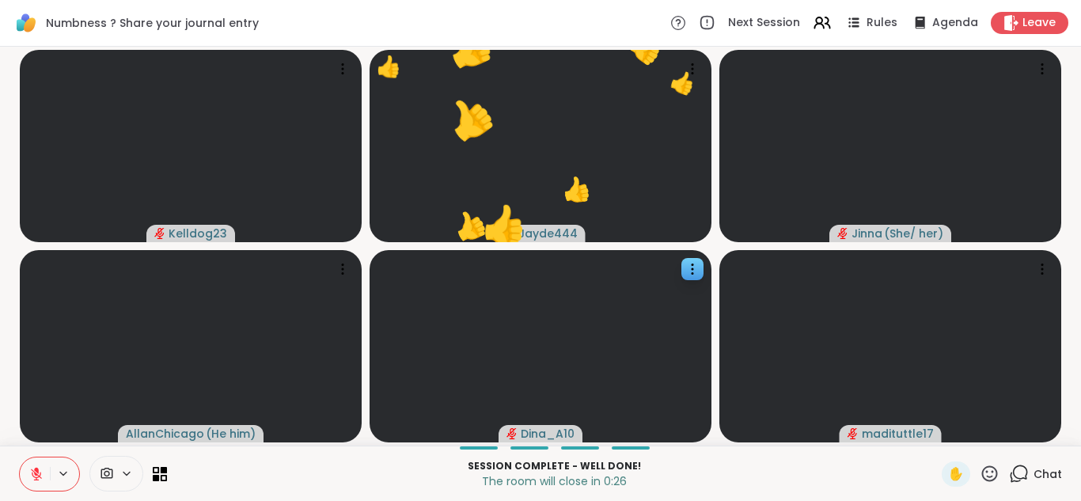
click at [989, 475] on icon at bounding box center [989, 474] width 20 height 20
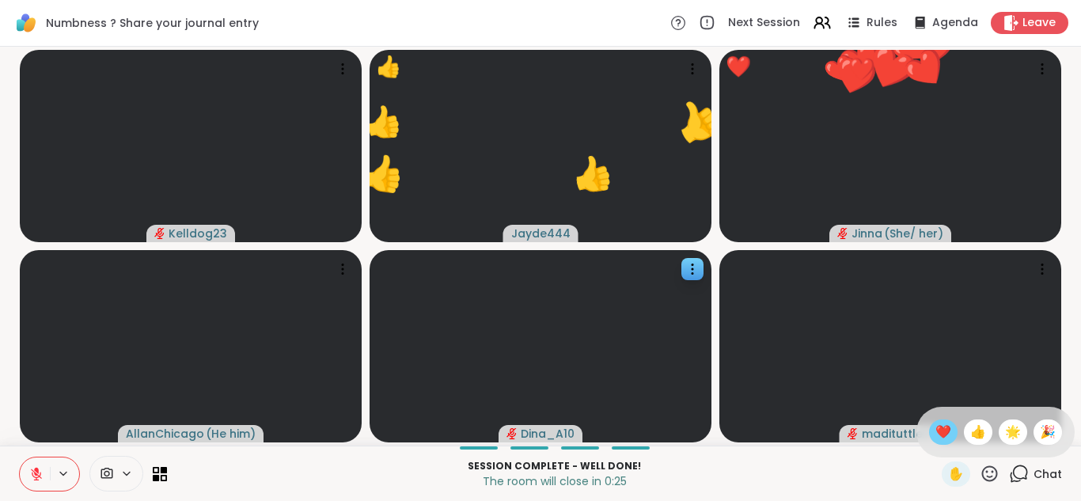
click at [951, 432] on div "❤️" at bounding box center [943, 431] width 28 height 25
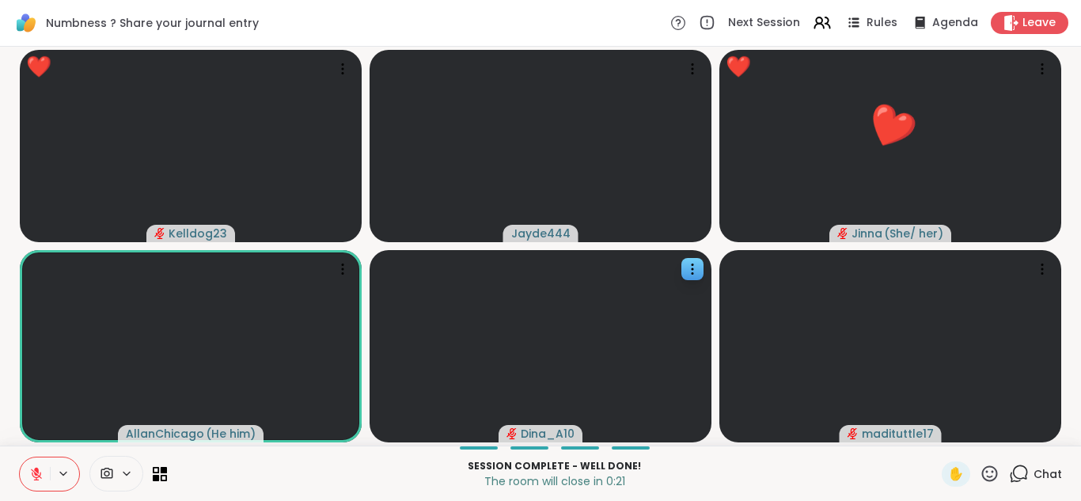
click at [32, 468] on icon at bounding box center [36, 473] width 11 height 11
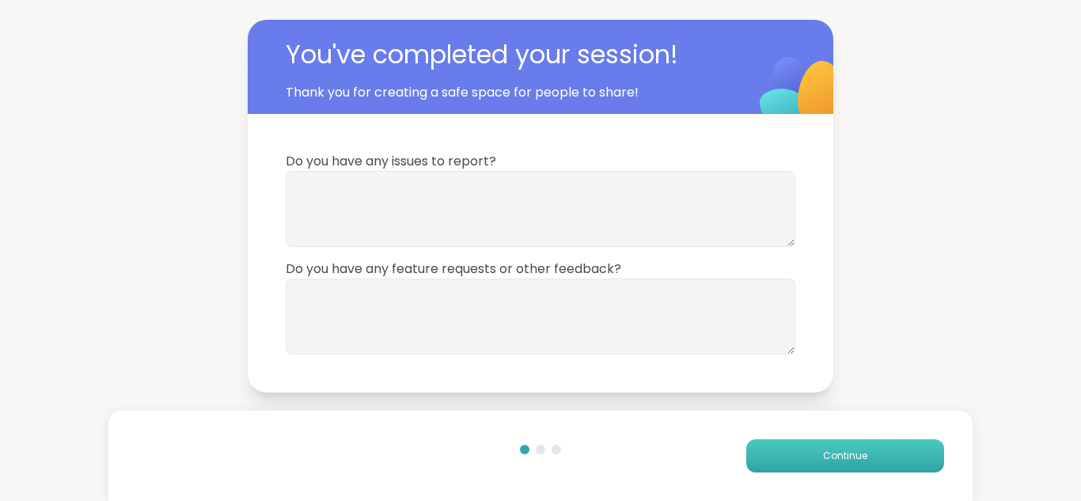
click at [789, 441] on button "Continue" at bounding box center [845, 455] width 198 height 33
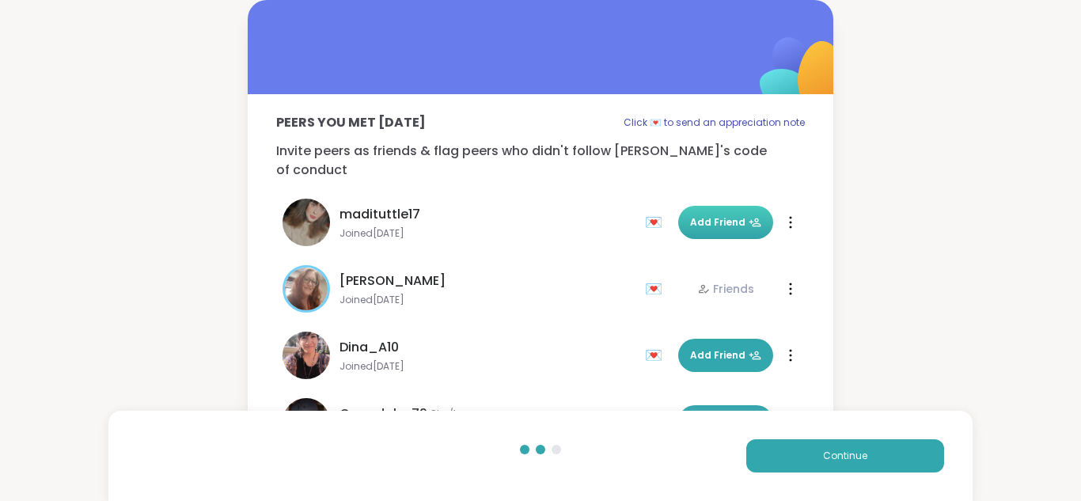
click at [703, 215] on span "Add Friend" at bounding box center [725, 222] width 71 height 14
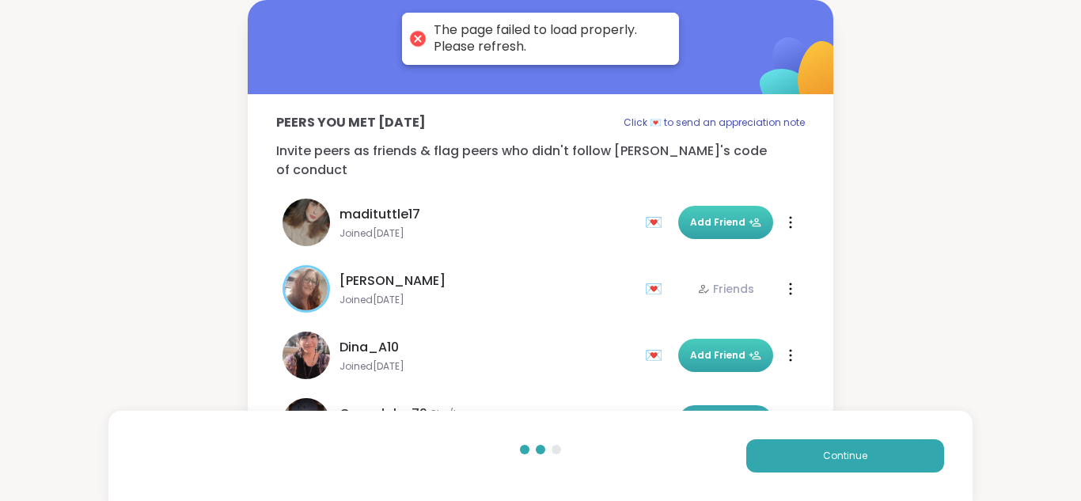
click at [712, 348] on span "Add Friend" at bounding box center [725, 355] width 71 height 14
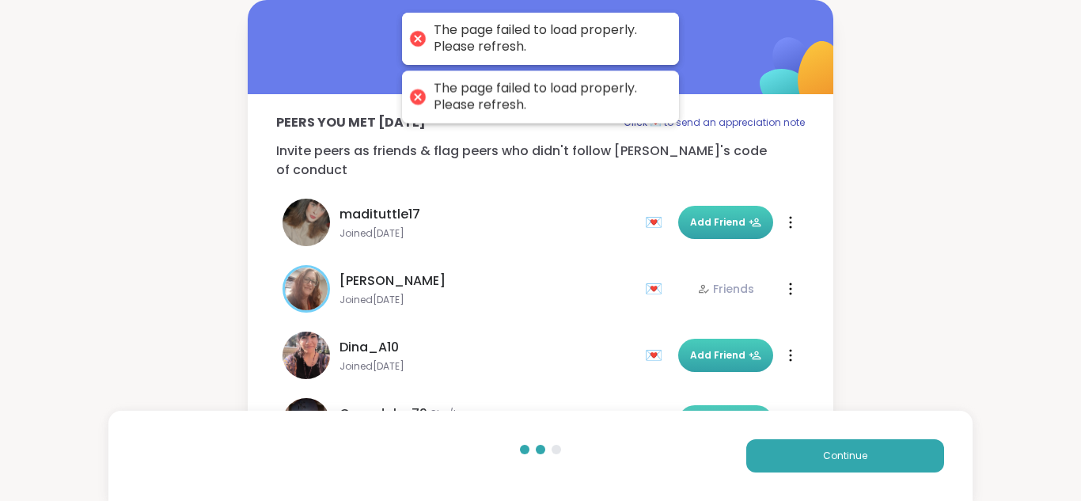
click at [716, 415] on span "Add Friend" at bounding box center [725, 422] width 71 height 14
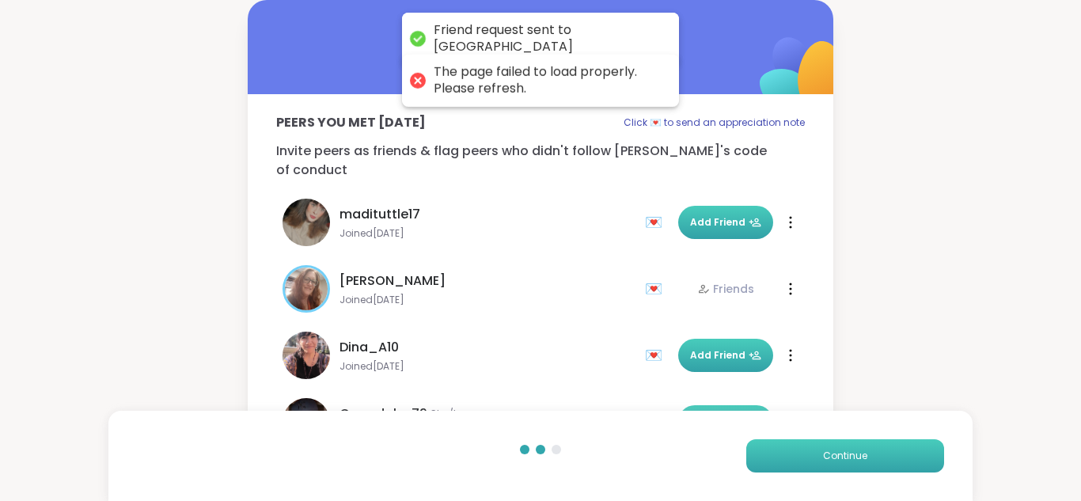
click at [816, 444] on button "Continue" at bounding box center [845, 455] width 198 height 33
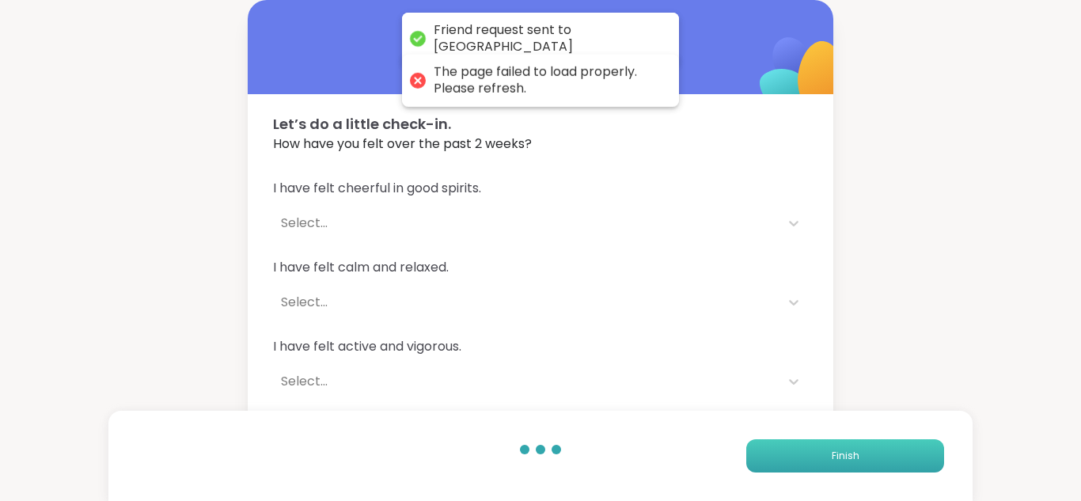
click at [816, 444] on button "Finish" at bounding box center [845, 455] width 198 height 33
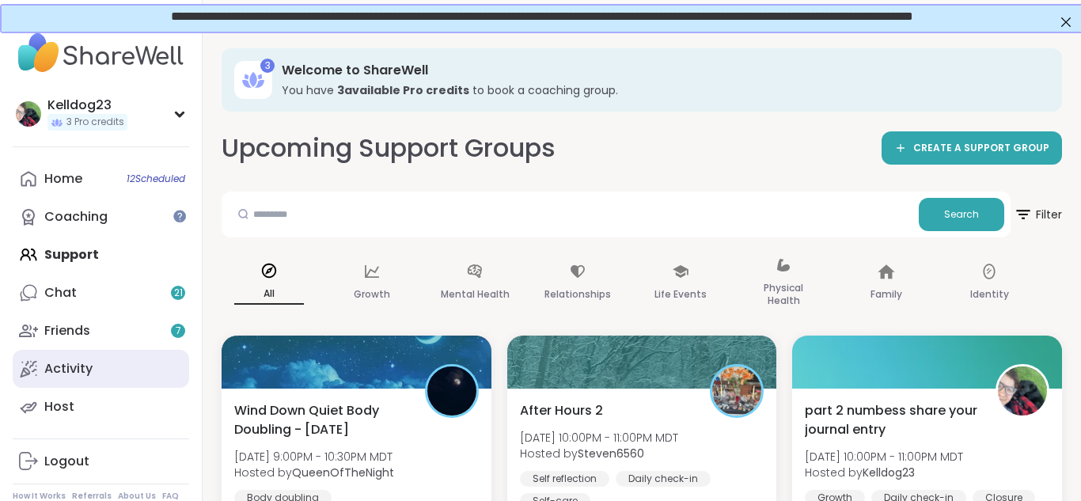
click at [77, 366] on div "Activity" at bounding box center [68, 368] width 48 height 17
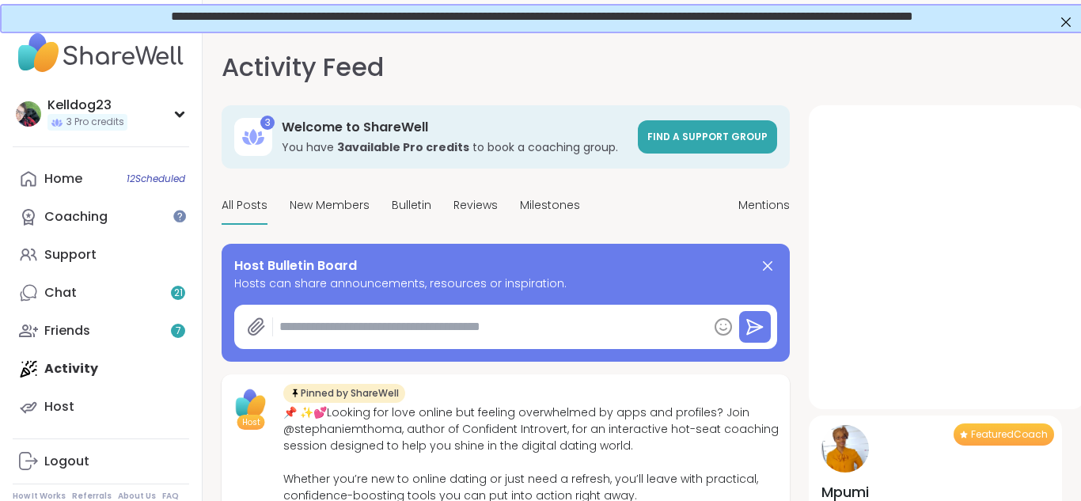
type textarea "*"
click at [63, 186] on div "Home 12 Scheduled" at bounding box center [63, 178] width 38 height 17
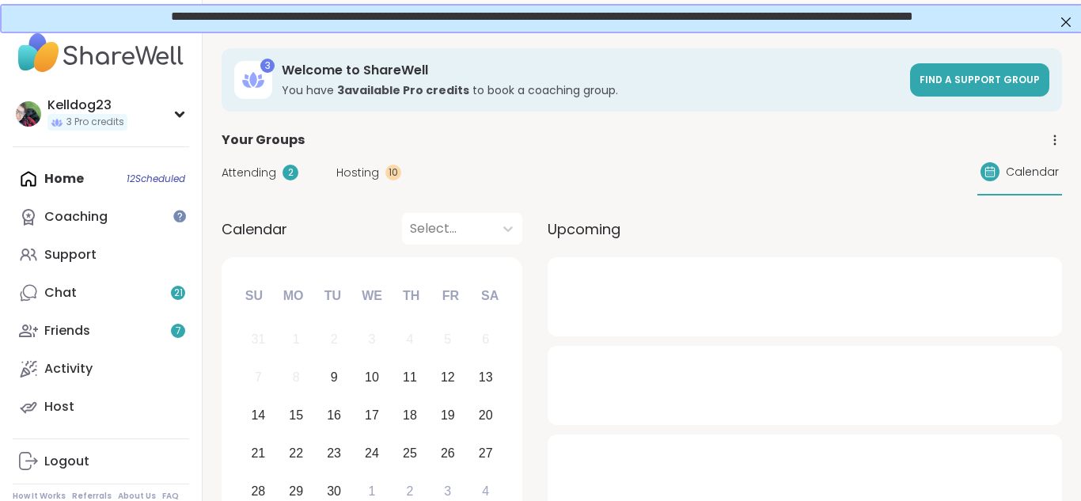
scroll to position [32, 0]
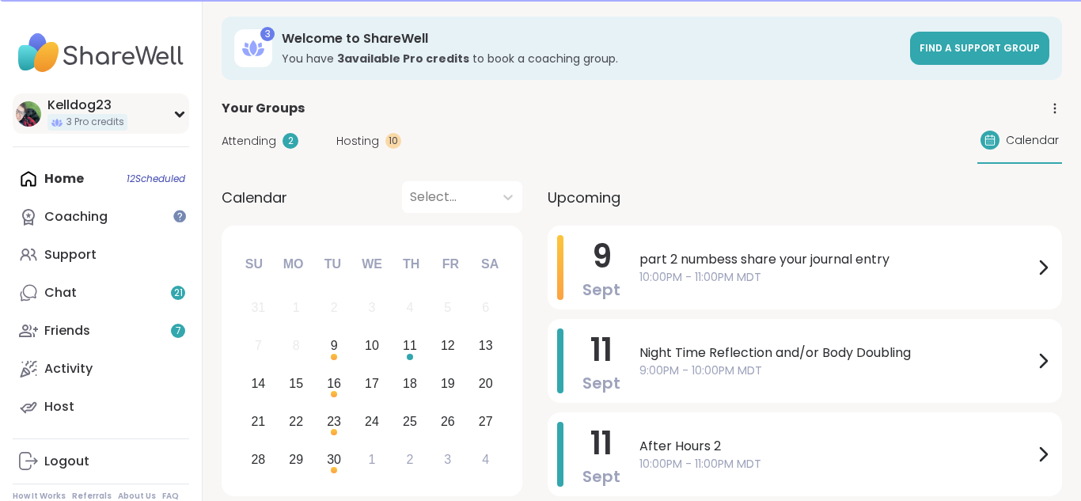
click at [145, 108] on div "Kelldog23 3 Pro credits" at bounding box center [101, 113] width 176 height 40
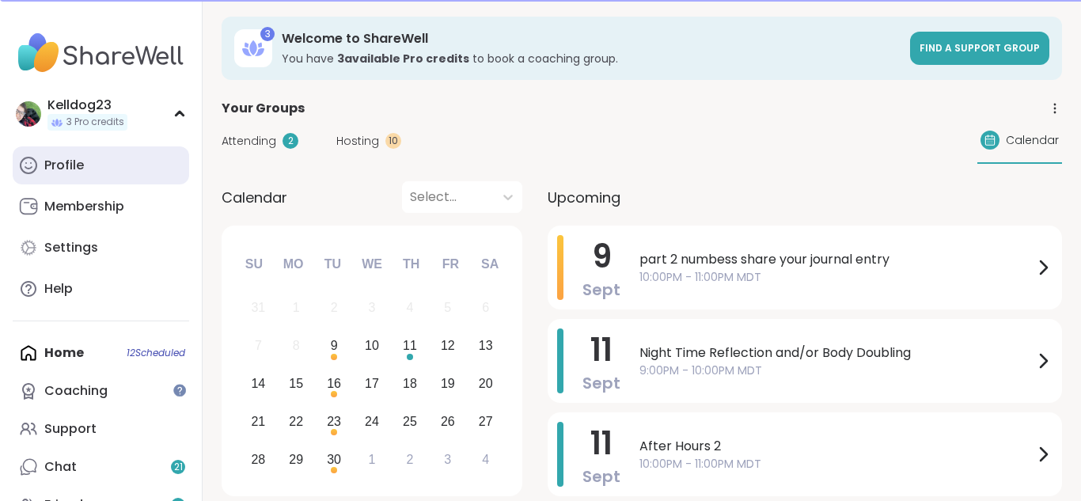
click at [81, 176] on link "Profile" at bounding box center [101, 165] width 176 height 38
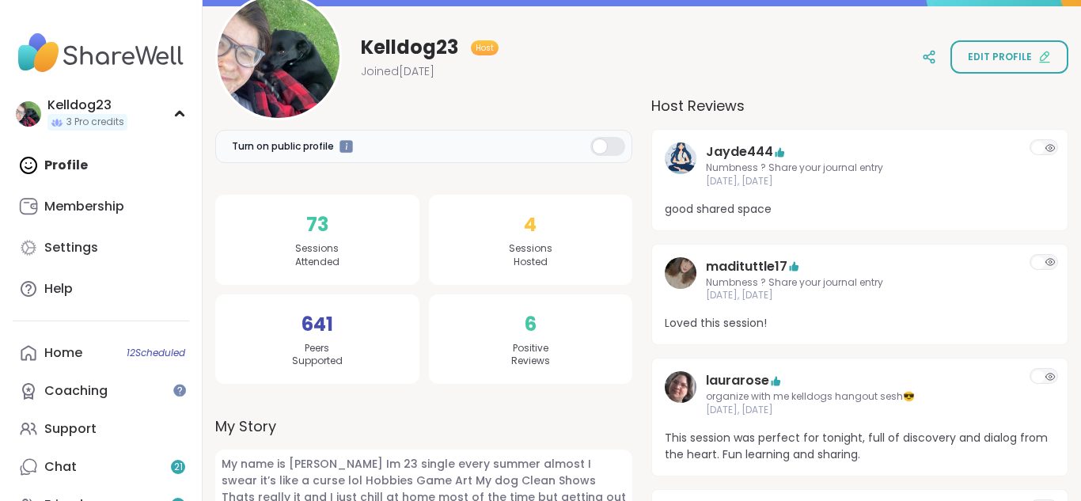
scroll to position [190, 0]
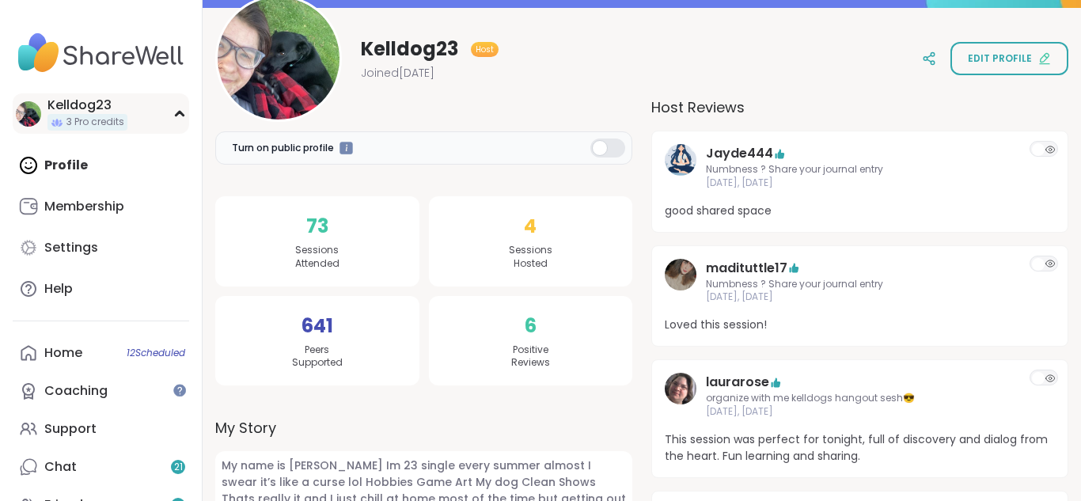
click at [89, 98] on div "Kelldog23" at bounding box center [87, 105] width 80 height 17
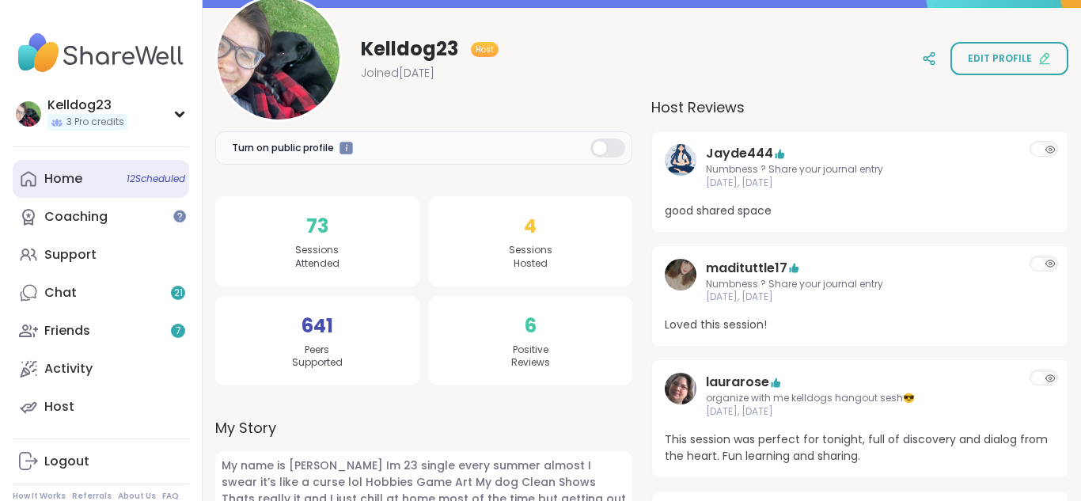
click at [81, 171] on div "Home 12 Scheduled" at bounding box center [63, 178] width 38 height 17
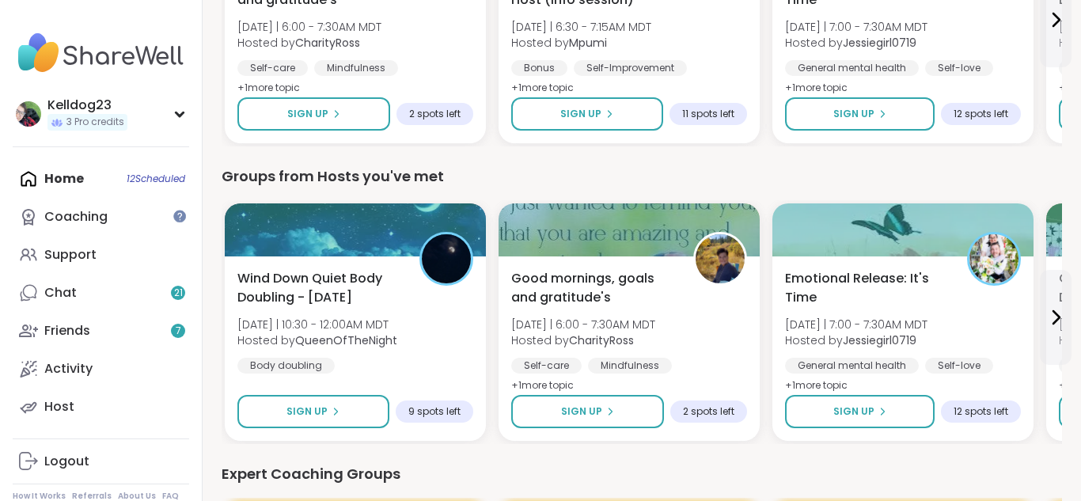
scroll to position [791, 0]
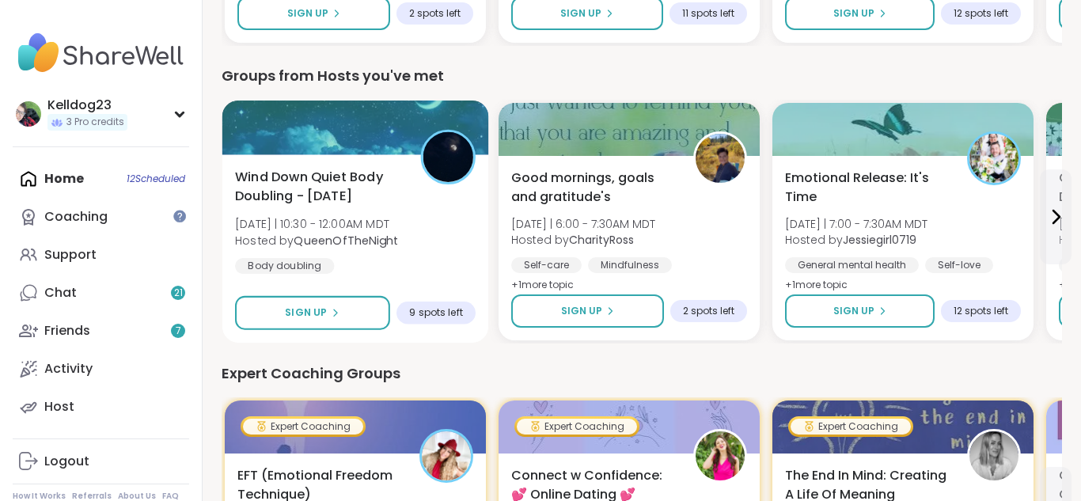
click at [412, 191] on div "Wind Down Quiet Body Doubling - Tuesday Tue 9/9 | 10:30 - 12:00AM MDT Hosted by…" at bounding box center [355, 221] width 241 height 107
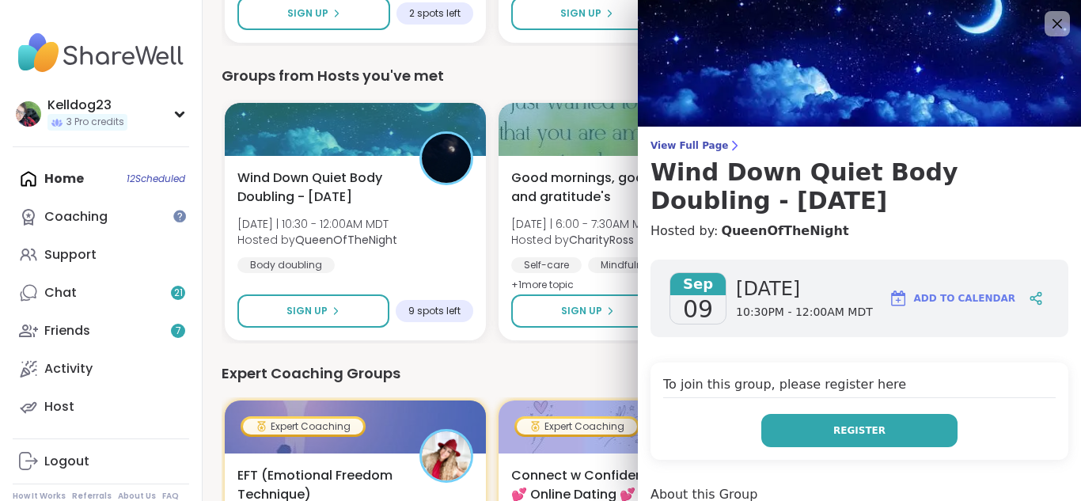
click at [788, 429] on button "Register" at bounding box center [859, 430] width 196 height 33
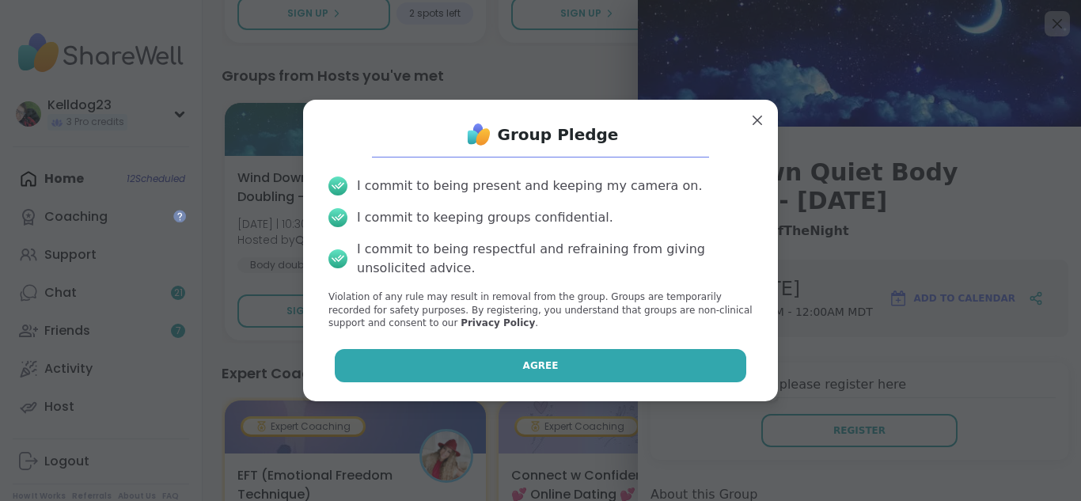
click at [548, 366] on span "Agree" at bounding box center [541, 365] width 36 height 14
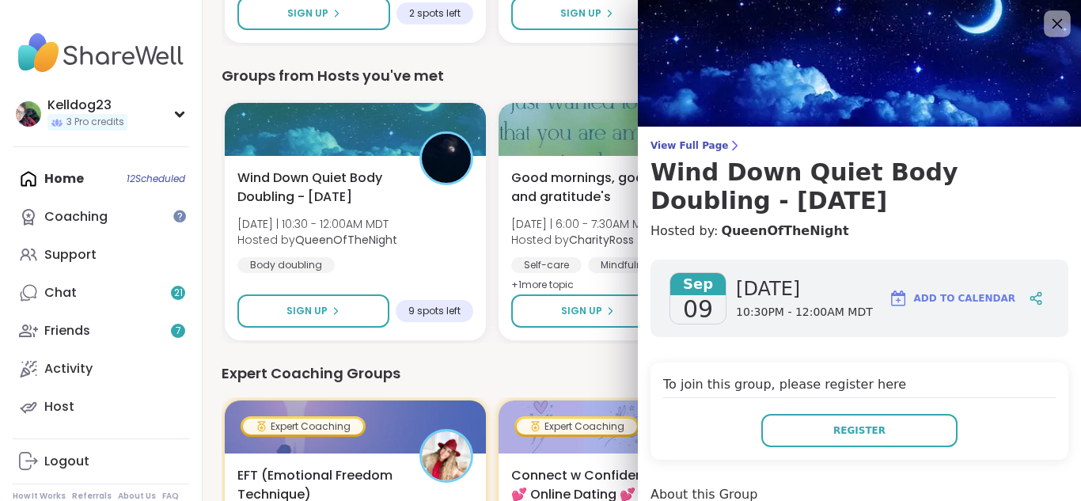
click at [1068, 17] on div at bounding box center [1057, 23] width 27 height 27
click at [1060, 30] on icon at bounding box center [1057, 23] width 20 height 20
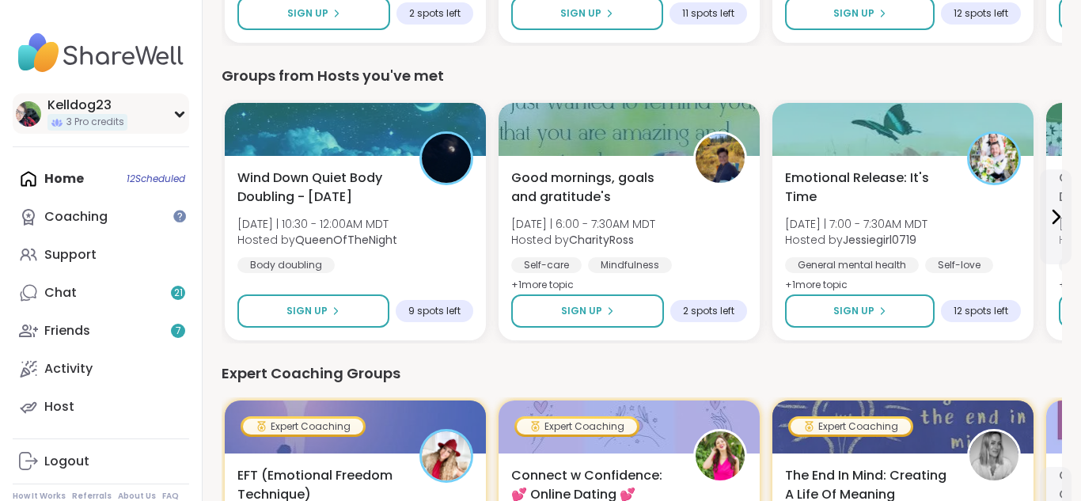
click at [127, 115] on div "Kelldog23 3 Pro credits" at bounding box center [87, 114] width 80 height 34
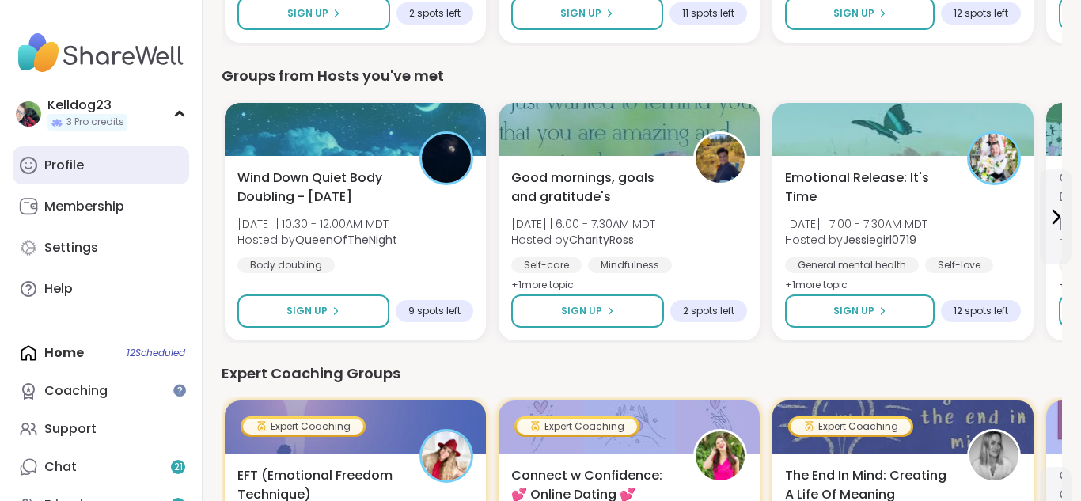
click at [82, 169] on div "Profile" at bounding box center [64, 165] width 40 height 17
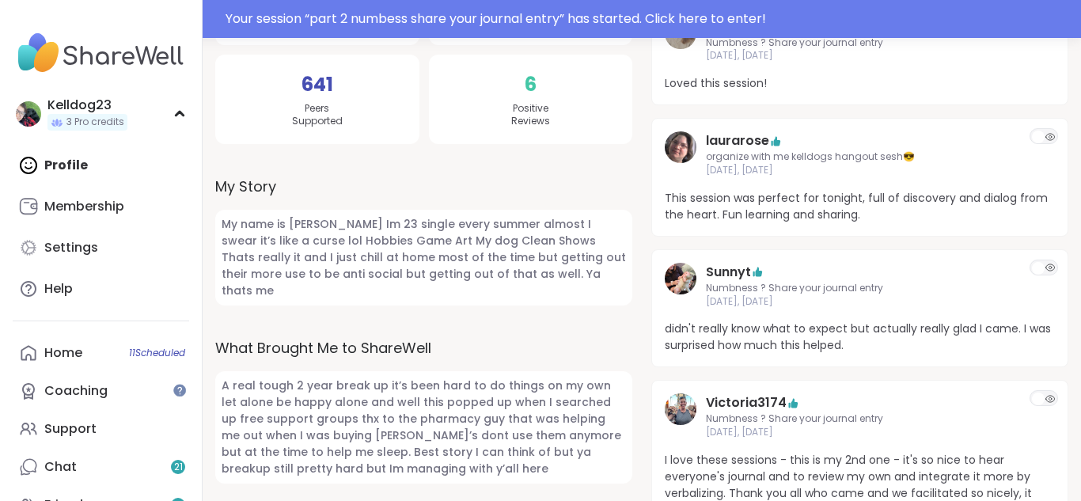
scroll to position [414, 0]
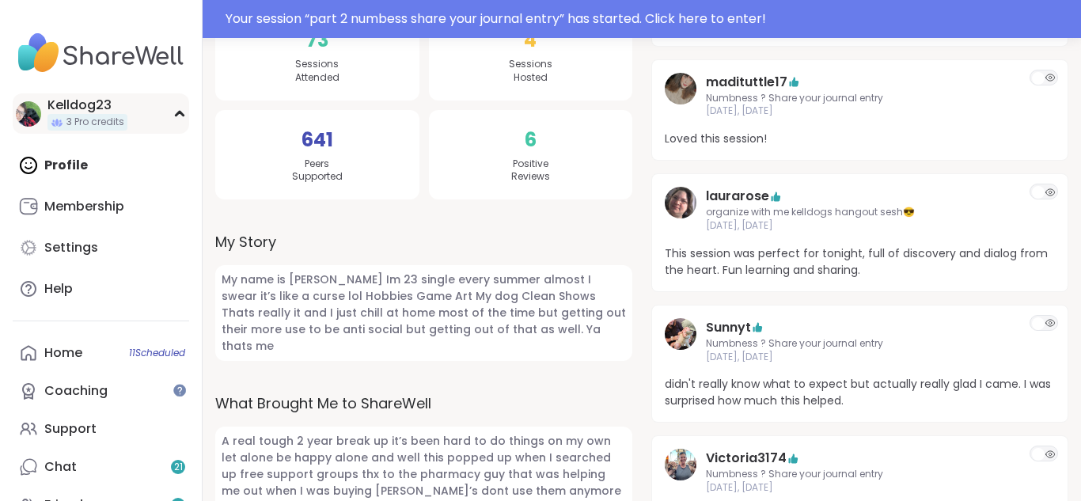
click at [125, 112] on div "Kelldog23" at bounding box center [87, 105] width 80 height 17
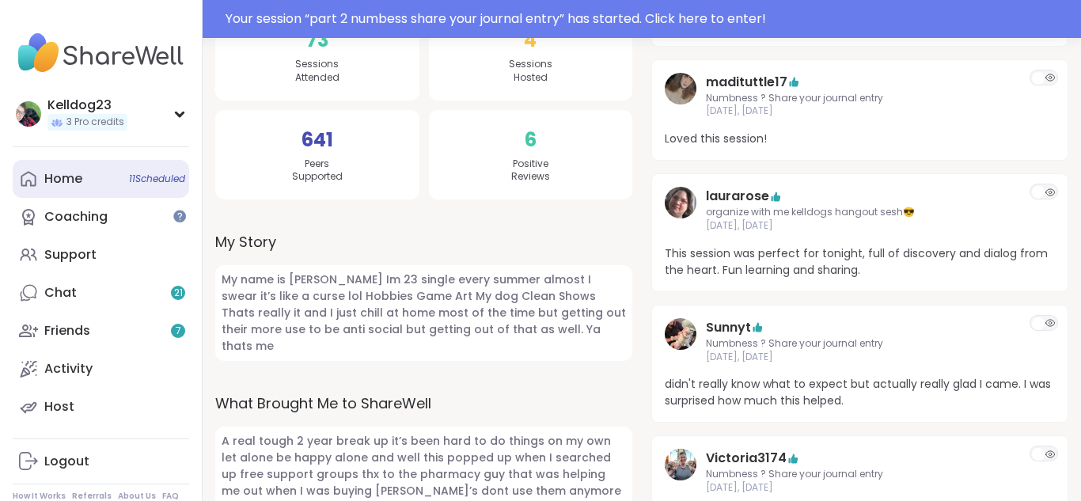
click at [66, 187] on div "Home 11 Scheduled" at bounding box center [63, 178] width 38 height 17
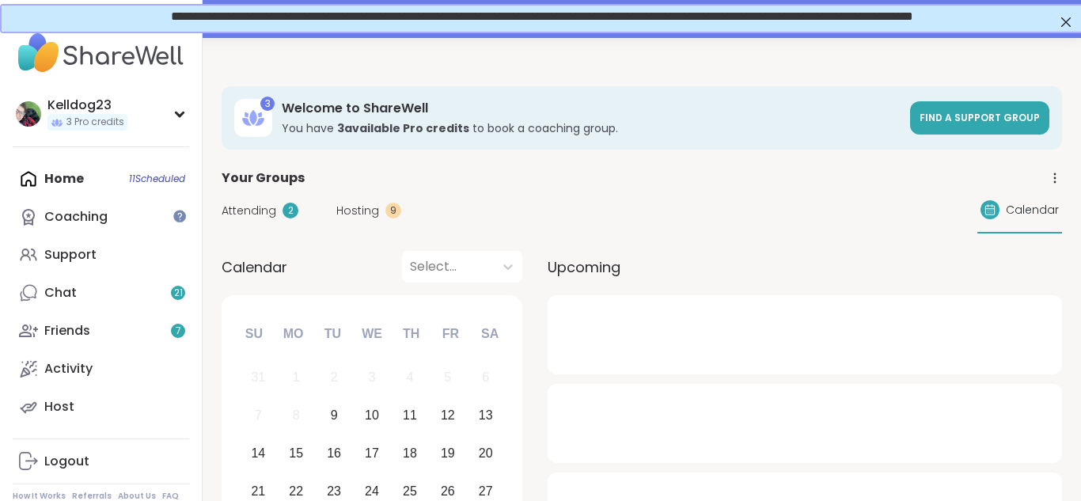
click at [345, 214] on span "Hosting" at bounding box center [357, 211] width 43 height 17
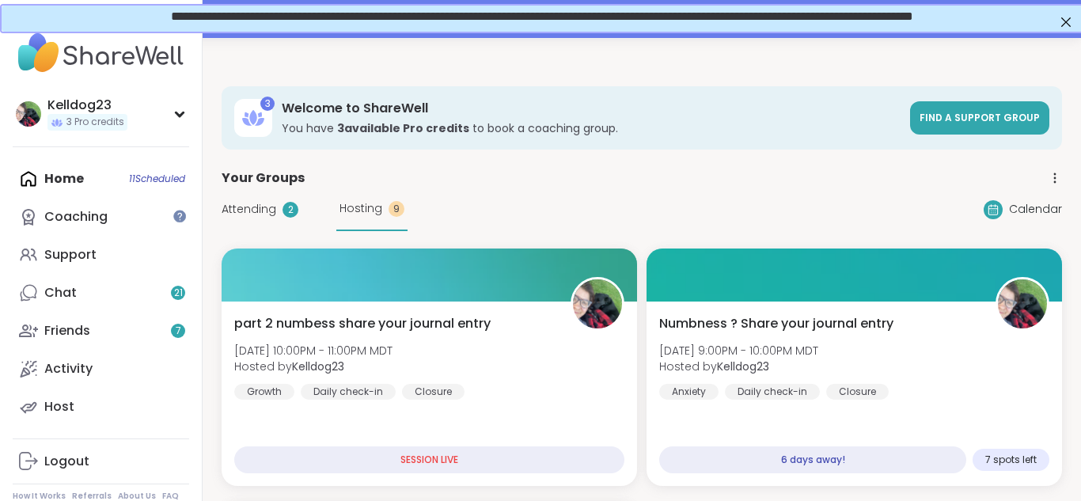
scroll to position [32, 0]
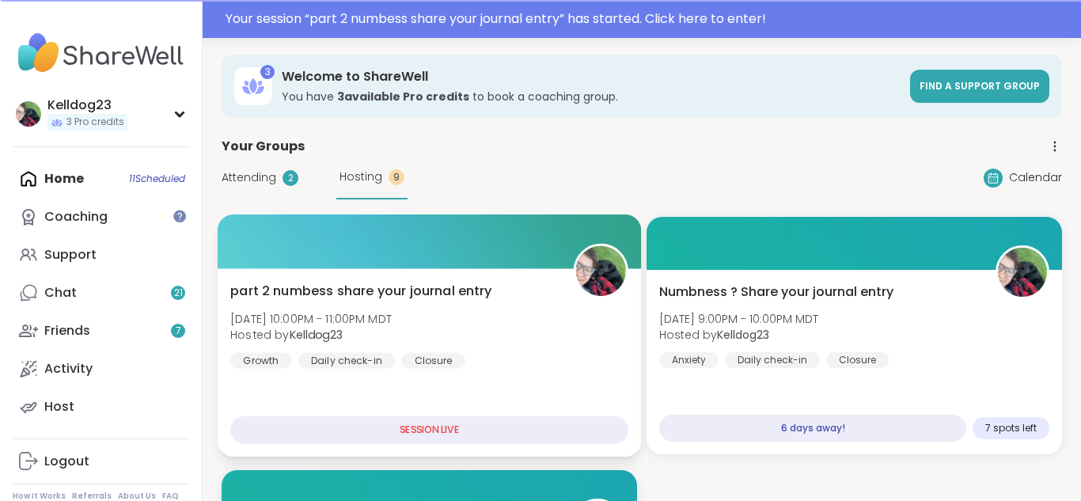
click at [421, 269] on div "part 2 numbess share your journal entry Tue, Sep 09 | 10:00PM - 11:00PM MDT Hos…" at bounding box center [430, 362] width 424 height 188
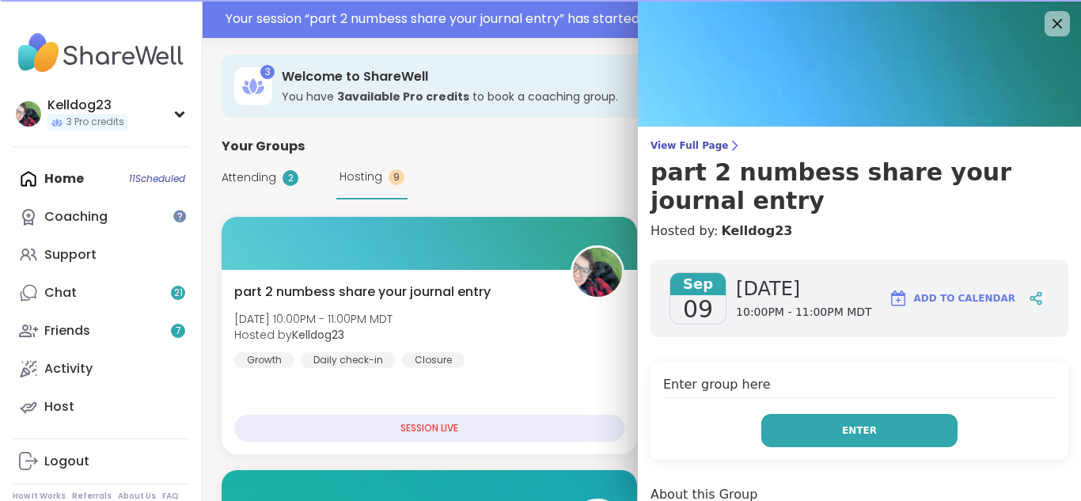
click at [808, 415] on button "Enter" at bounding box center [859, 430] width 196 height 33
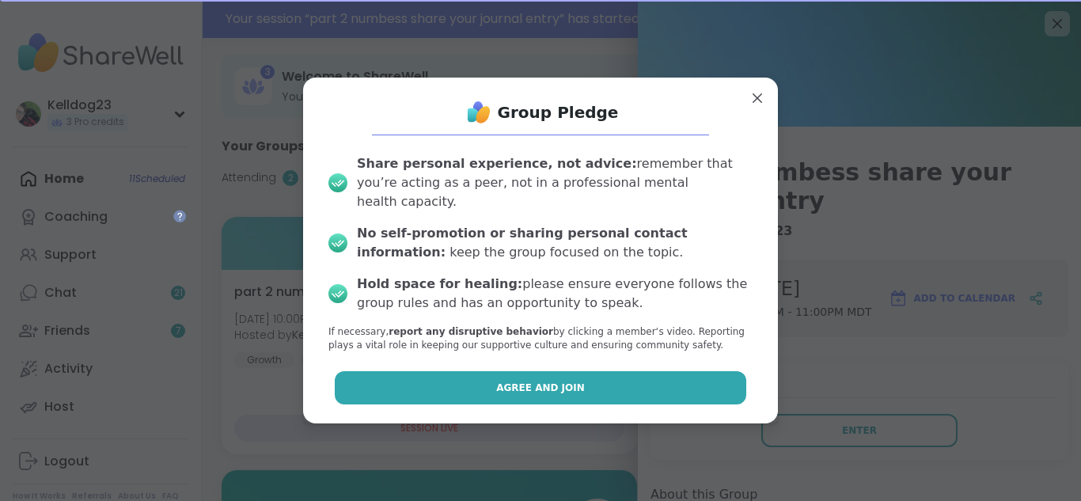
click at [616, 382] on button "Agree and Join" at bounding box center [541, 387] width 412 height 33
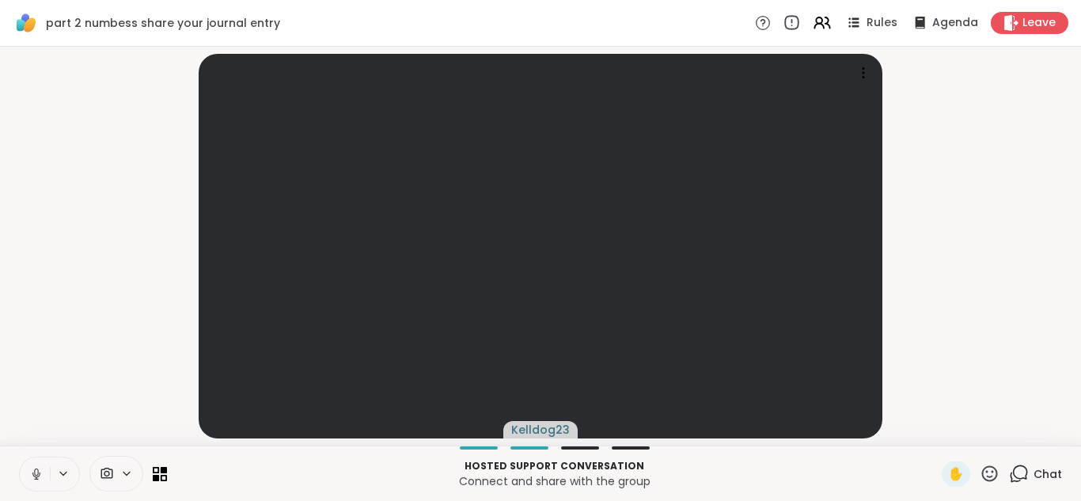
click at [794, 24] on icon at bounding box center [790, 22] width 17 height 17
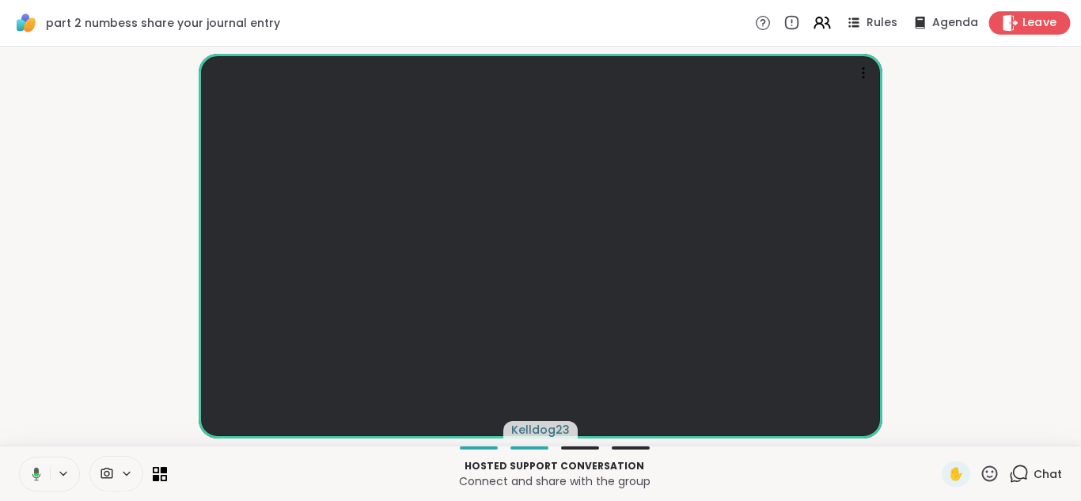
click at [1013, 25] on icon at bounding box center [1010, 22] width 17 height 17
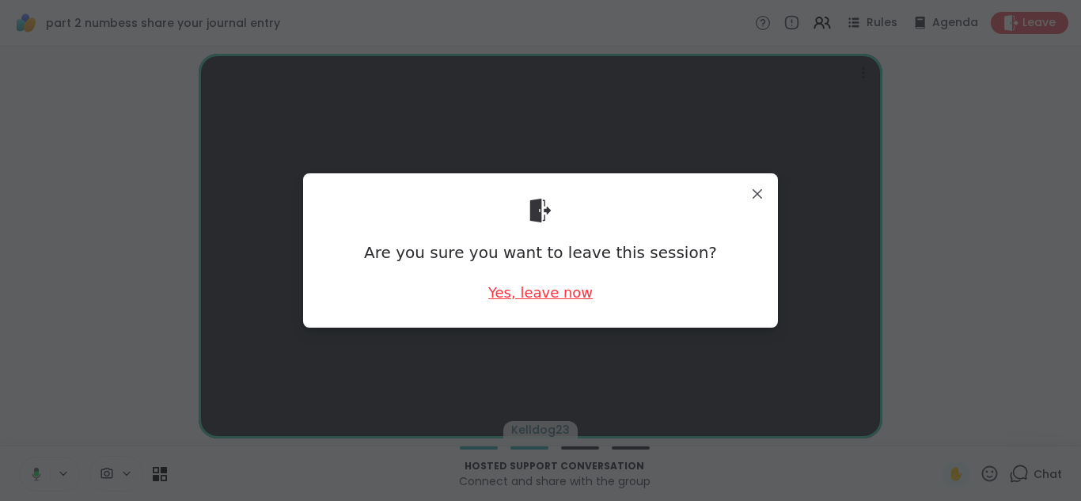
click at [530, 297] on div "Yes, leave now" at bounding box center [540, 292] width 104 height 20
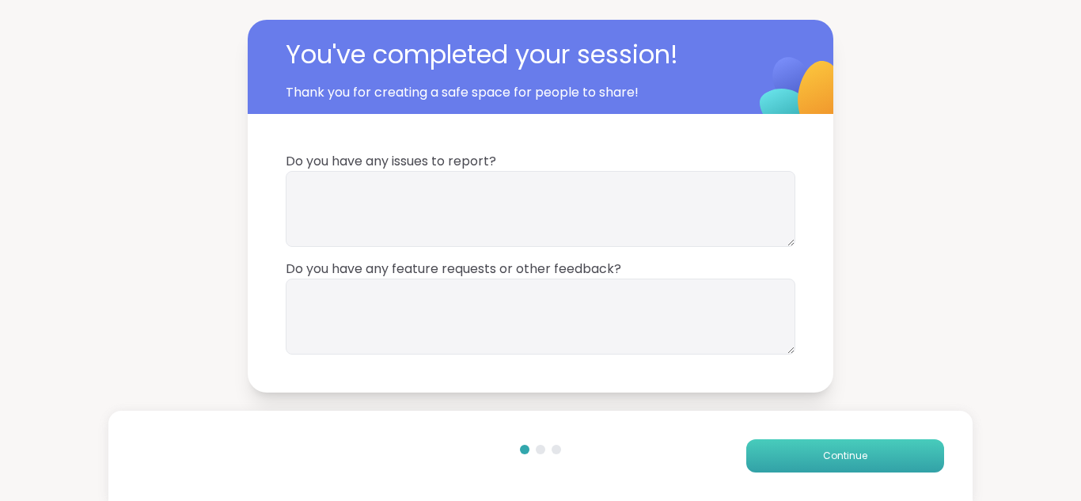
click at [798, 446] on button "Continue" at bounding box center [845, 455] width 198 height 33
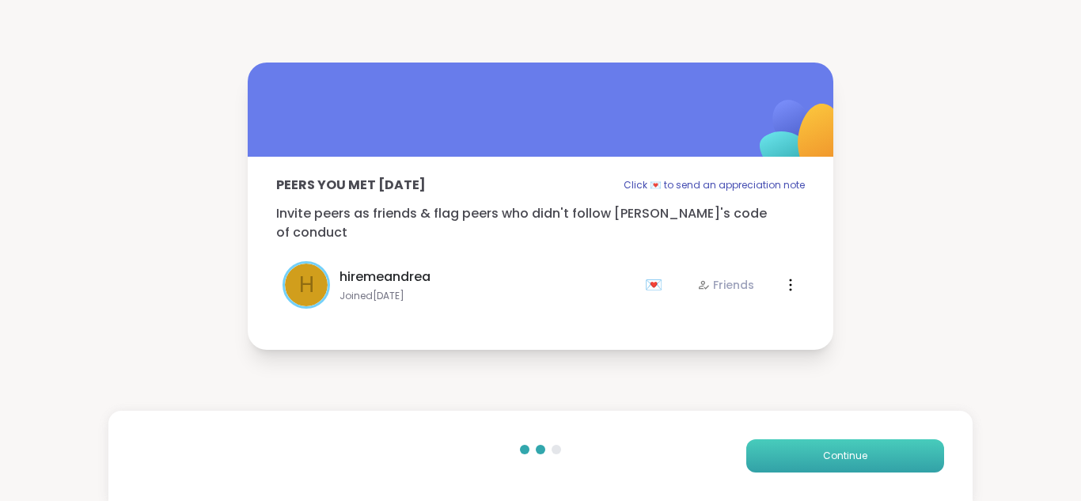
click at [798, 446] on button "Continue" at bounding box center [845, 455] width 198 height 33
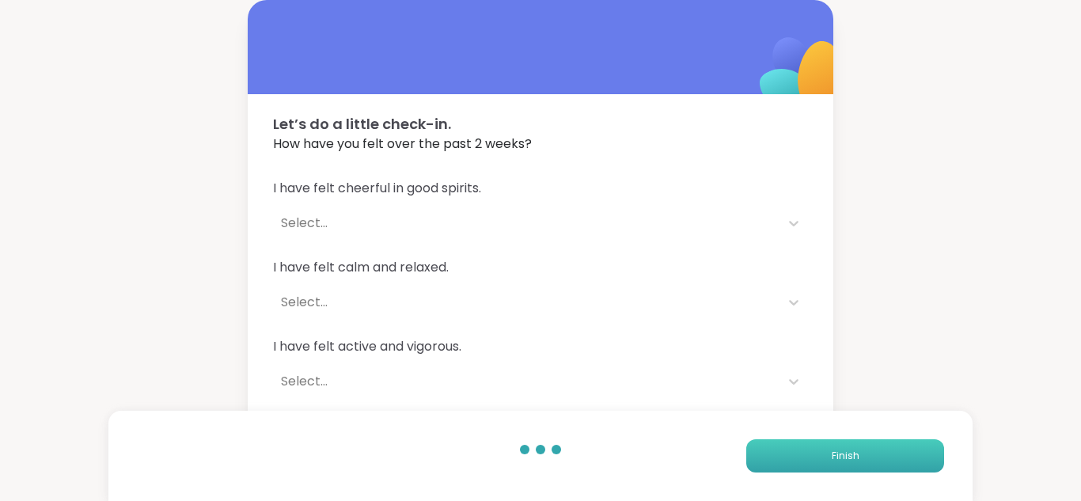
click at [798, 446] on button "Finish" at bounding box center [845, 455] width 198 height 33
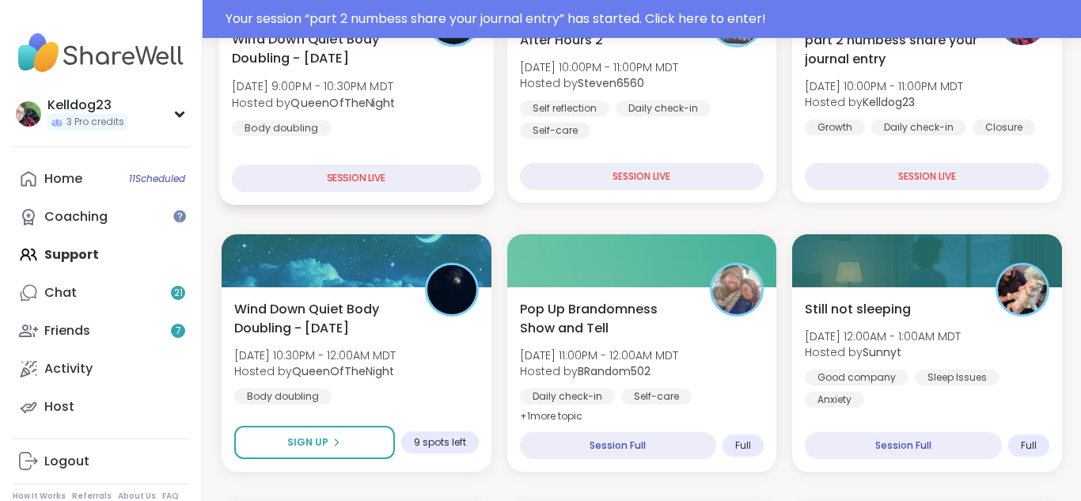
scroll to position [411, 0]
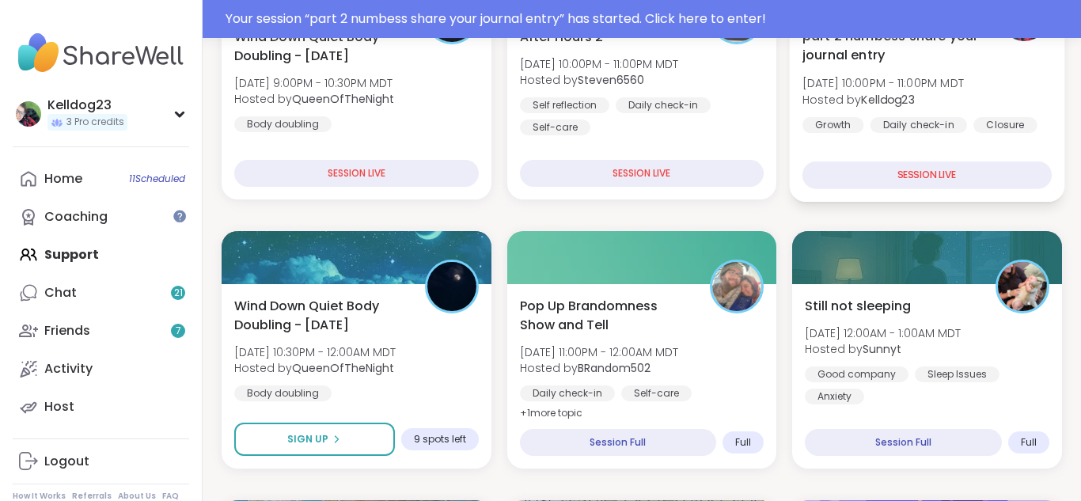
click at [961, 61] on span "part 2 numbess share your journal entry" at bounding box center [890, 45] width 176 height 39
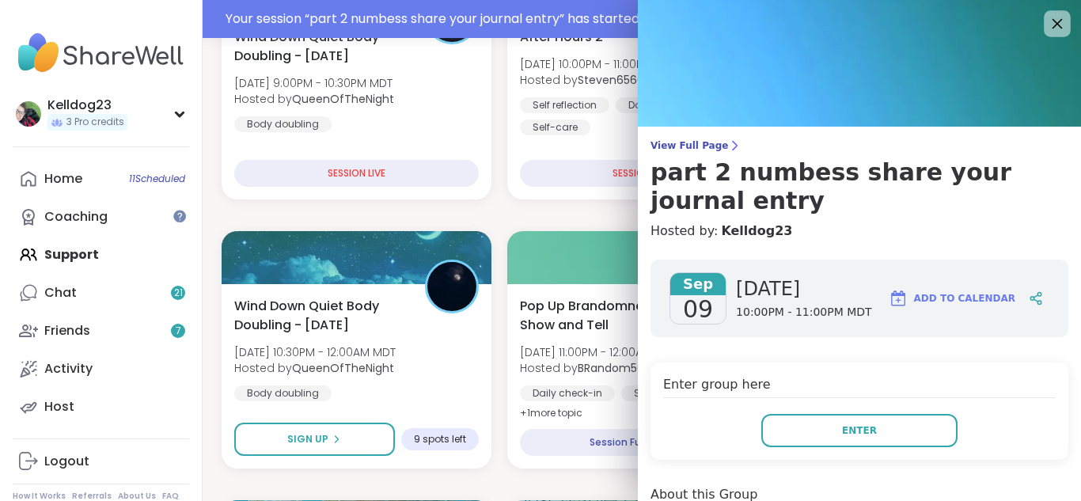
click at [1057, 25] on icon at bounding box center [1057, 24] width 10 height 10
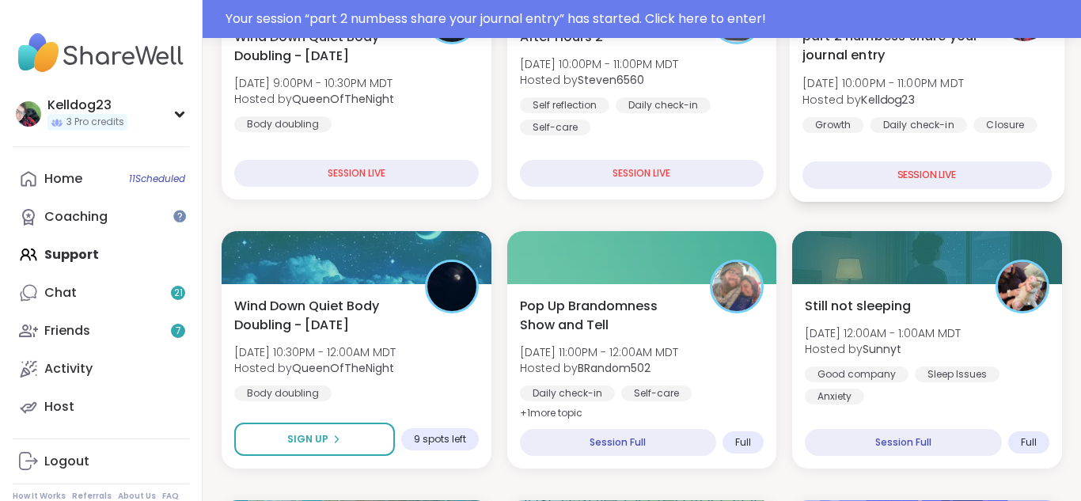
click at [991, 71] on div "part 2 numbess share your journal entry Tue, Sep 09 | 10:00PM - 11:00PM MDT Hos…" at bounding box center [926, 79] width 249 height 107
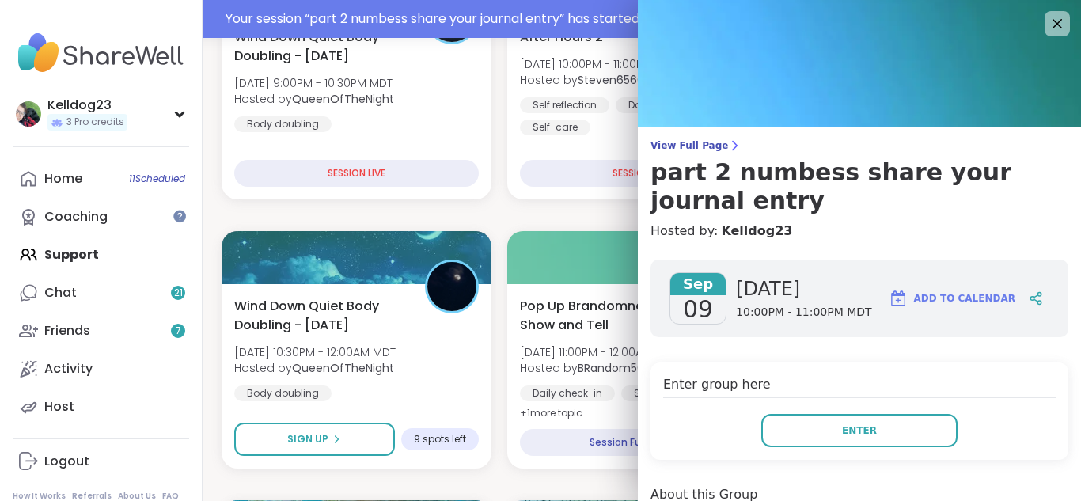
click at [715, 371] on div "Enter group here Enter" at bounding box center [859, 410] width 418 height 97
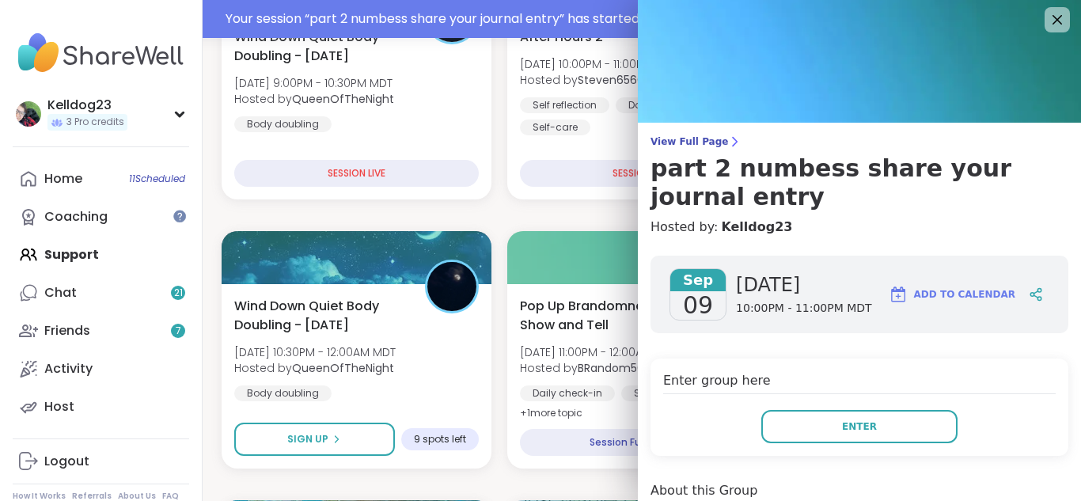
scroll to position [0, 0]
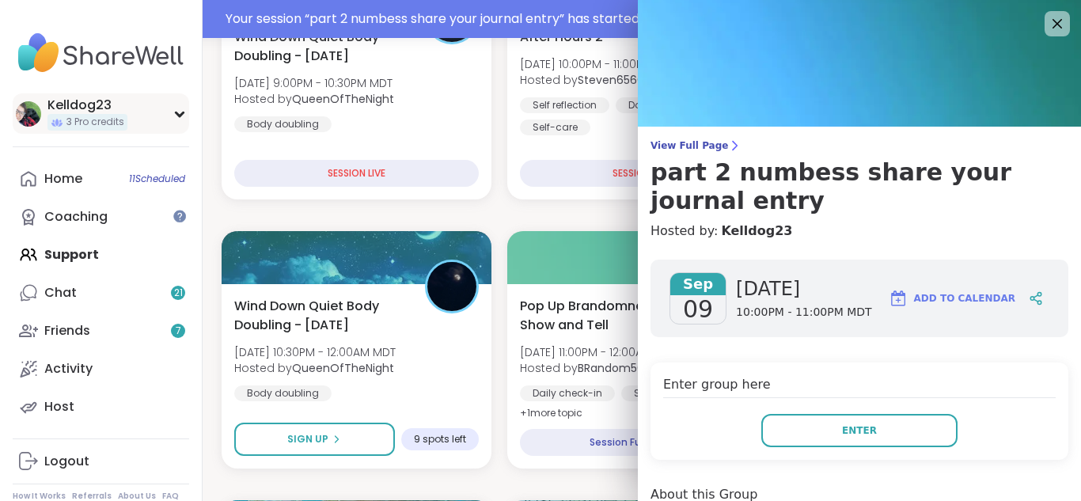
click at [113, 114] on div "3 Pro credits" at bounding box center [87, 122] width 80 height 17
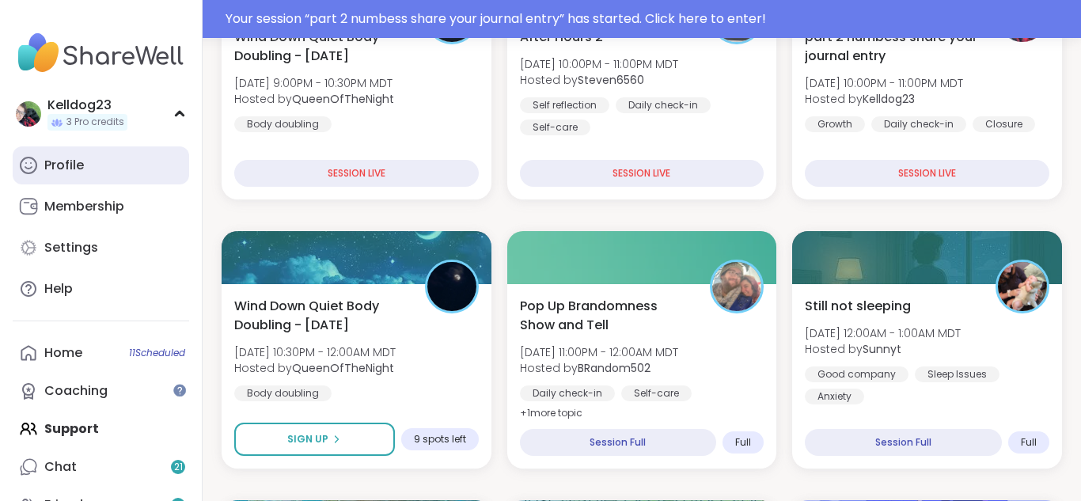
click at [93, 162] on link "Profile" at bounding box center [101, 165] width 176 height 38
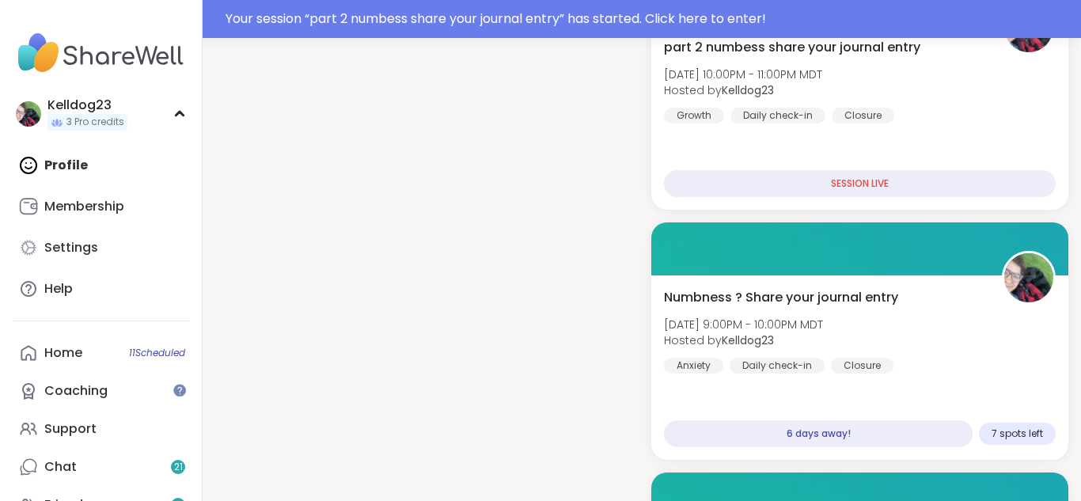
scroll to position [1487, 0]
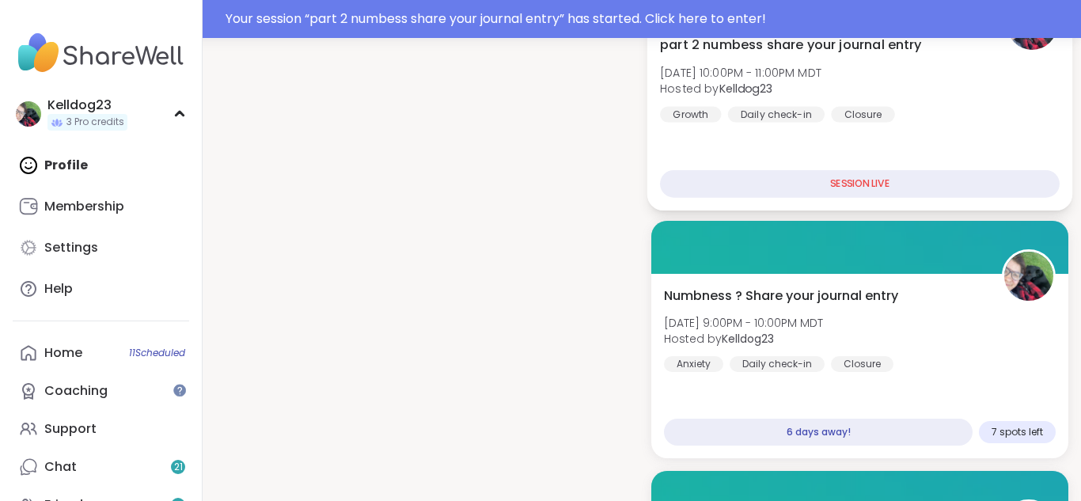
click at [888, 73] on div "part 2 numbess share your journal entry Tue, Sep 09 | 10:00PM - 11:00PM MDT Hos…" at bounding box center [860, 78] width 400 height 87
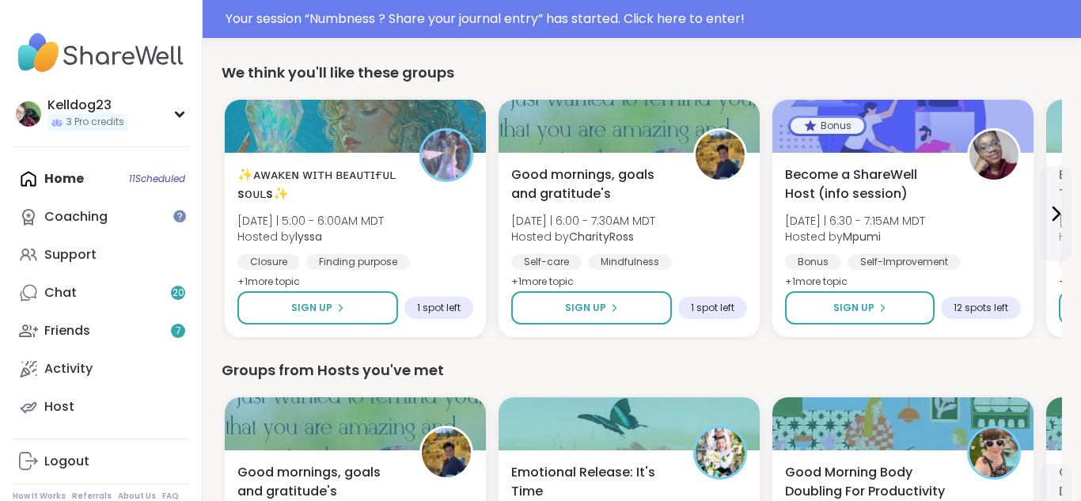
scroll to position [506, 0]
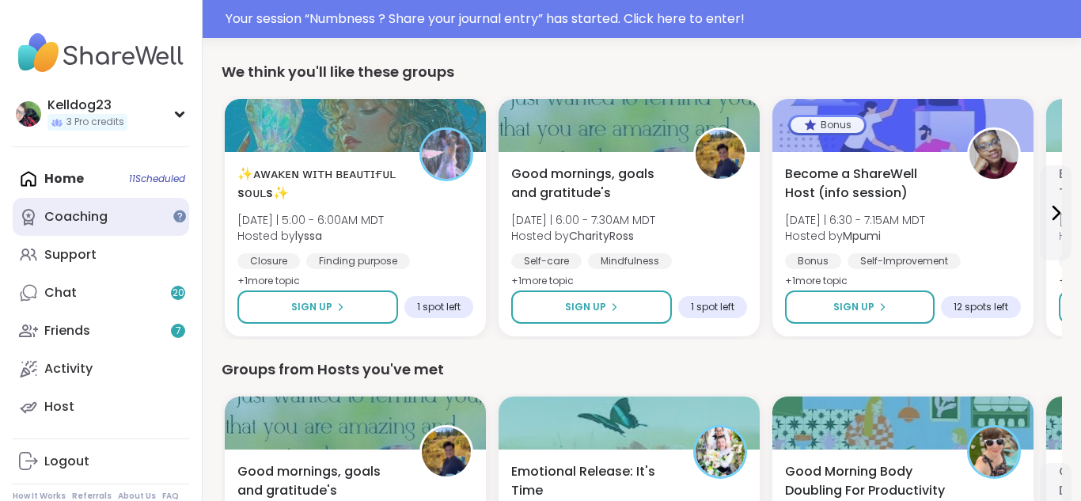
click at [91, 222] on div "Coaching" at bounding box center [75, 216] width 63 height 17
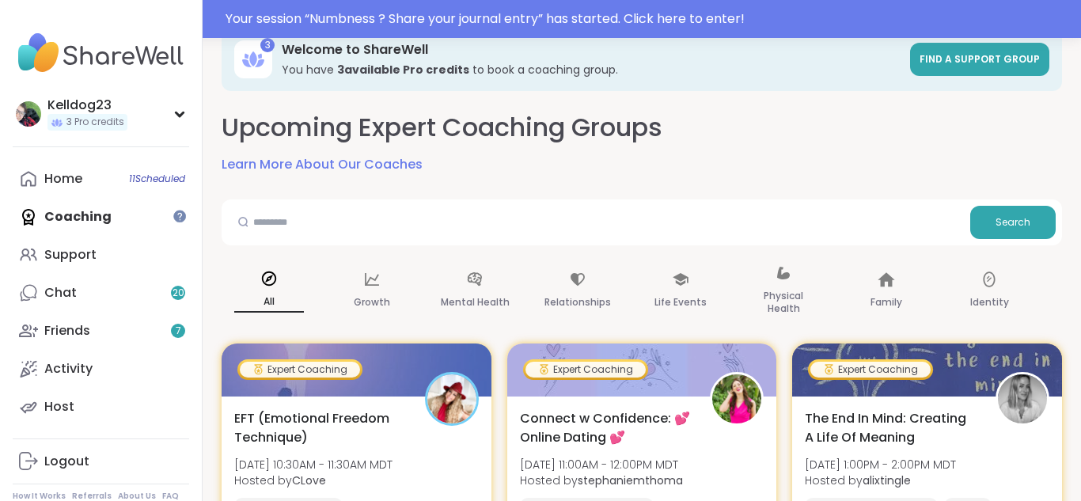
scroll to position [32, 0]
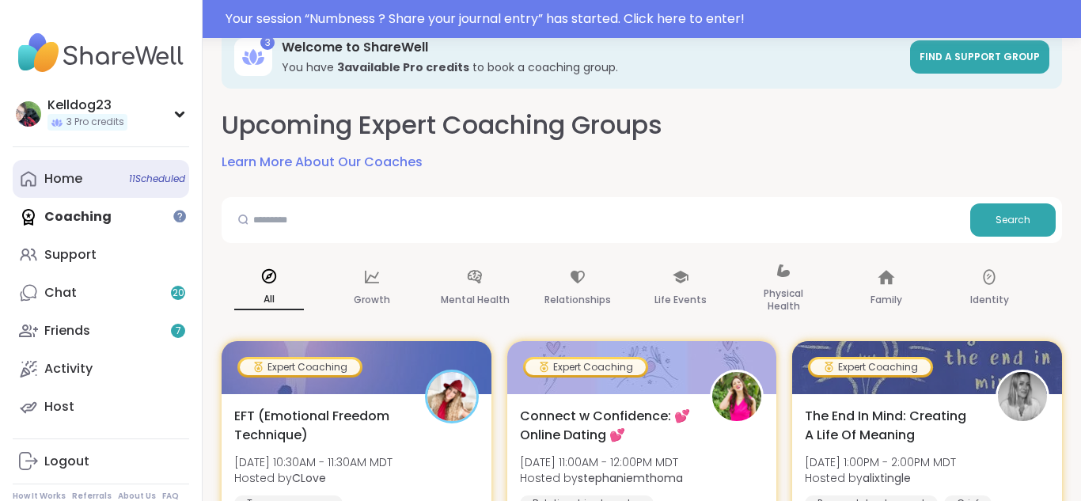
click at [144, 182] on span "11 Scheduled" at bounding box center [157, 178] width 56 height 13
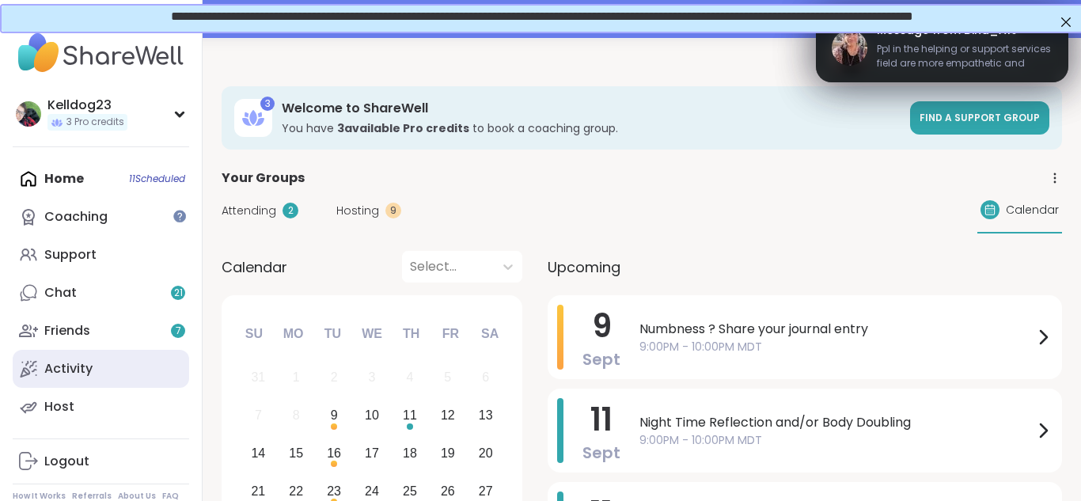
click at [67, 373] on div "Activity" at bounding box center [68, 368] width 48 height 17
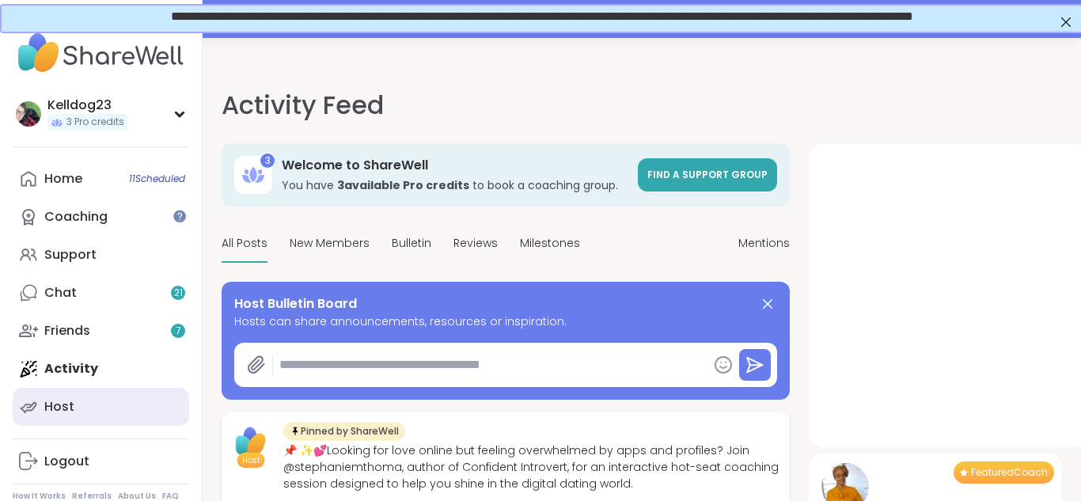
click at [54, 406] on div "Host" at bounding box center [59, 406] width 30 height 17
type textarea "*"
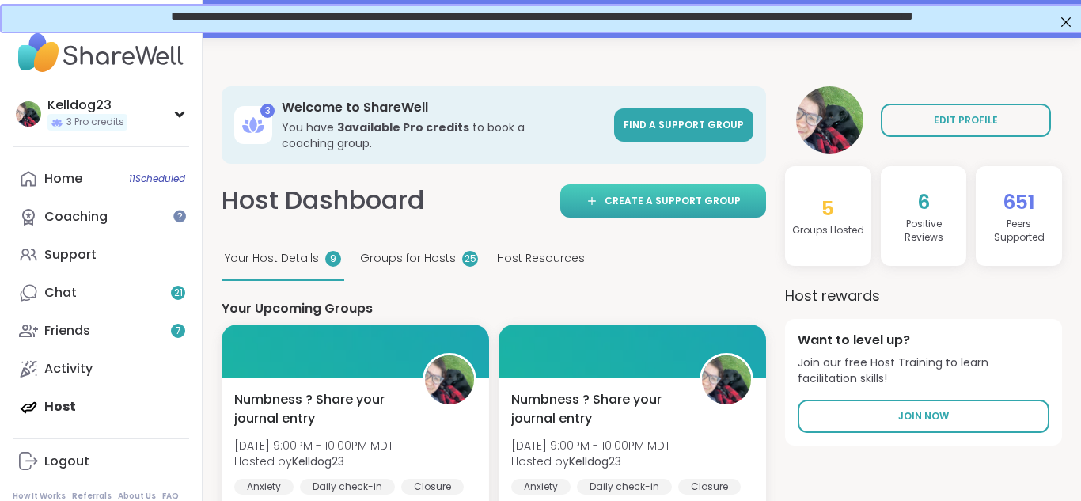
click at [650, 194] on span "Create a support group" at bounding box center [672, 201] width 136 height 14
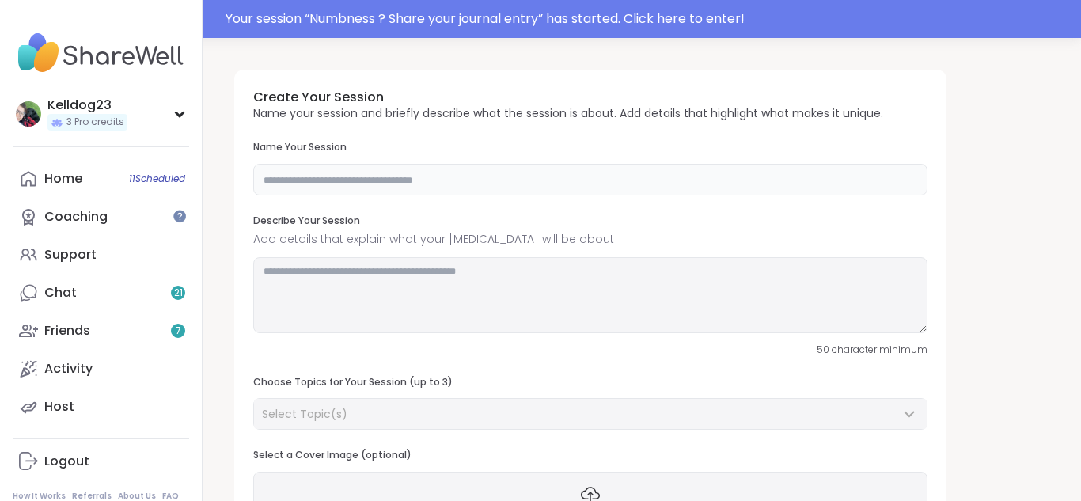
click at [420, 182] on input "text" at bounding box center [590, 180] width 674 height 32
type input "**********"
click at [380, 271] on textarea at bounding box center [590, 295] width 674 height 76
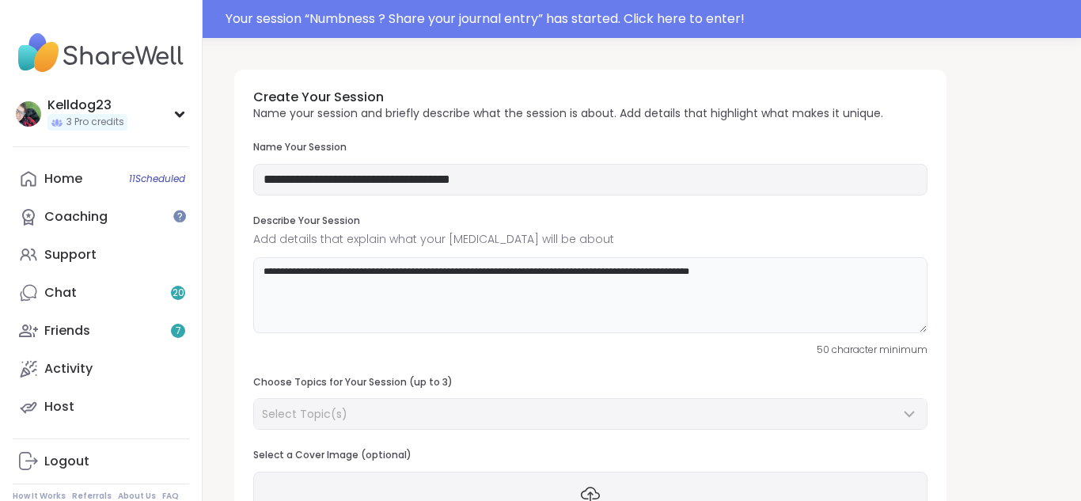
type textarea "**********"
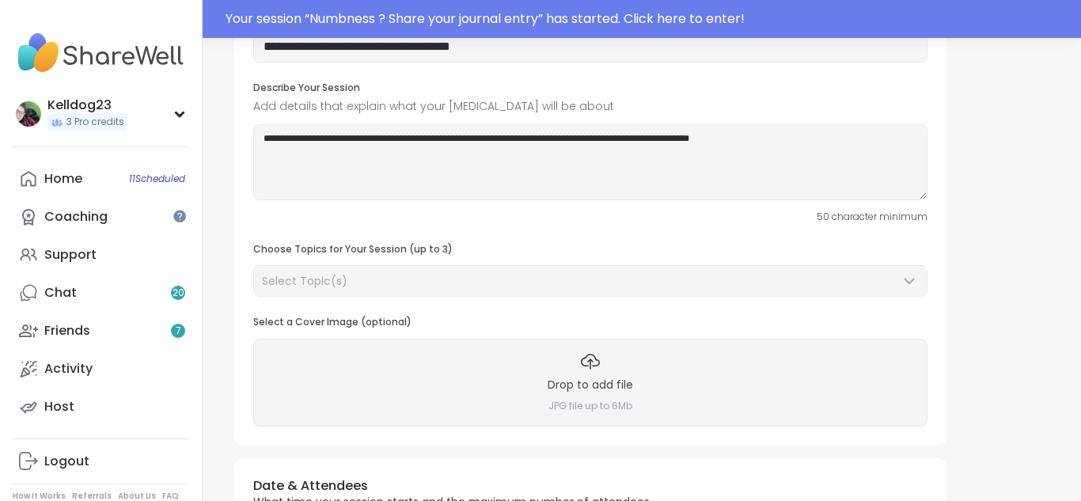
scroll to position [158, 0]
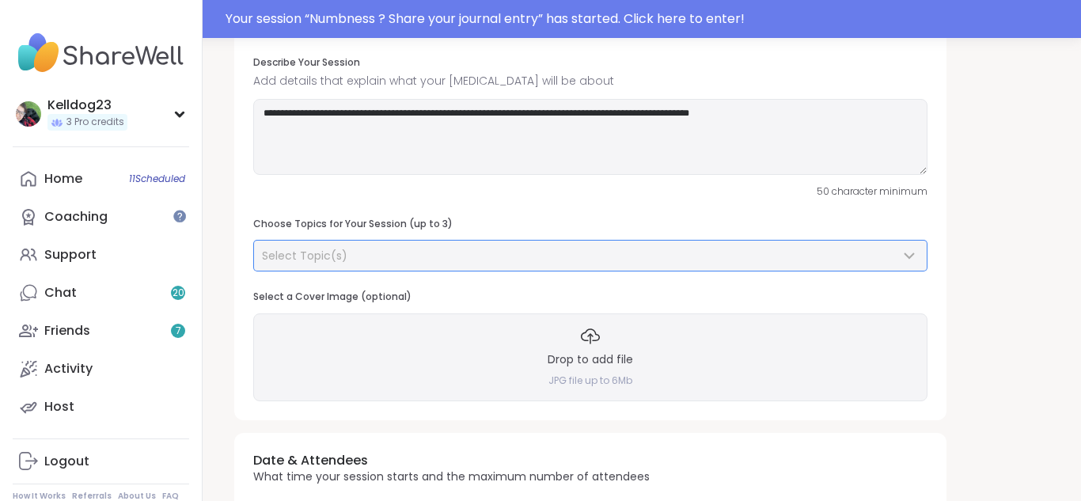
click at [412, 252] on div "Select Topic(s)" at bounding box center [581, 256] width 638 height 16
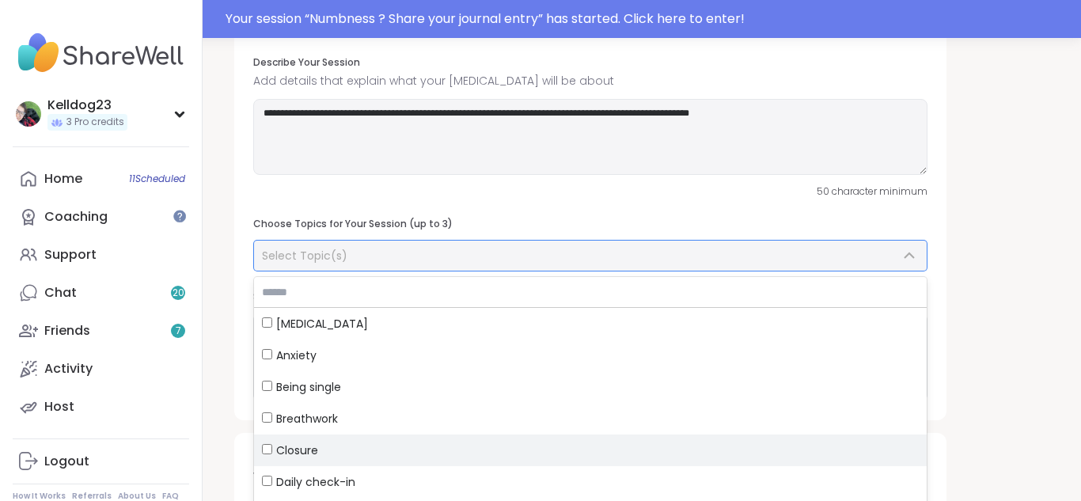
click at [316, 449] on span "Closure" at bounding box center [297, 450] width 42 height 16
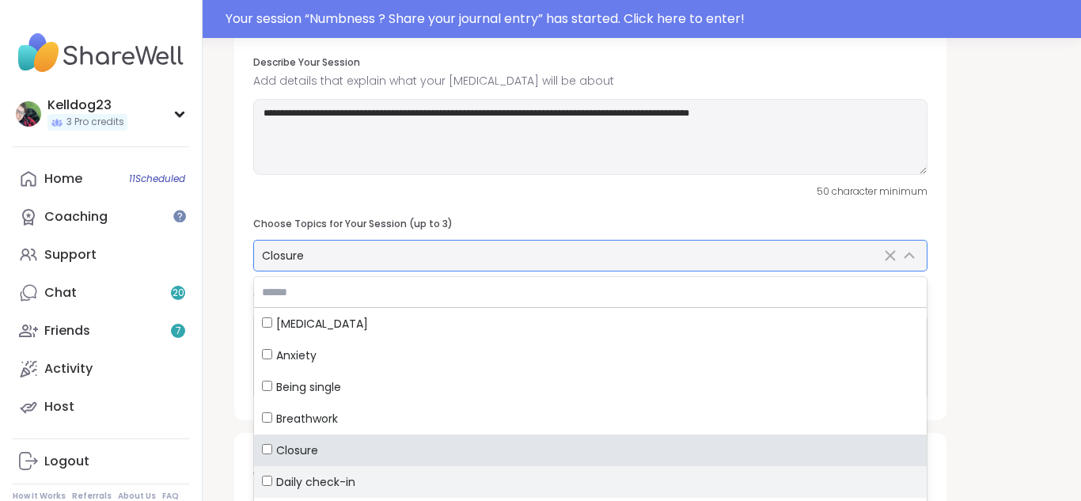
click at [291, 487] on span "Daily check-in" at bounding box center [315, 482] width 79 height 16
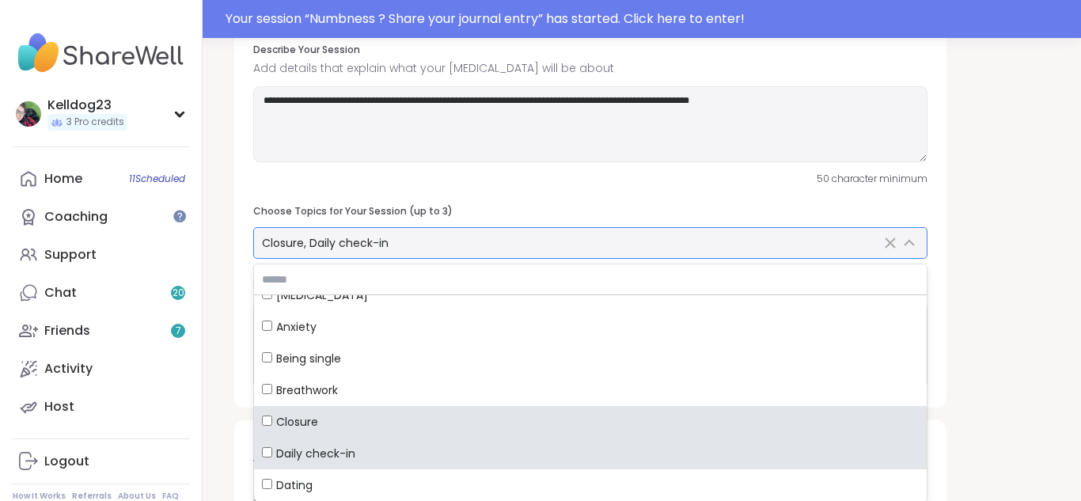
scroll to position [134, 0]
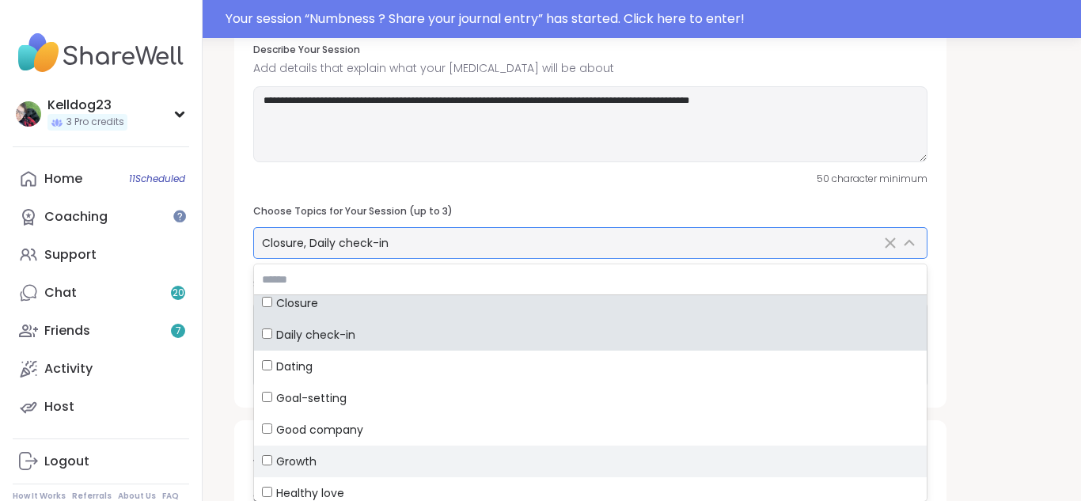
click at [277, 468] on span "Growth" at bounding box center [296, 461] width 40 height 16
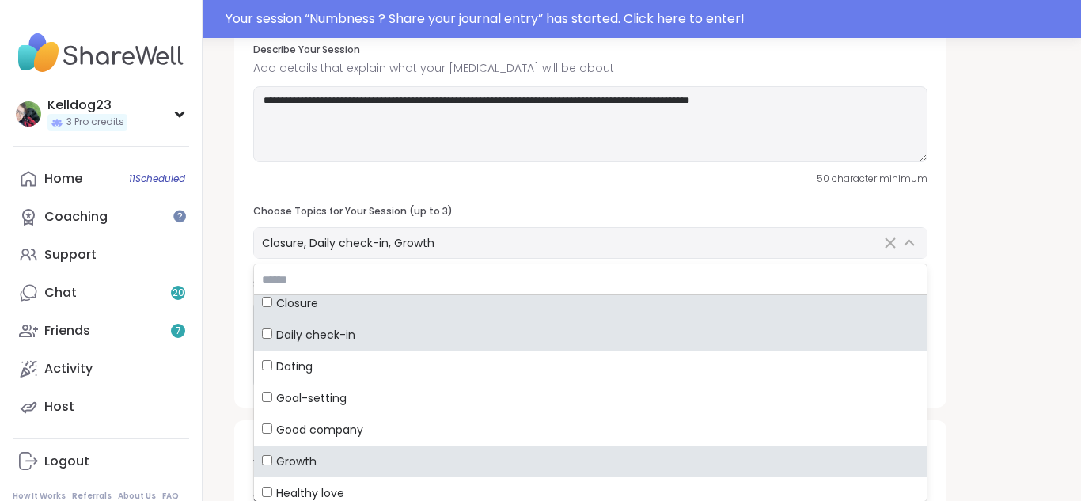
click at [1018, 354] on div "**********" at bounding box center [642, 411] width 840 height 1050
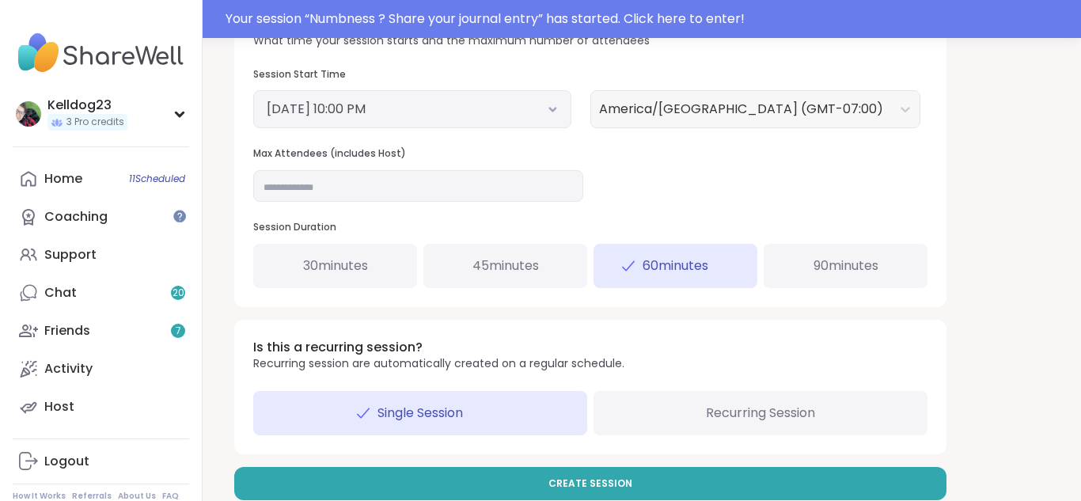
scroll to position [622, 0]
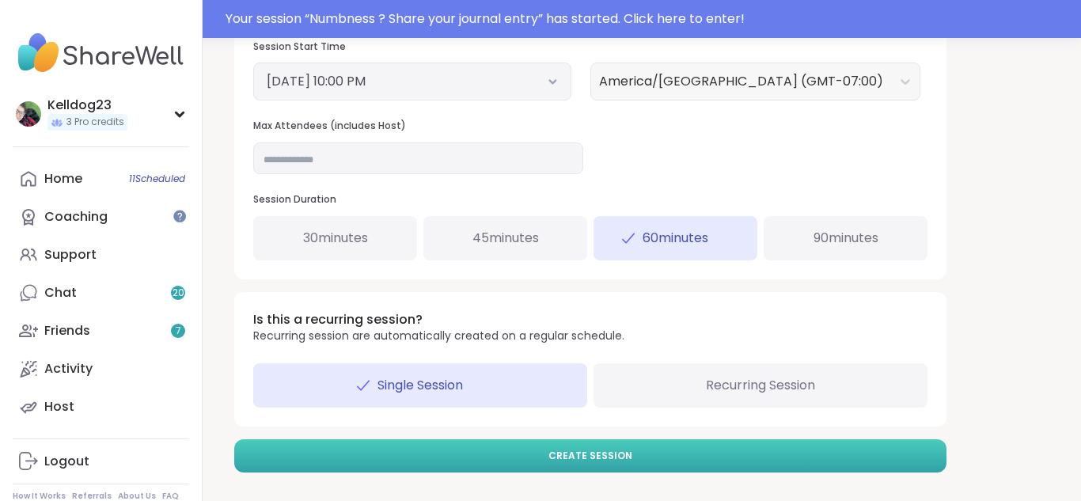
click at [418, 466] on button "Create Session" at bounding box center [590, 455] width 712 height 33
click at [491, 456] on button "Create Session" at bounding box center [590, 455] width 712 height 33
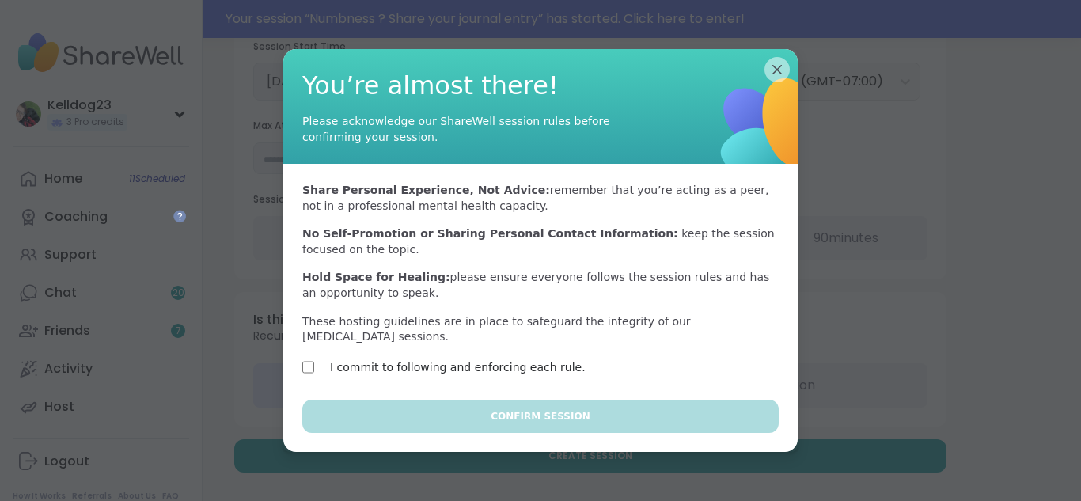
click at [319, 360] on div "I commit to following and enforcing each rule." at bounding box center [439, 367] width 274 height 19
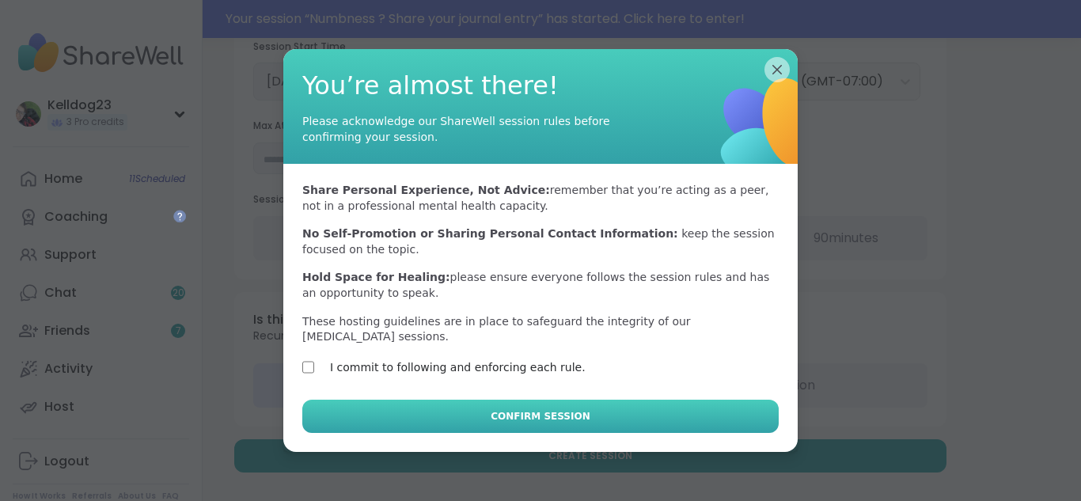
click at [422, 411] on button "Confirm Session" at bounding box center [540, 416] width 476 height 33
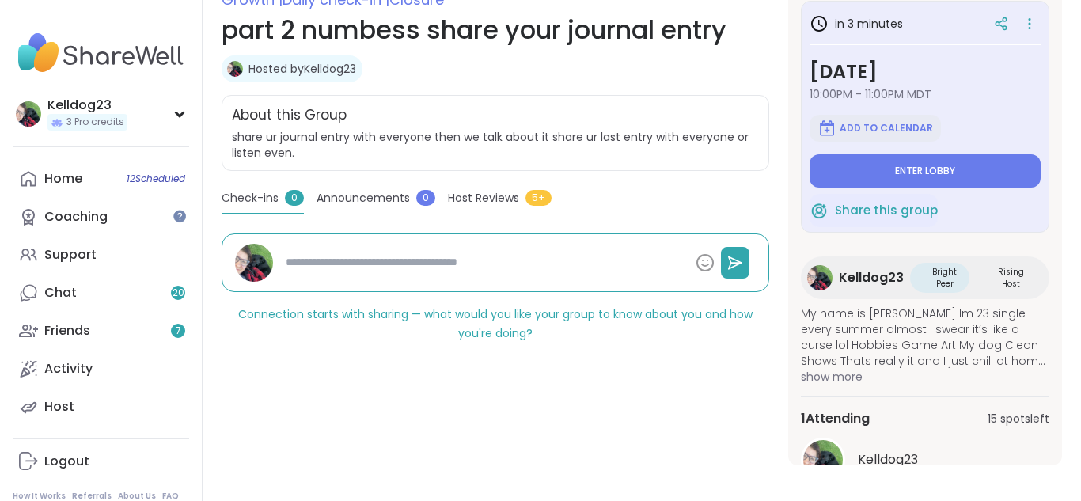
scroll to position [247, 0]
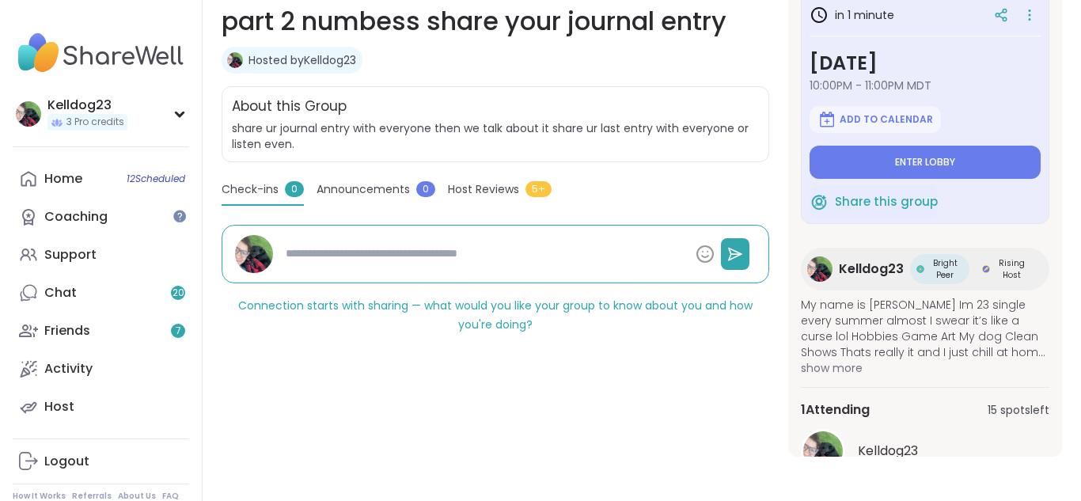
click at [601, 392] on div "Growth | Daily check-in | Closure part 2 numbess share your journal entry Hoste…" at bounding box center [495, 217] width 547 height 477
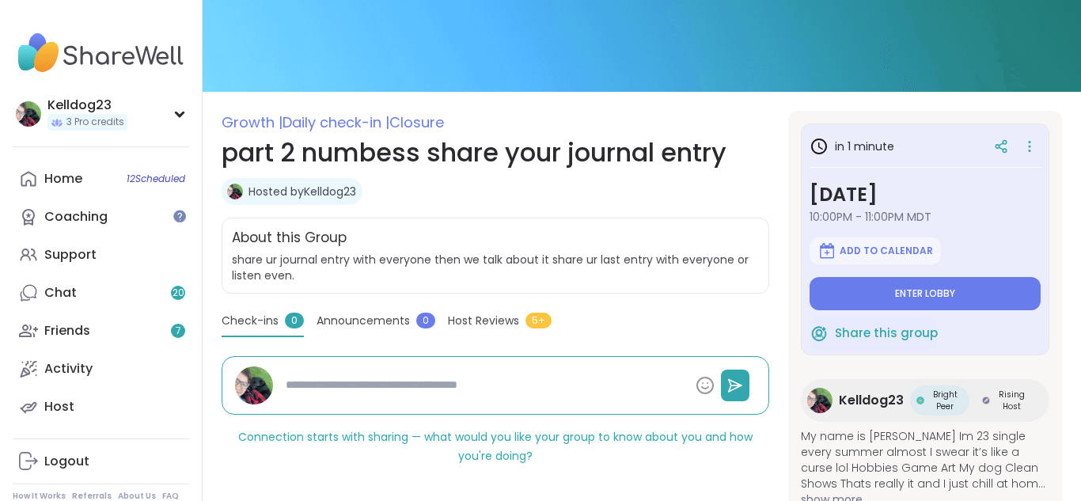
scroll to position [25, 0]
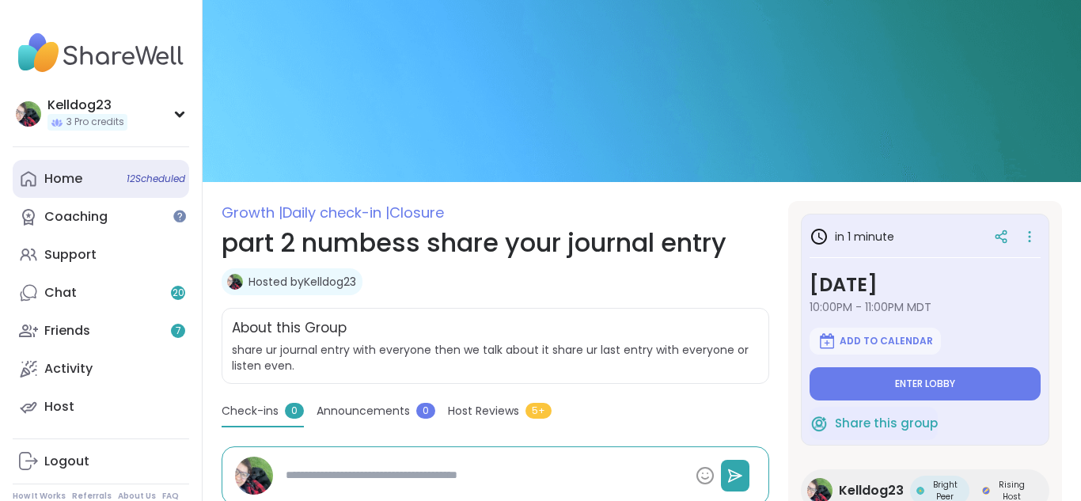
click at [78, 170] on div "Home 12 Scheduled" at bounding box center [63, 178] width 38 height 17
type textarea "*"
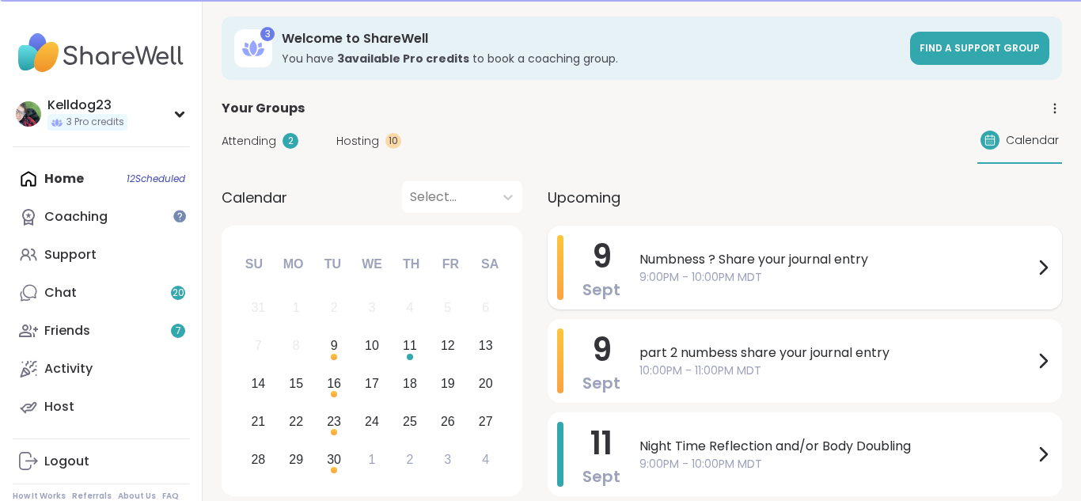
click at [822, 278] on span "9:00PM - 10:00PM MDT" at bounding box center [836, 277] width 394 height 17
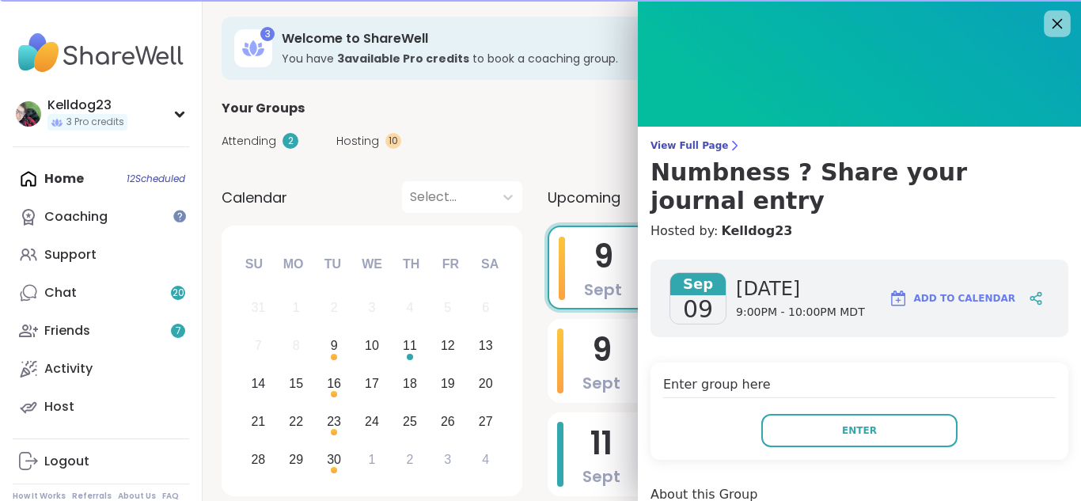
click at [1055, 26] on icon at bounding box center [1057, 24] width 10 height 10
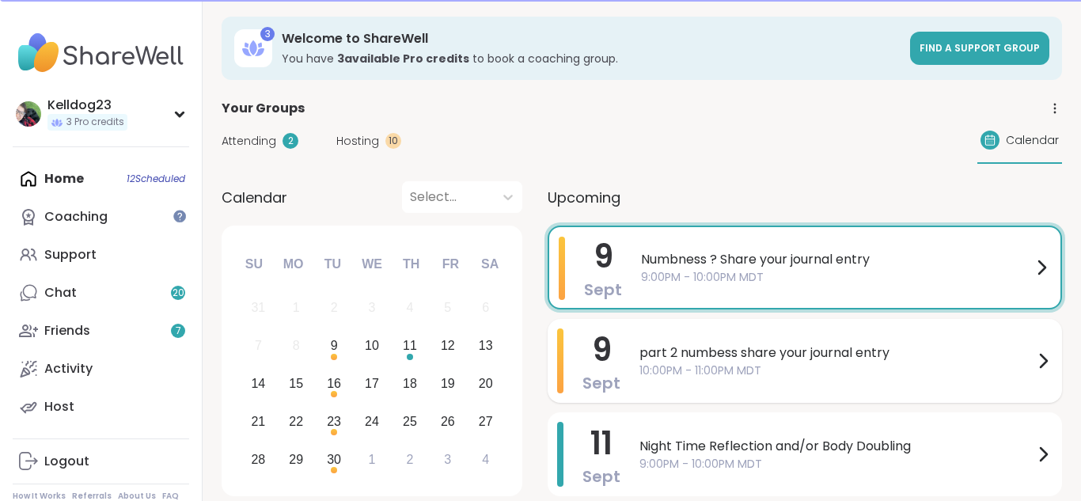
click at [779, 373] on span "10:00PM - 11:00PM MDT" at bounding box center [836, 370] width 394 height 17
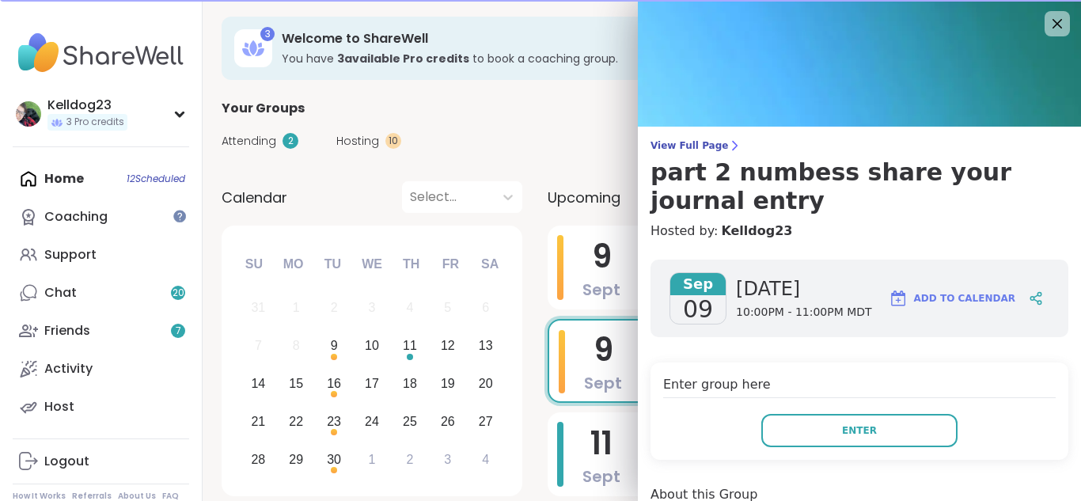
click at [796, 371] on div "Enter group here Enter" at bounding box center [859, 410] width 418 height 97
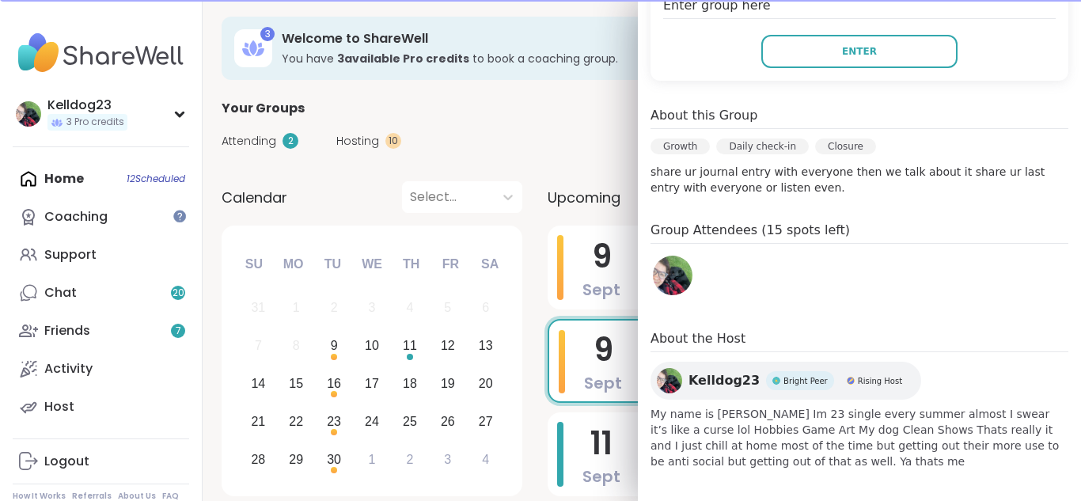
scroll to position [385, 0]
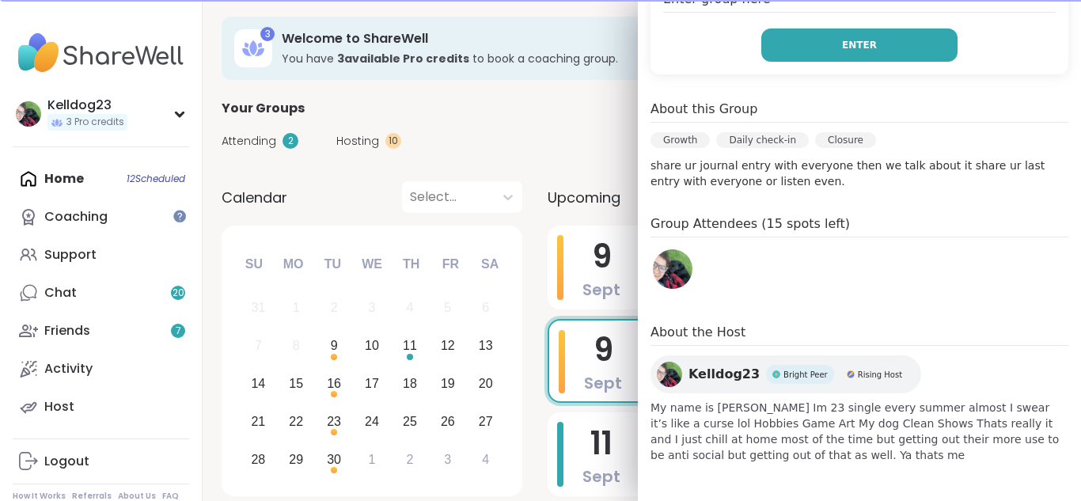
click at [805, 39] on button "Enter" at bounding box center [859, 44] width 196 height 33
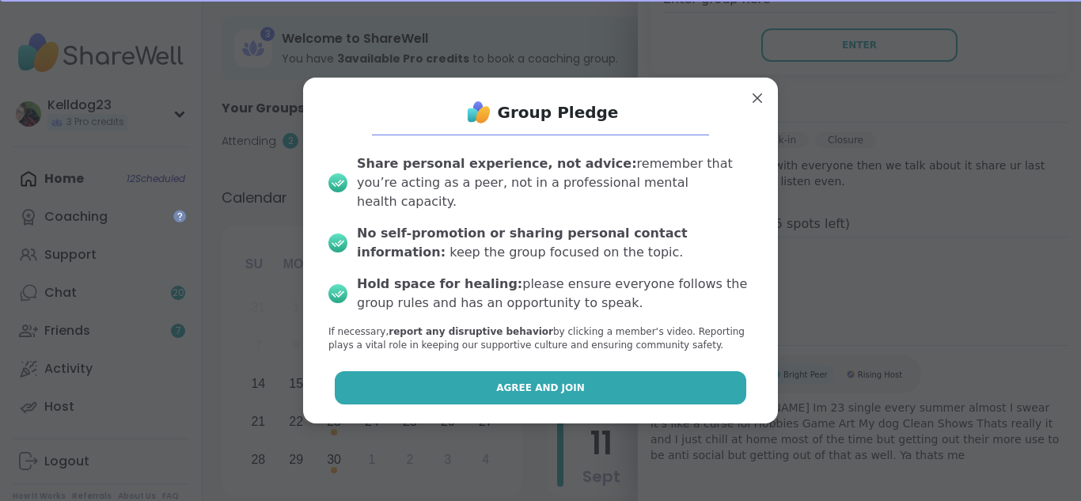
click at [450, 371] on button "Agree and Join" at bounding box center [541, 387] width 412 height 33
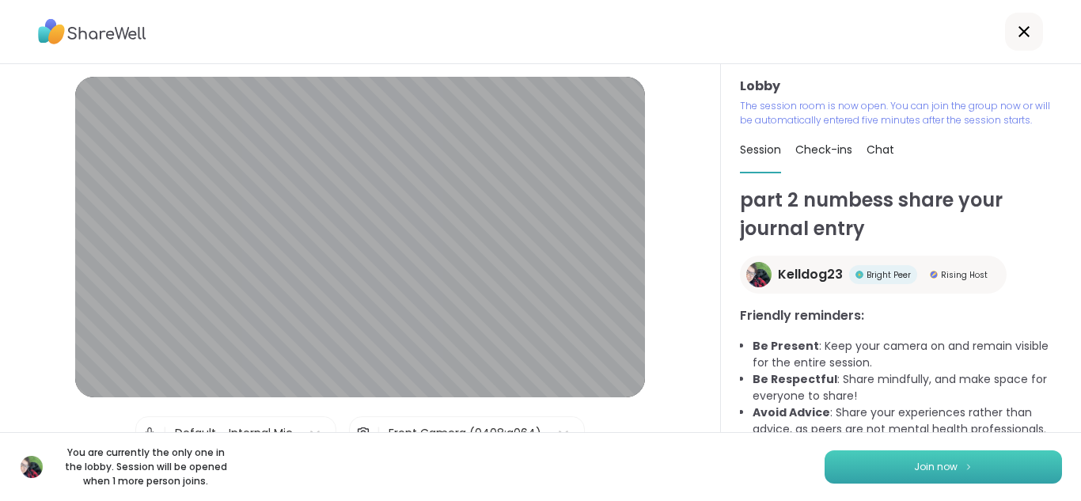
click at [900, 453] on button "Join now" at bounding box center [942, 466] width 237 height 33
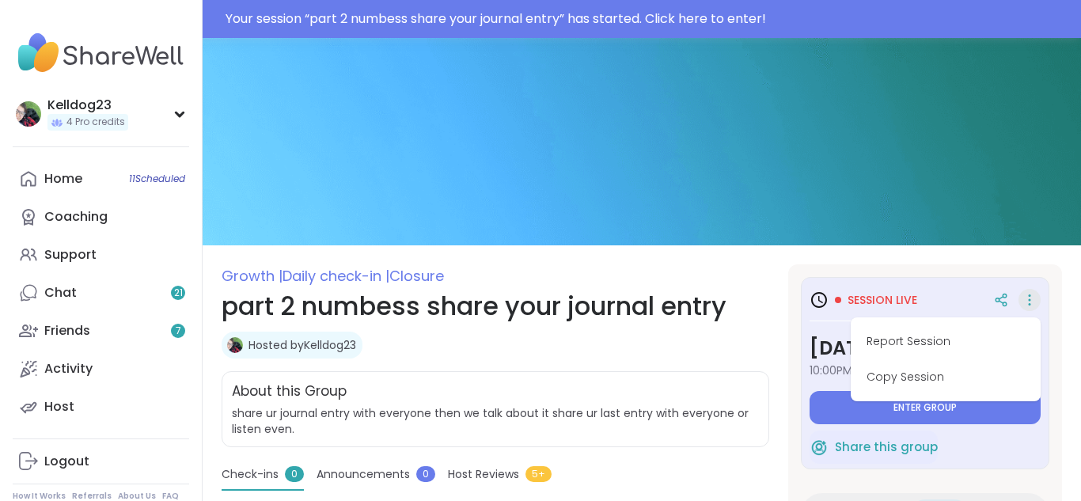
click at [782, 350] on section "Growth | Daily check-in | Closure part 2 numbess share your journal entry Hoste…" at bounding box center [642, 502] width 878 height 477
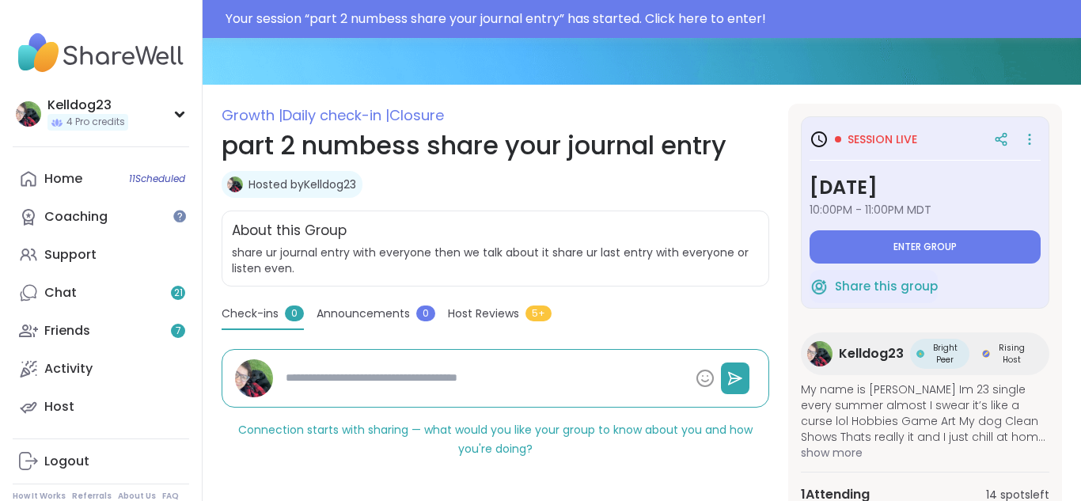
scroll to position [158, 0]
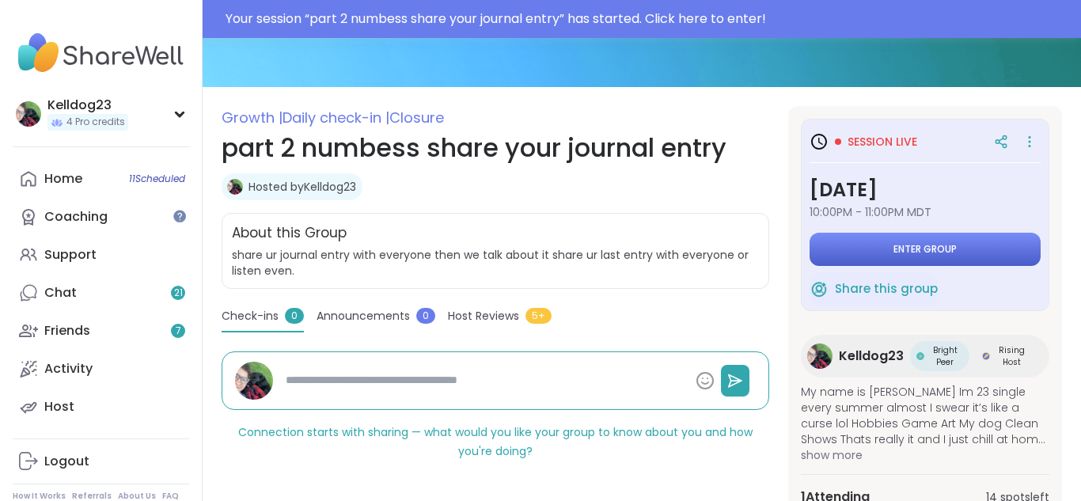
click at [897, 260] on button "Enter group" at bounding box center [924, 249] width 231 height 33
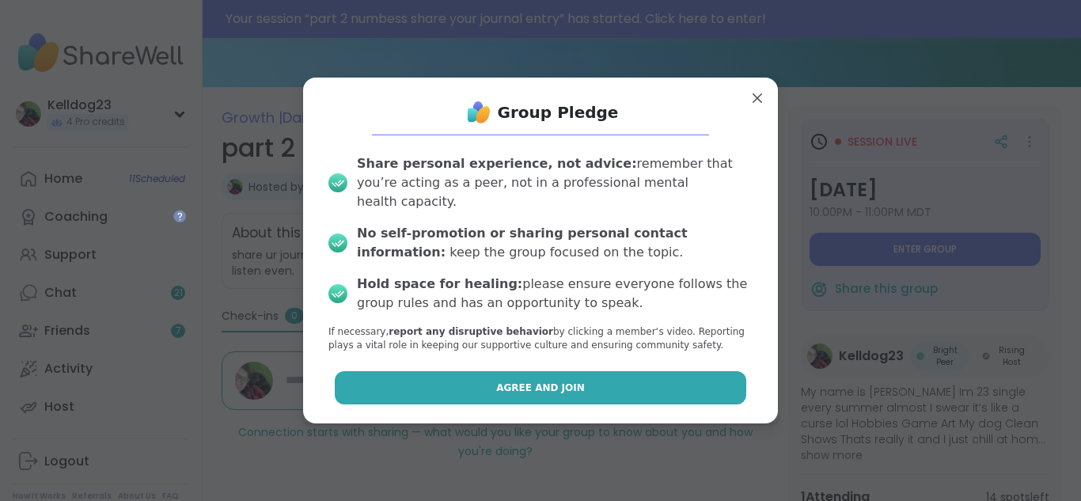
click at [553, 381] on span "Agree and Join" at bounding box center [540, 388] width 89 height 14
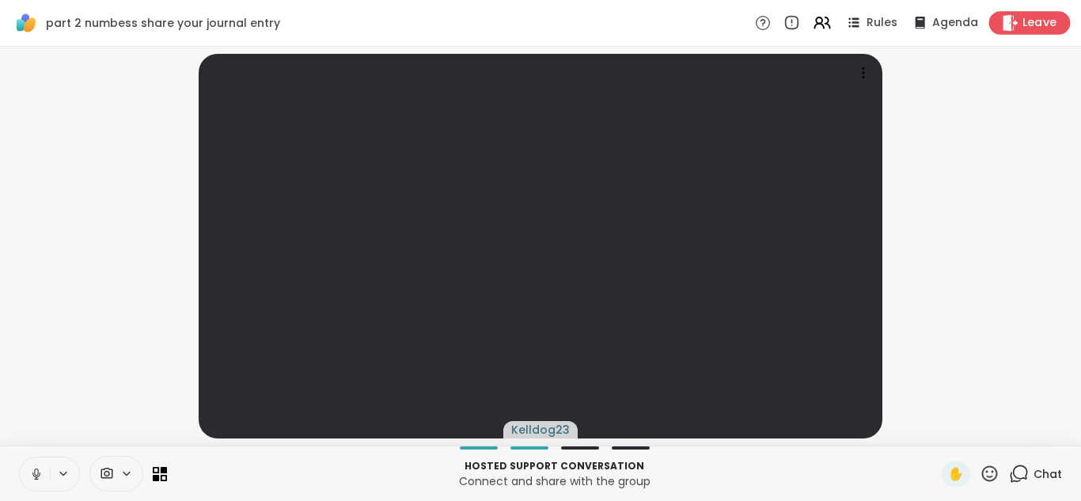
click at [1032, 25] on span "Leave" at bounding box center [1039, 23] width 35 height 17
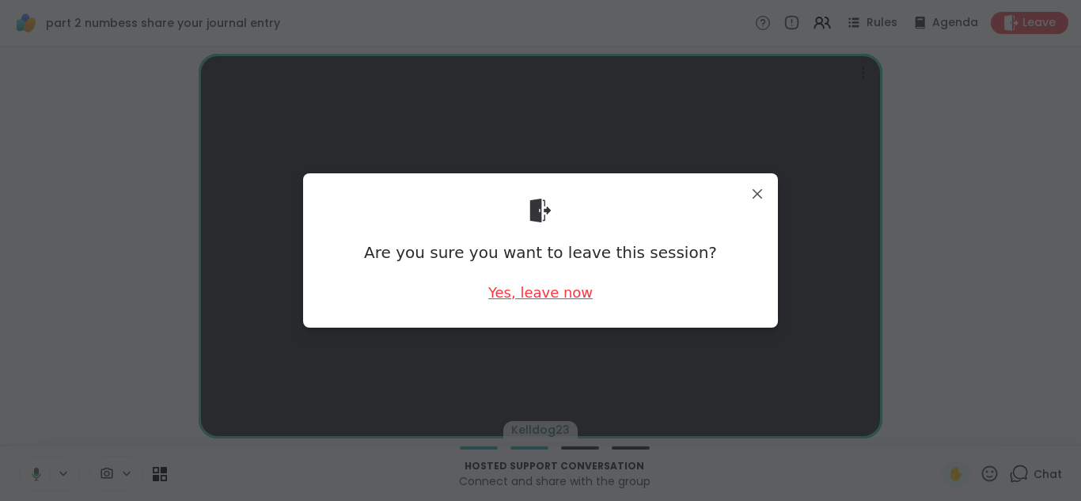
click at [570, 294] on div "Yes, leave now" at bounding box center [540, 292] width 104 height 20
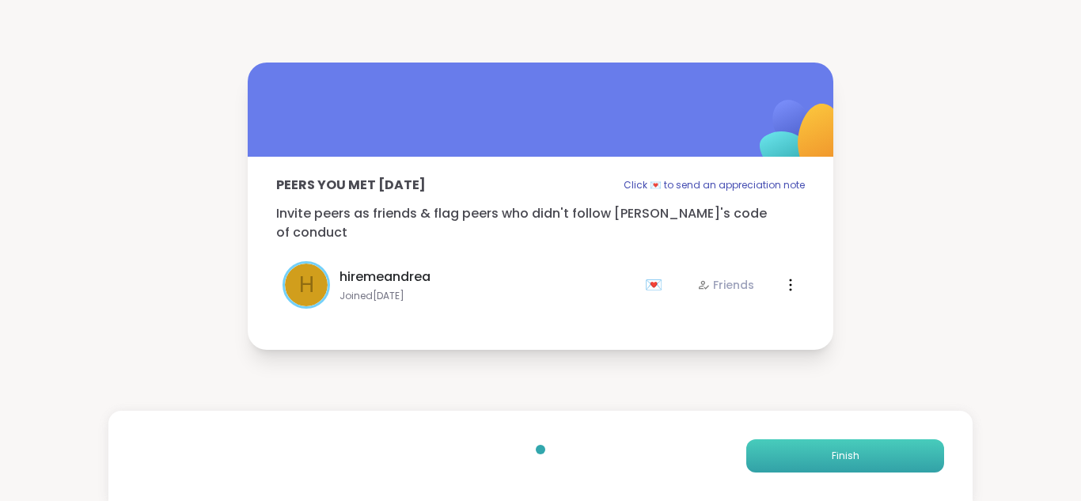
click at [820, 459] on button "Finish" at bounding box center [845, 455] width 198 height 33
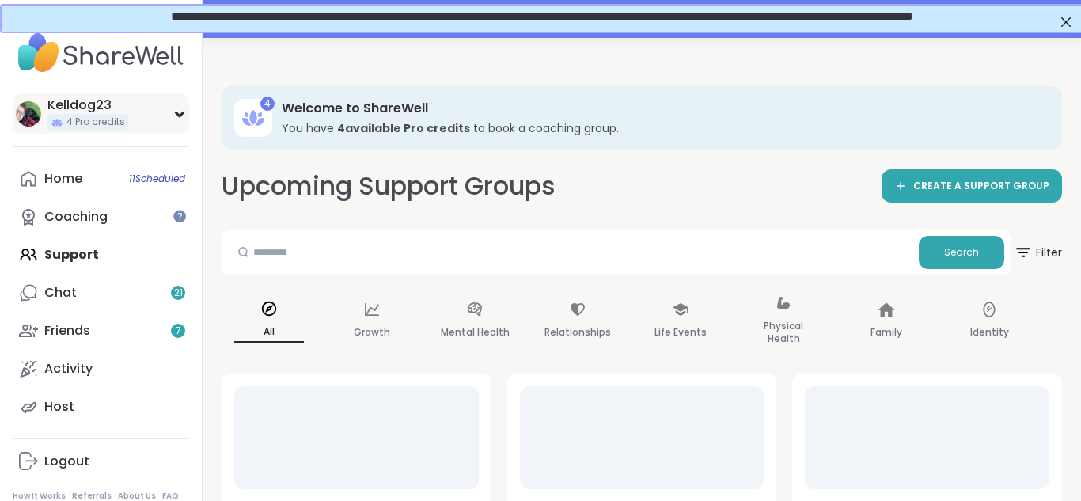
click at [116, 99] on div "Kelldog23" at bounding box center [87, 105] width 81 height 17
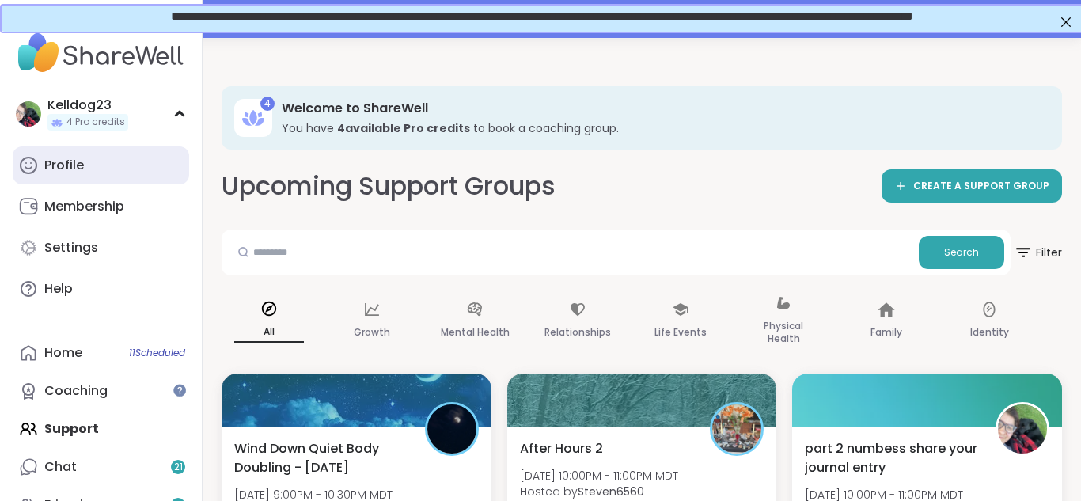
click at [95, 159] on link "Profile" at bounding box center [101, 165] width 176 height 38
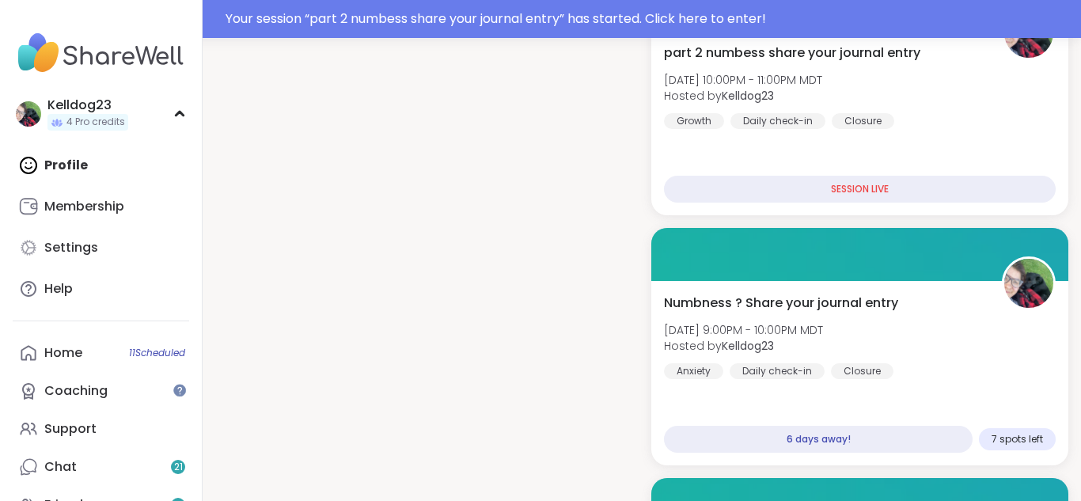
scroll to position [1266, 0]
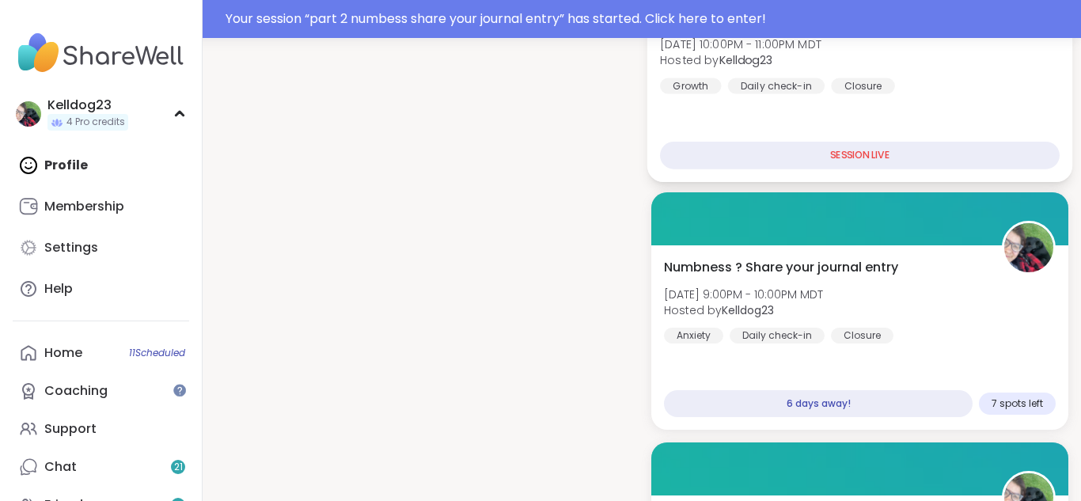
click at [771, 62] on b "Kelldog23" at bounding box center [745, 59] width 53 height 16
click at [114, 116] on span "4 Pro credits" at bounding box center [95, 122] width 59 height 13
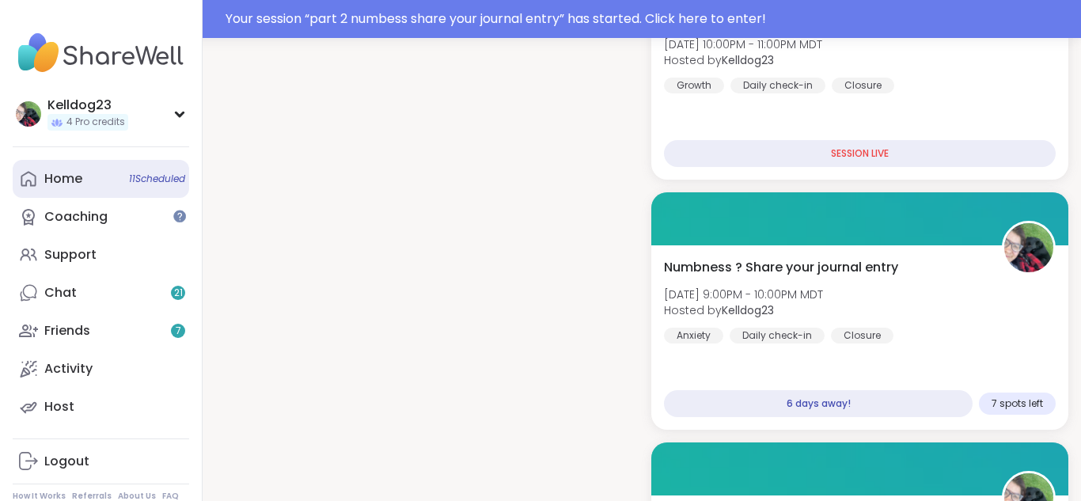
click at [104, 189] on link "Home 11 Scheduled" at bounding box center [101, 179] width 176 height 38
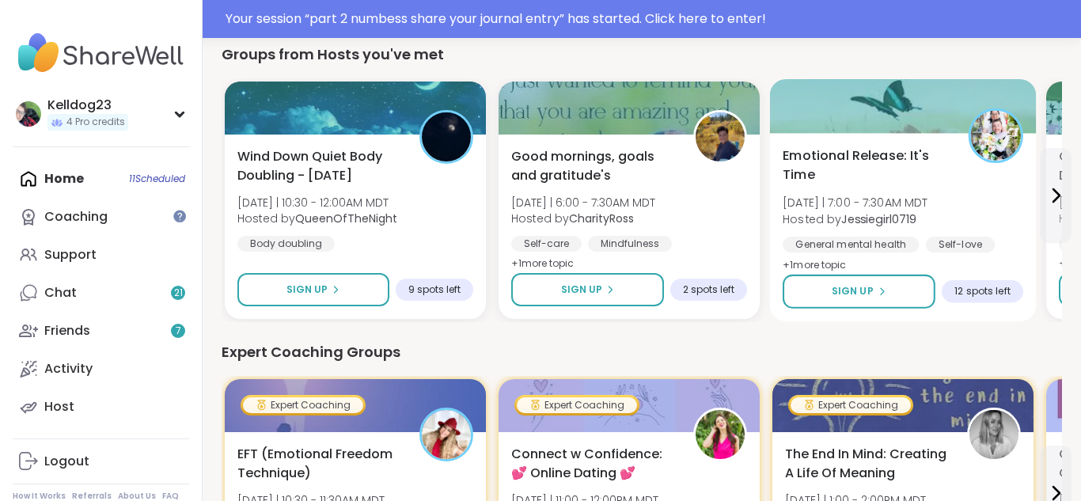
scroll to position [849, 0]
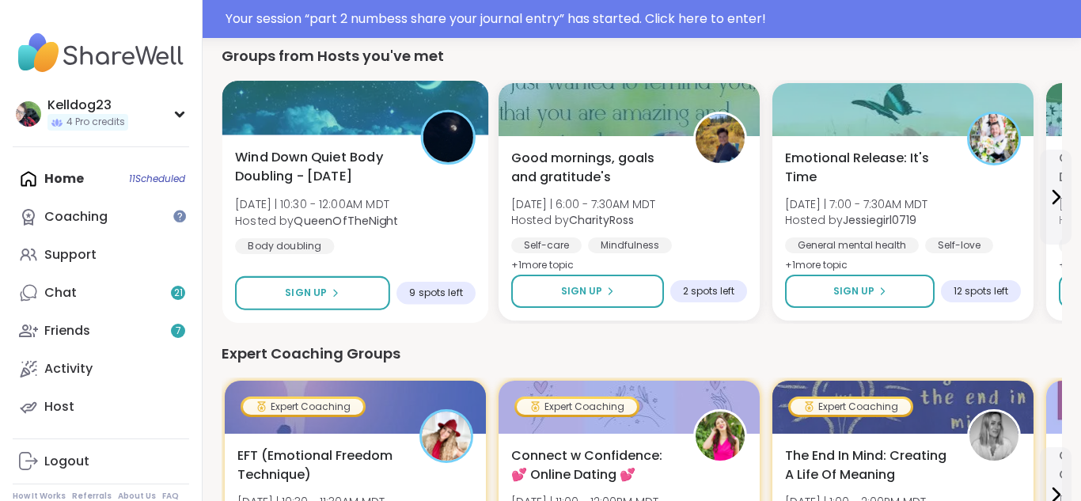
click at [438, 252] on div "Wind Down Quiet Body Doubling - Tuesday Tue 9/9 | 10:30 - 12:00AM MDT Hosted by…" at bounding box center [355, 201] width 241 height 107
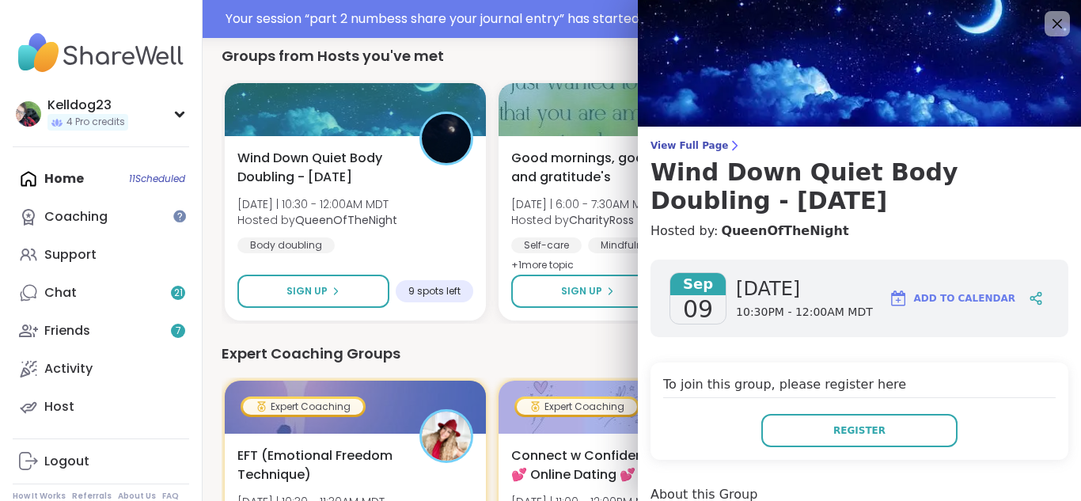
click at [717, 432] on div "Register" at bounding box center [859, 430] width 392 height 33
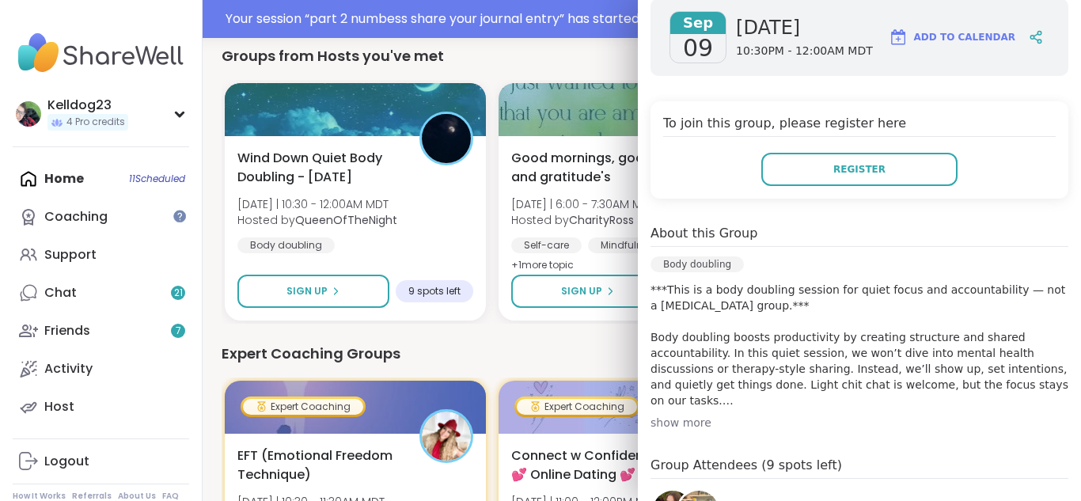
scroll to position [218, 0]
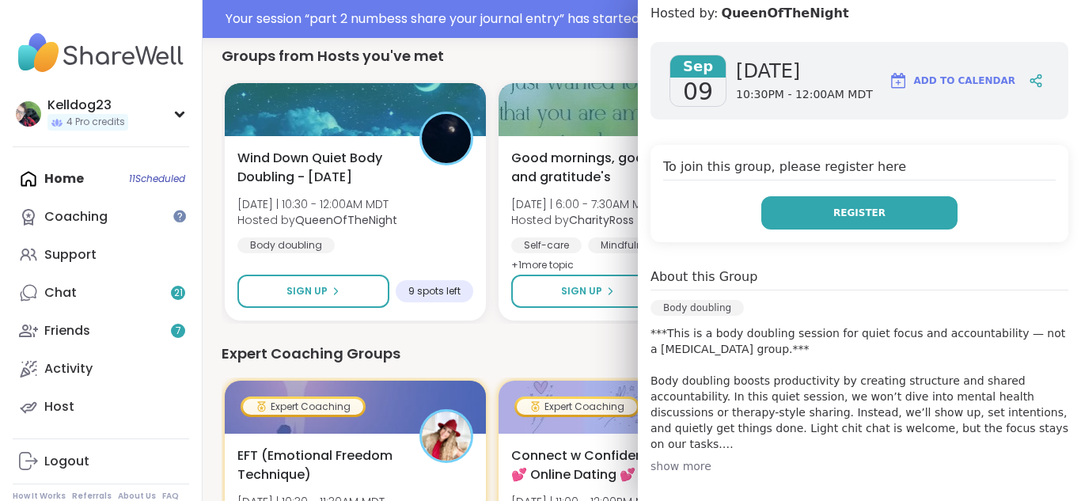
click at [848, 215] on span "Register" at bounding box center [859, 213] width 52 height 14
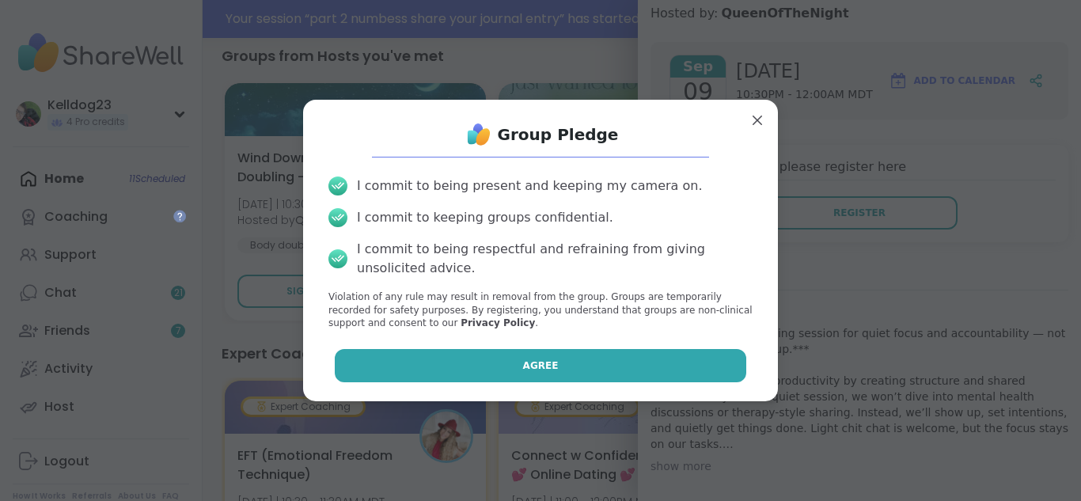
click at [586, 378] on button "Agree" at bounding box center [541, 365] width 412 height 33
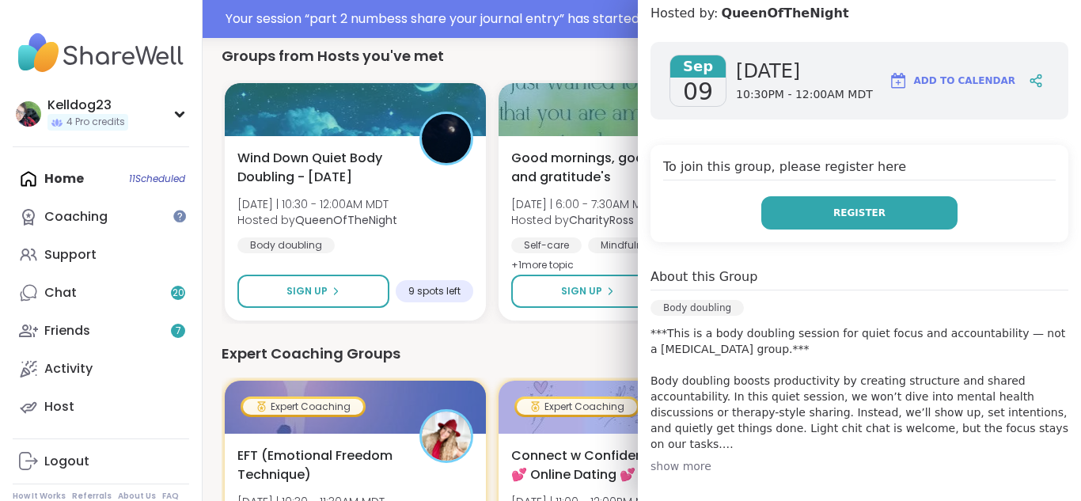
click at [873, 203] on button "Register" at bounding box center [859, 212] width 196 height 33
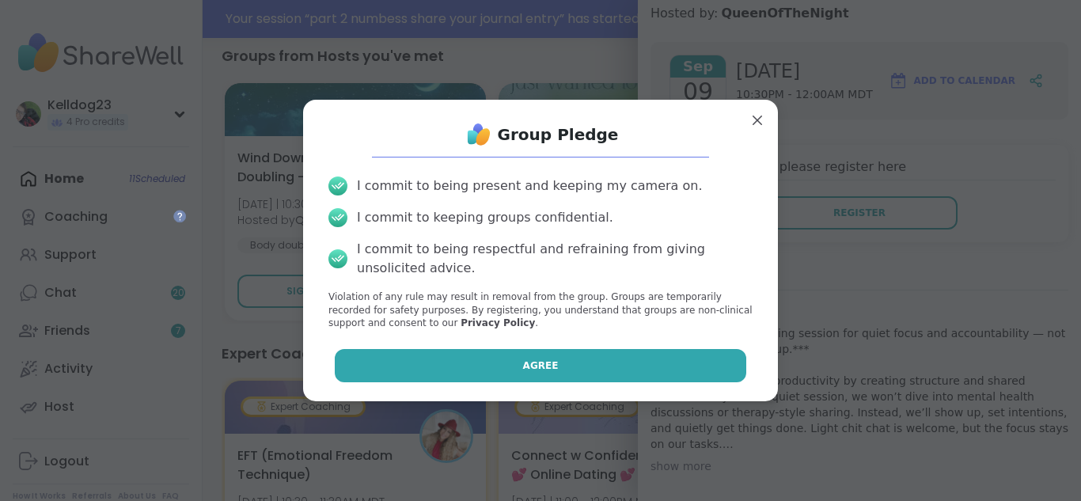
click at [540, 365] on span "Agree" at bounding box center [541, 365] width 36 height 14
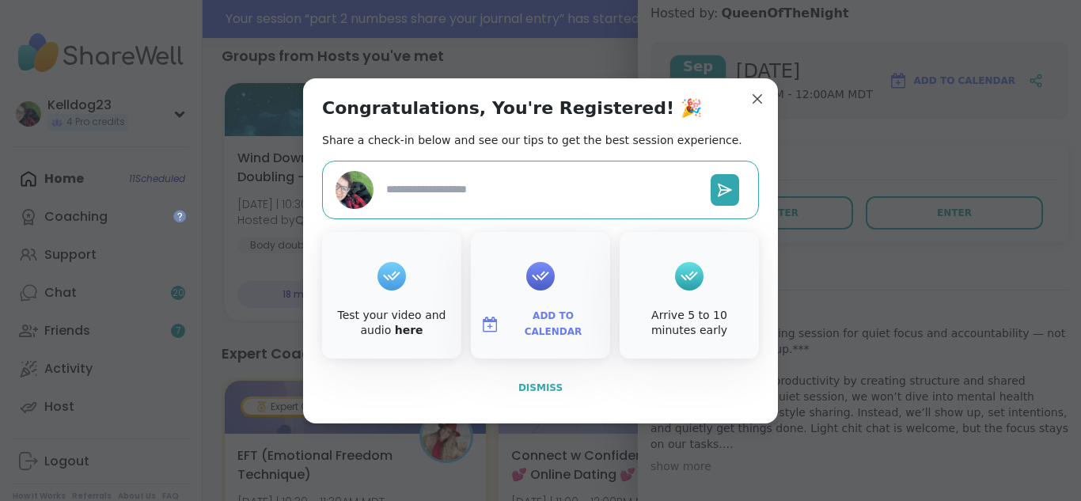
type textarea "*"
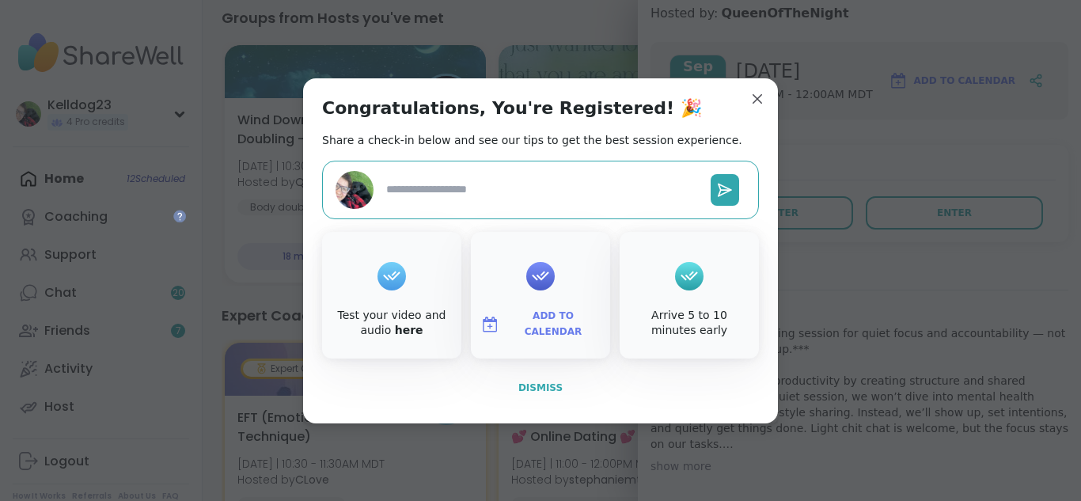
scroll to position [811, 0]
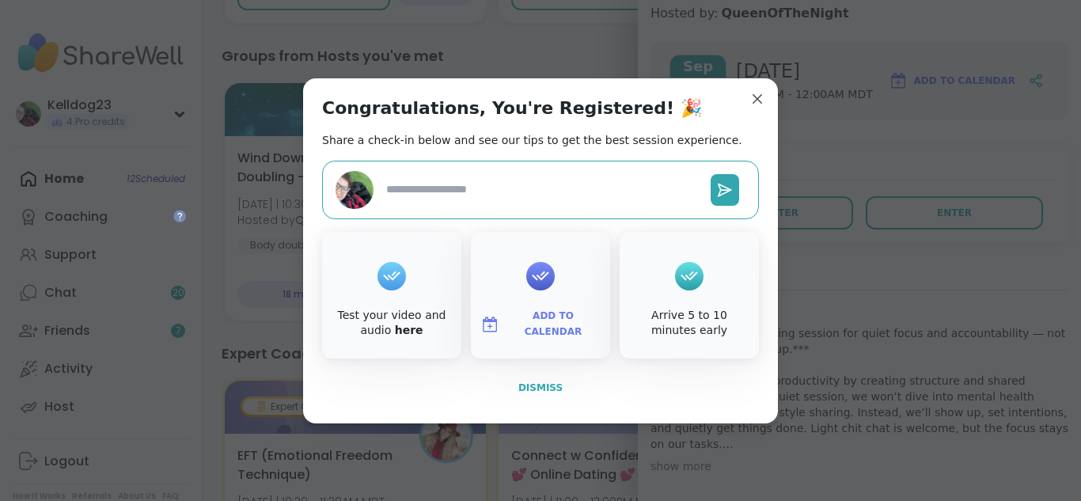
click at [525, 392] on span "Dismiss" at bounding box center [540, 387] width 44 height 11
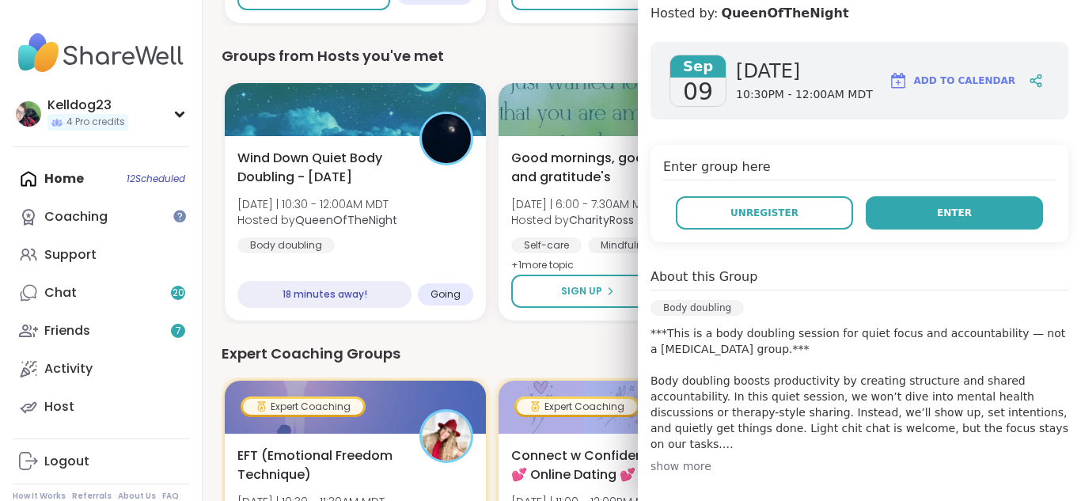
click at [969, 221] on button "Enter" at bounding box center [954, 212] width 177 height 33
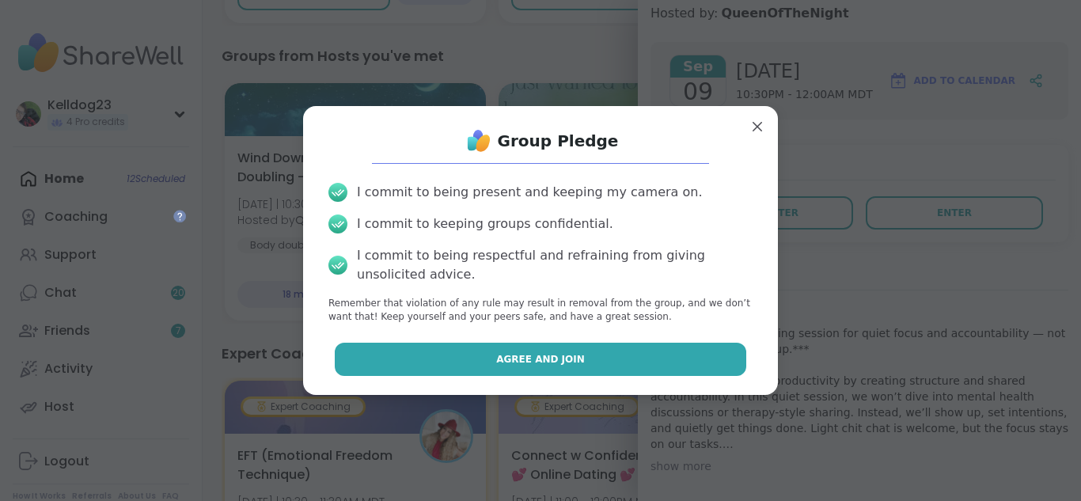
click at [588, 369] on button "Agree and Join" at bounding box center [541, 359] width 412 height 33
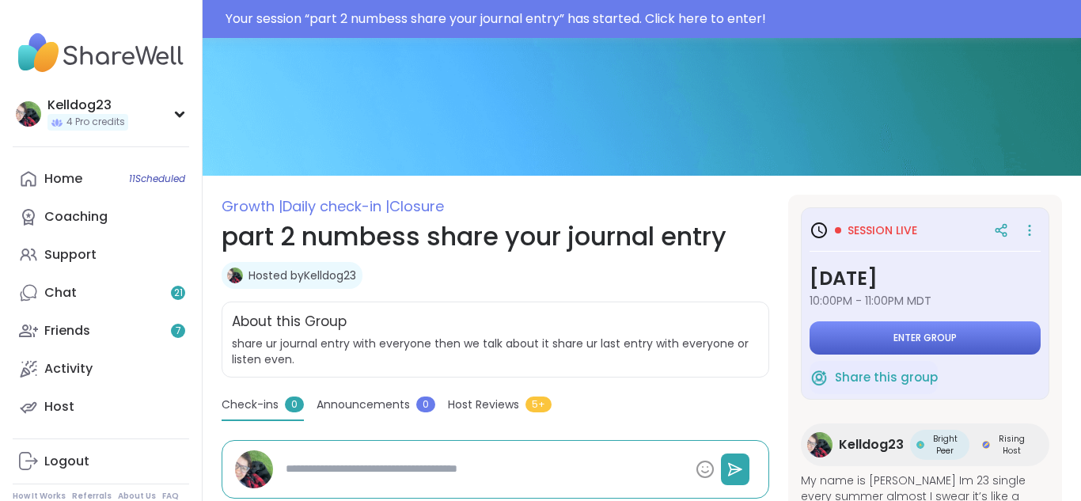
click at [888, 343] on button "Enter group" at bounding box center [924, 337] width 231 height 33
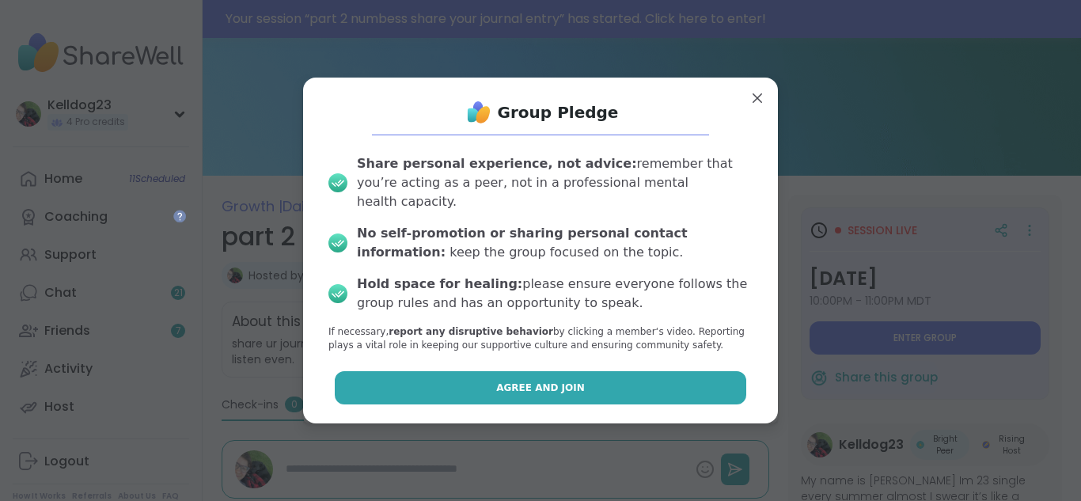
click at [594, 381] on button "Agree and Join" at bounding box center [541, 387] width 412 height 33
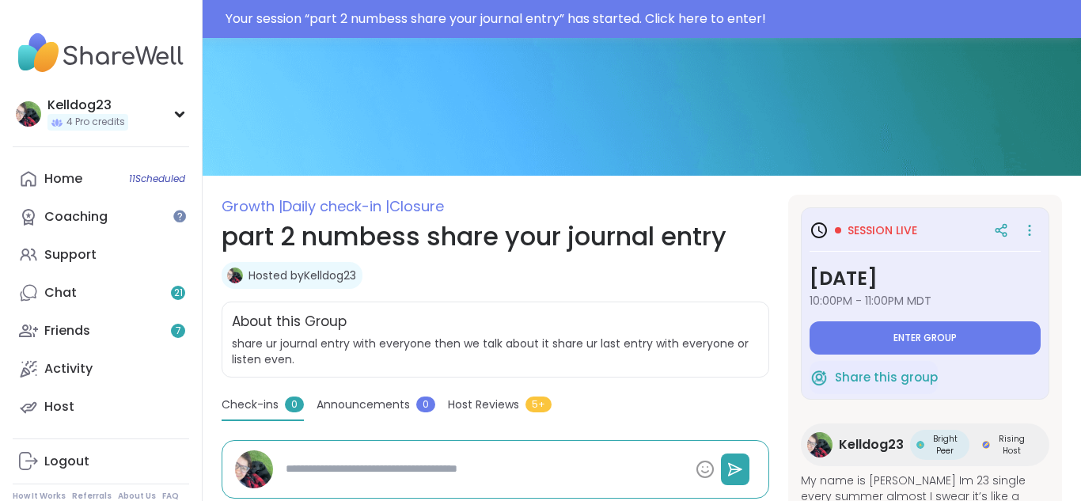
type textarea "*"
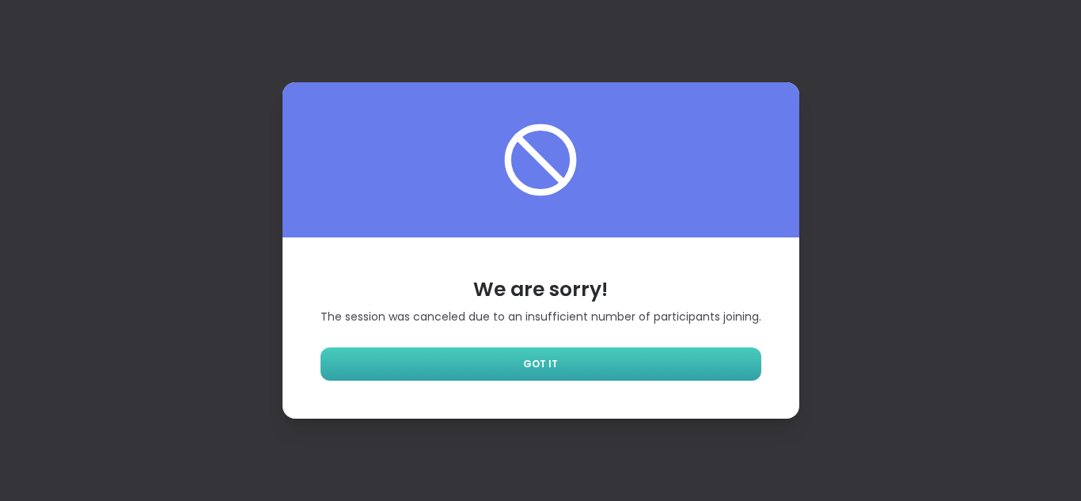
click at [619, 358] on link "GOT IT" at bounding box center [540, 363] width 441 height 33
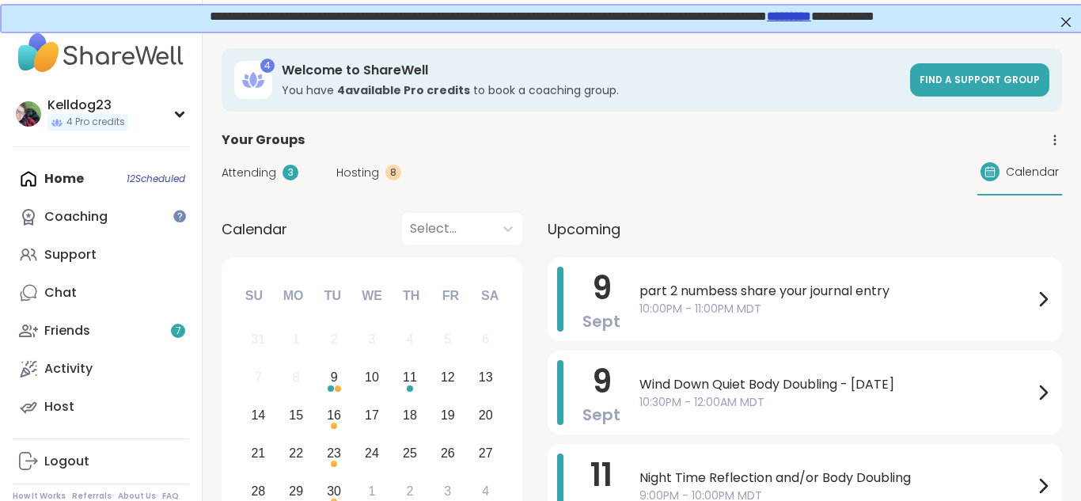
click at [247, 174] on span "Attending" at bounding box center [249, 173] width 55 height 17
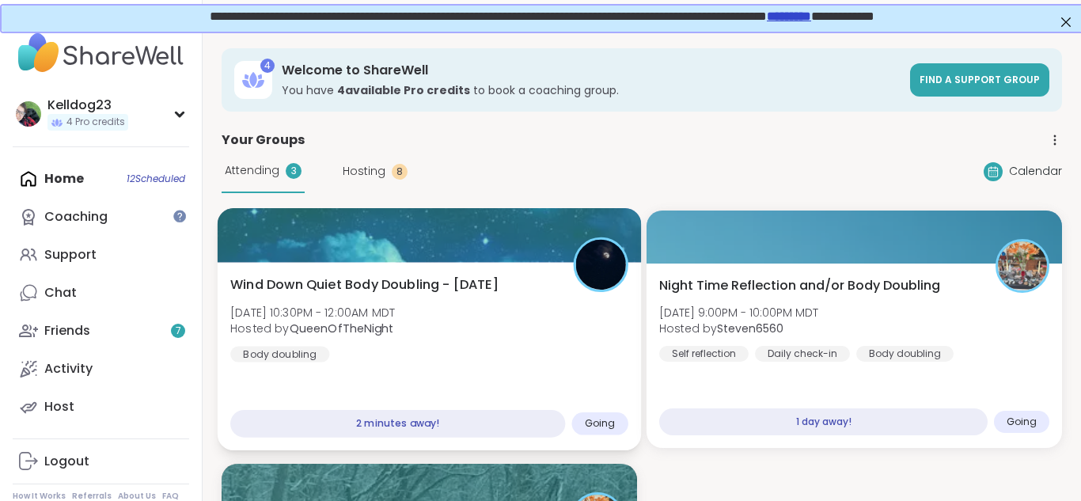
click at [438, 321] on div "Wind Down Quiet Body Doubling - [DATE] [DATE] 10:30PM - 12:00AM MDT Hosted by Q…" at bounding box center [429, 318] width 398 height 87
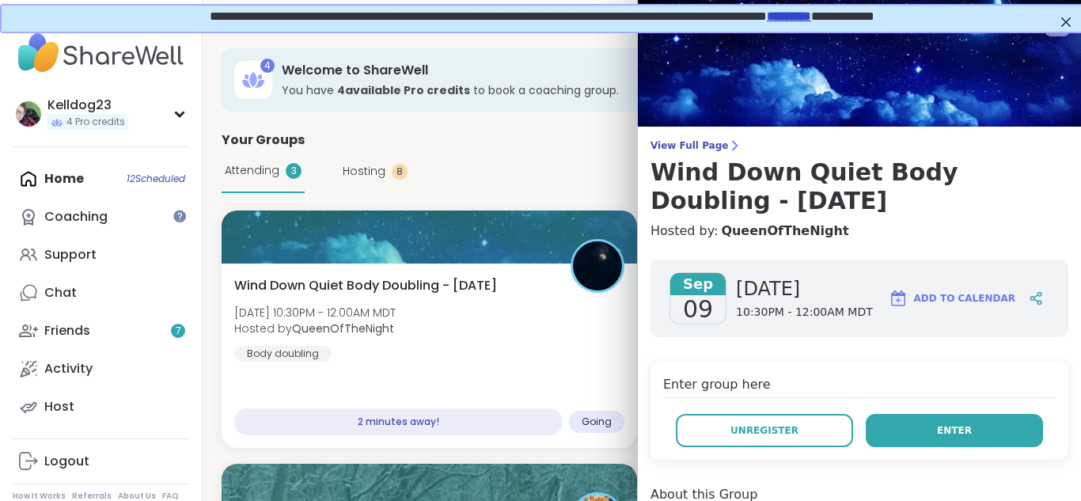
click at [954, 423] on span "Enter" at bounding box center [954, 430] width 35 height 14
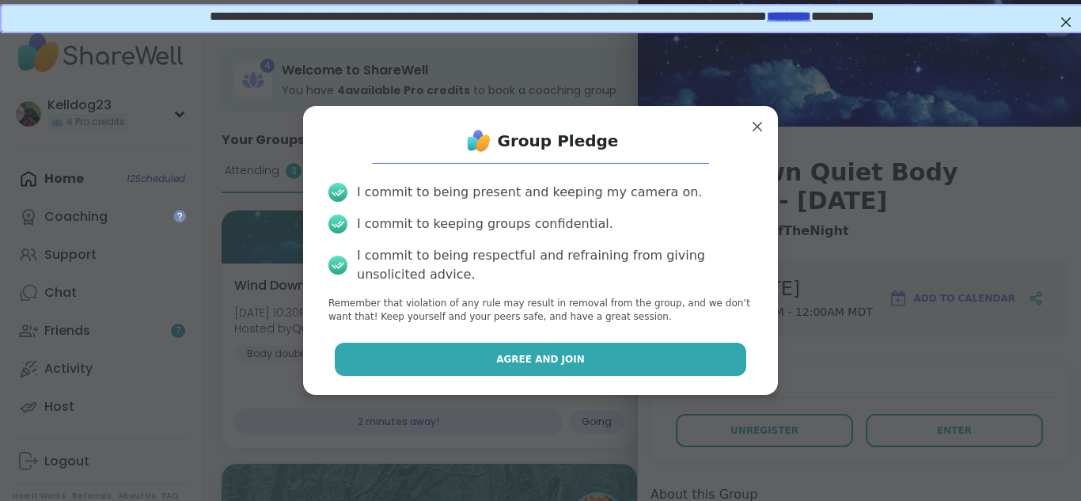
click at [525, 354] on span "Agree and Join" at bounding box center [540, 359] width 89 height 14
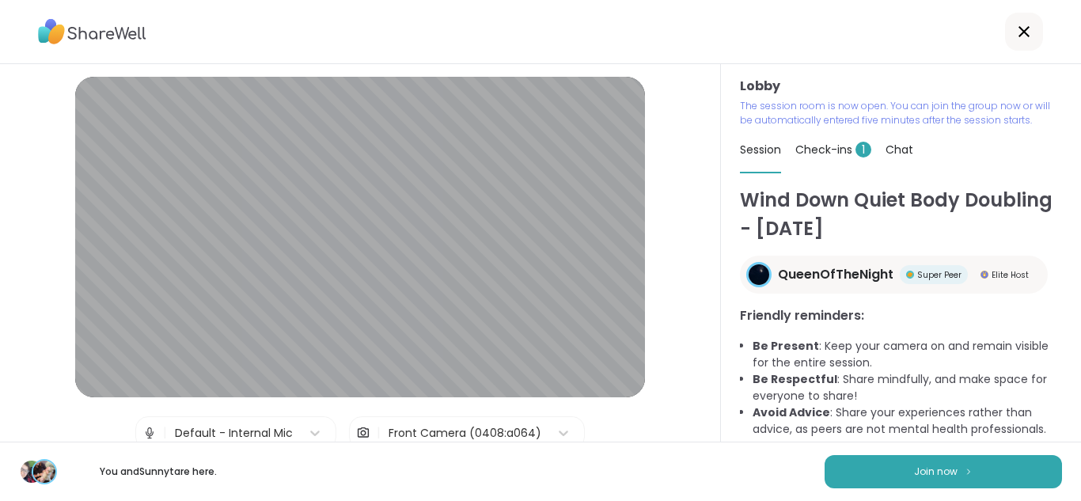
click at [1044, 482] on button "Join now" at bounding box center [942, 471] width 237 height 33
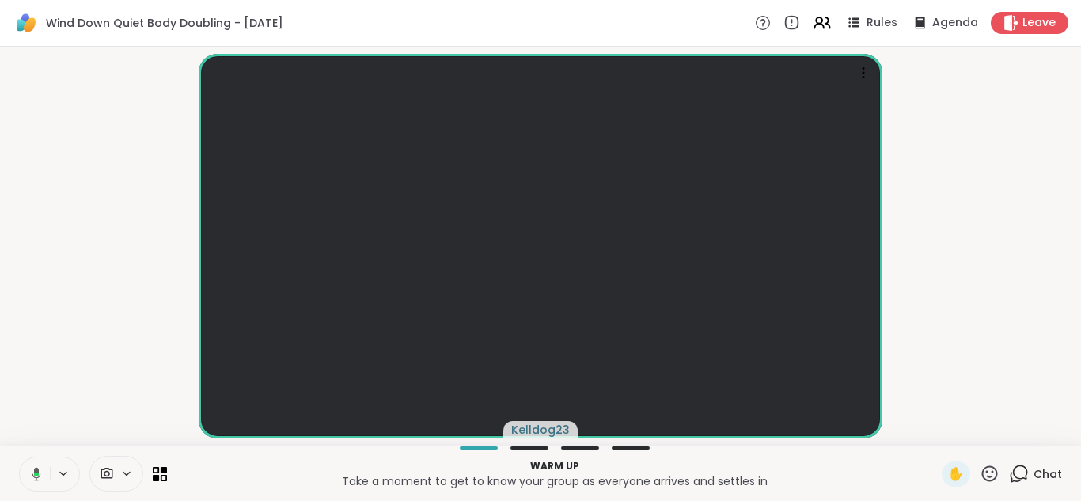
click at [25, 468] on button at bounding box center [33, 473] width 32 height 33
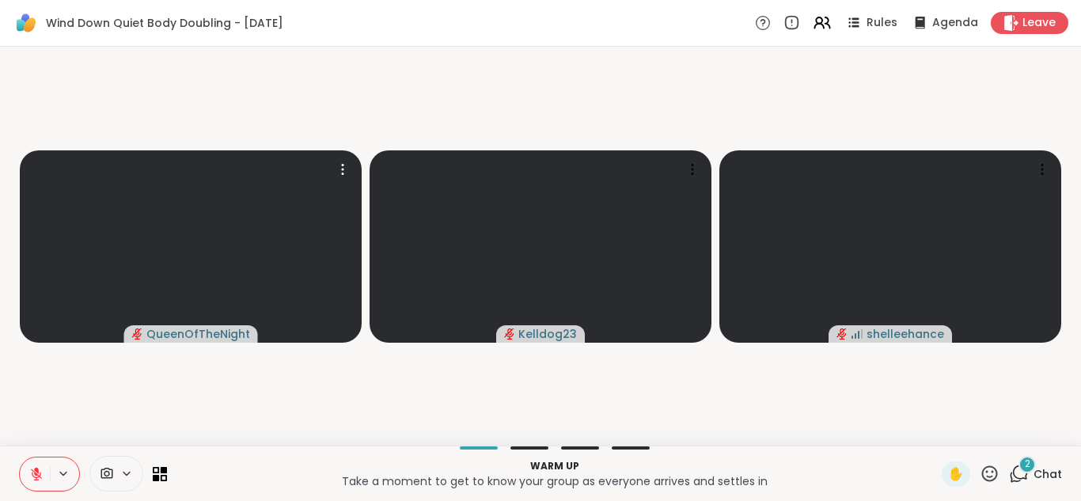
click at [1025, 474] on icon at bounding box center [1019, 474] width 20 height 20
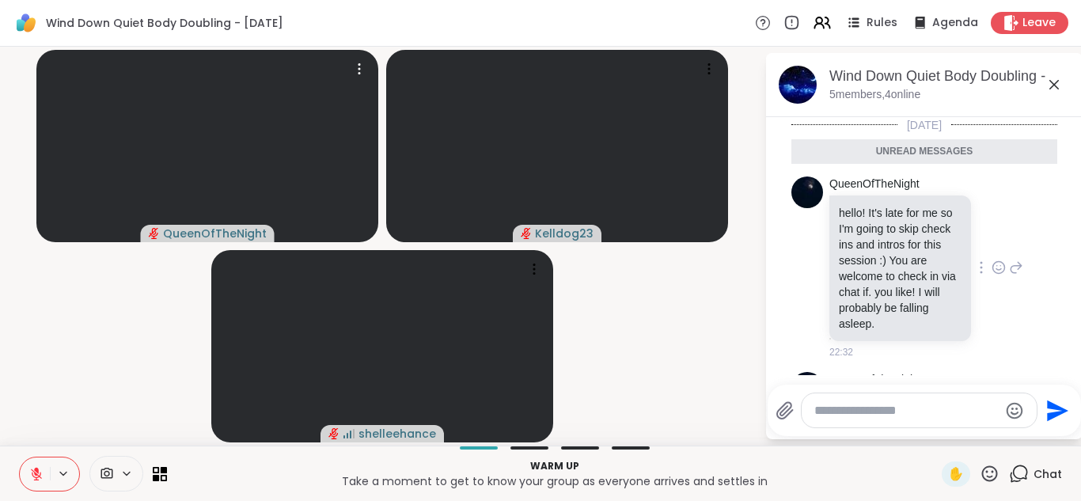
scroll to position [75, 0]
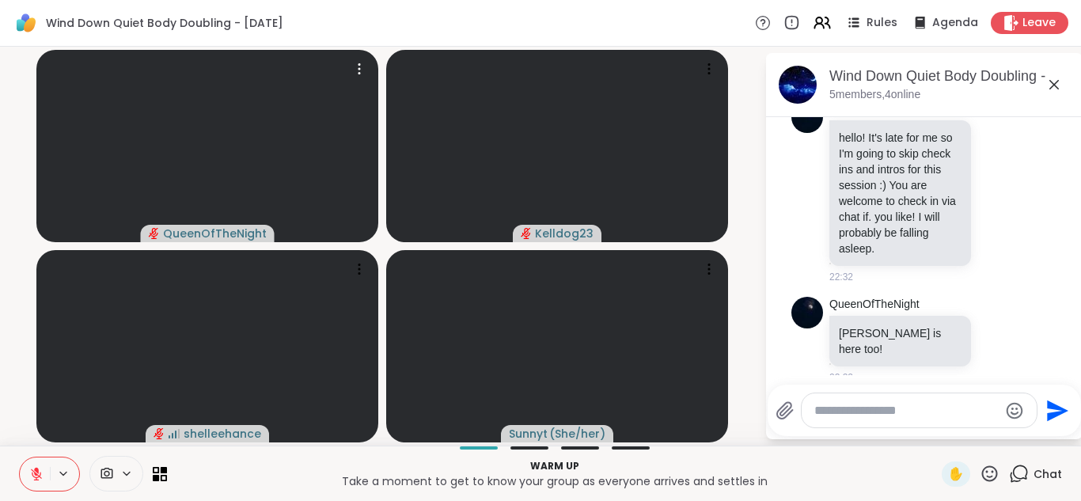
click at [29, 467] on icon at bounding box center [36, 474] width 14 height 14
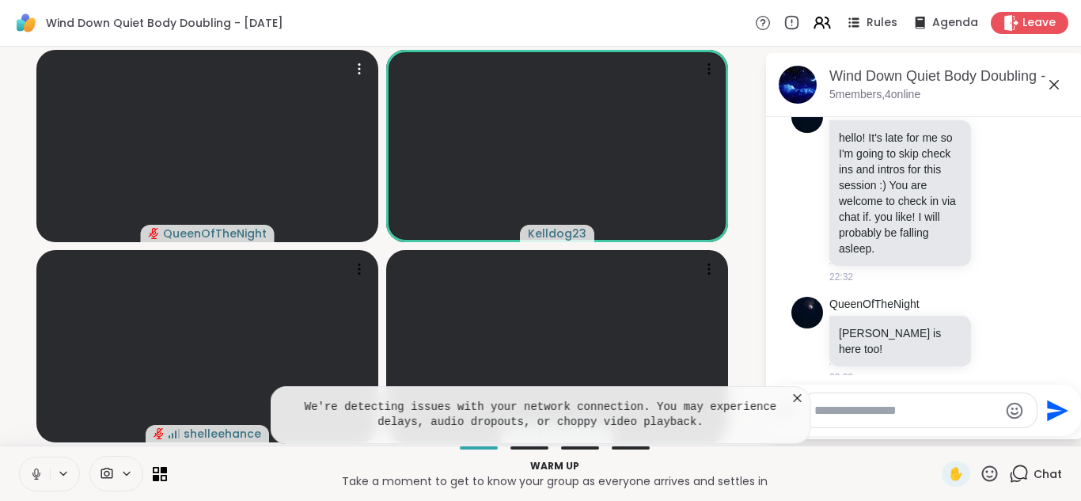
click at [798, 401] on icon at bounding box center [798, 398] width 16 height 16
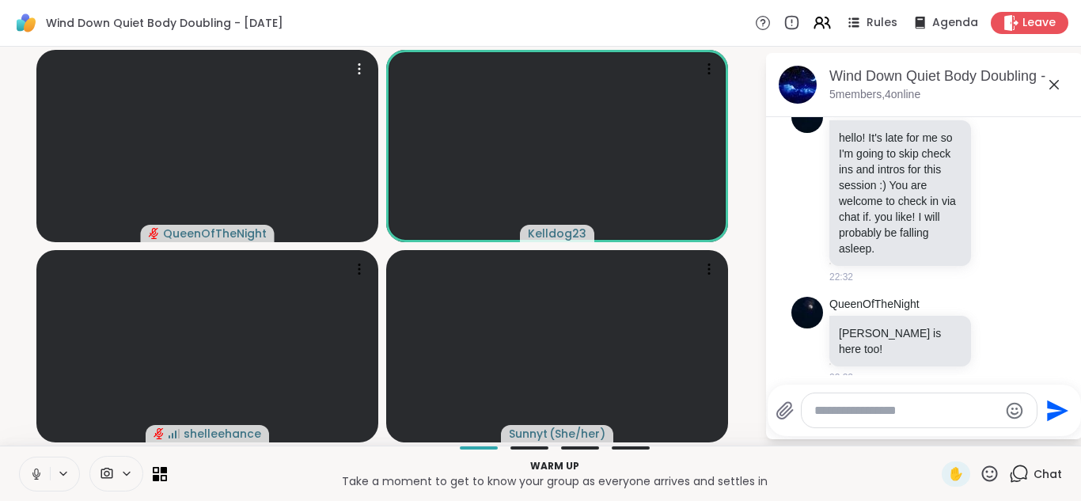
click at [1051, 84] on icon at bounding box center [1053, 84] width 19 height 19
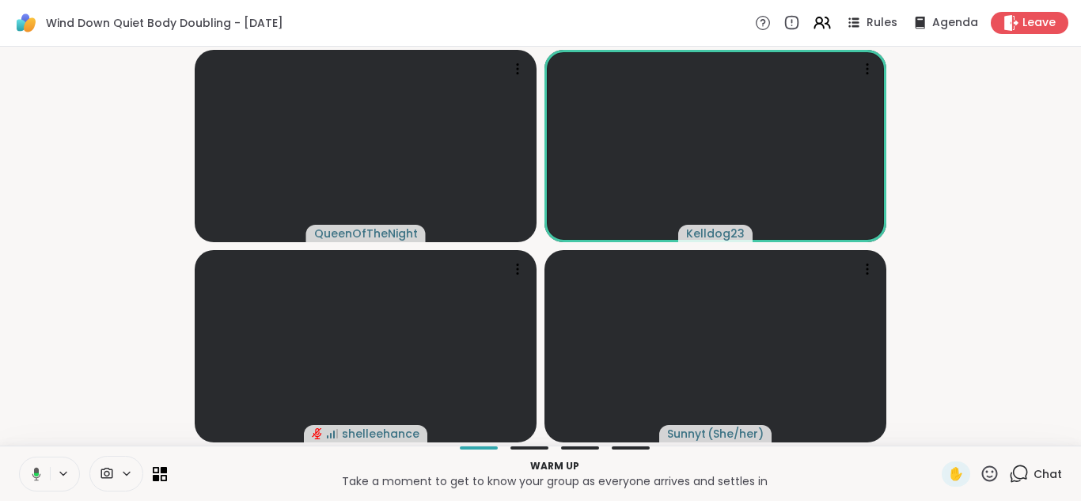
click at [29, 467] on icon at bounding box center [34, 474] width 14 height 14
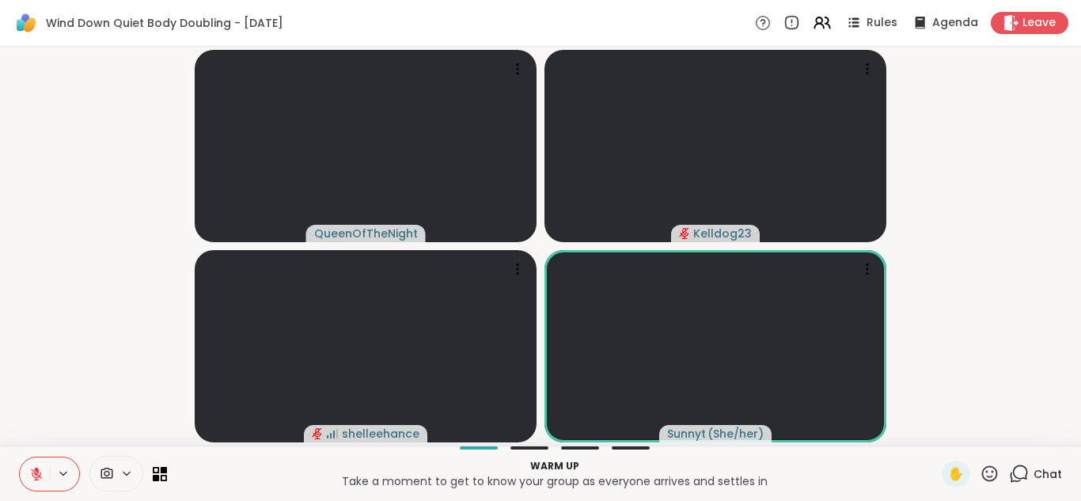
click at [1019, 472] on icon at bounding box center [1019, 474] width 20 height 20
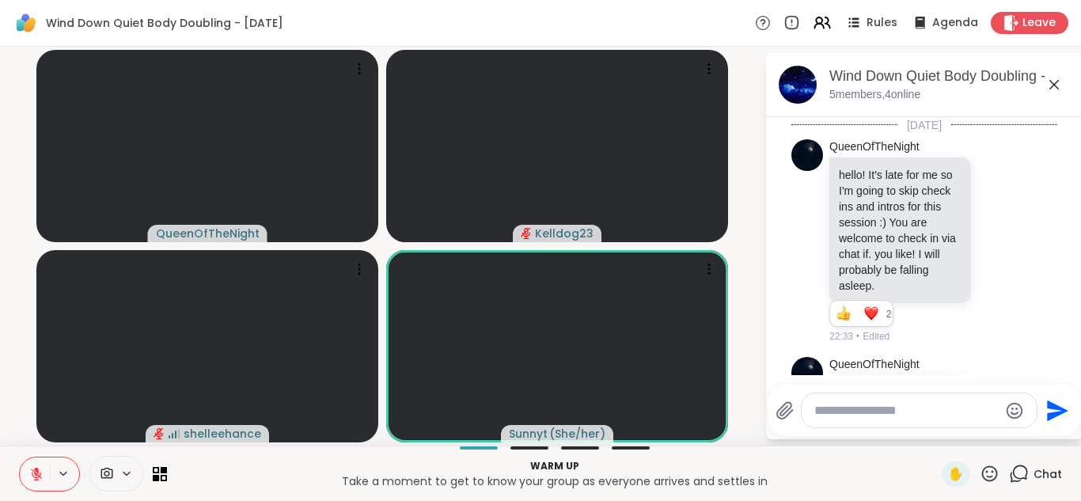
scroll to position [82, 0]
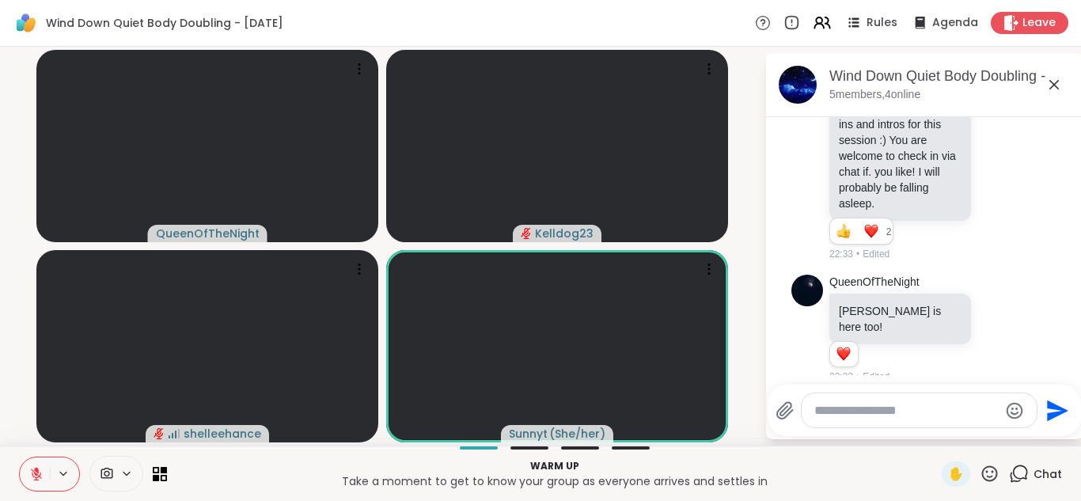
click at [873, 404] on textarea "Type your message" at bounding box center [906, 411] width 184 height 16
click at [1057, 83] on icon at bounding box center [1053, 84] width 19 height 19
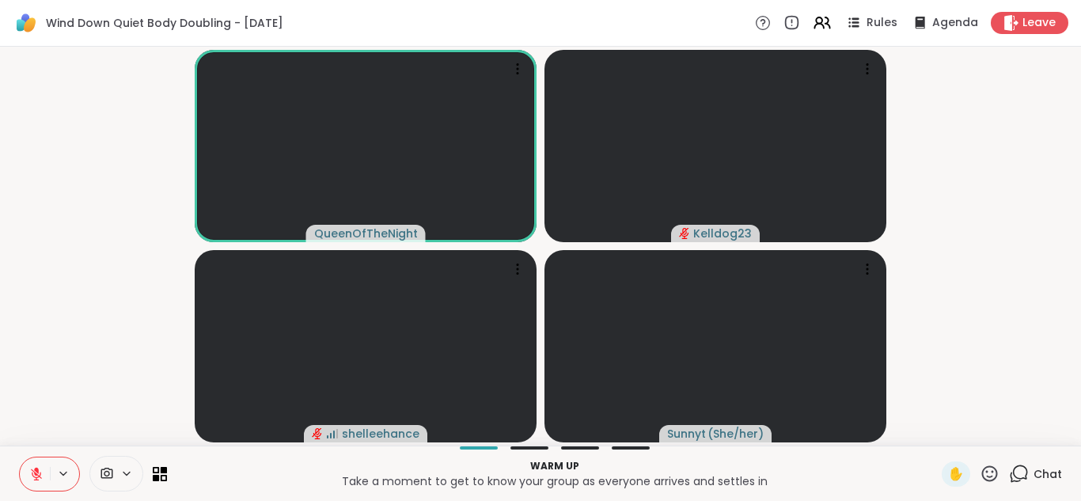
click at [30, 469] on icon at bounding box center [36, 474] width 14 height 14
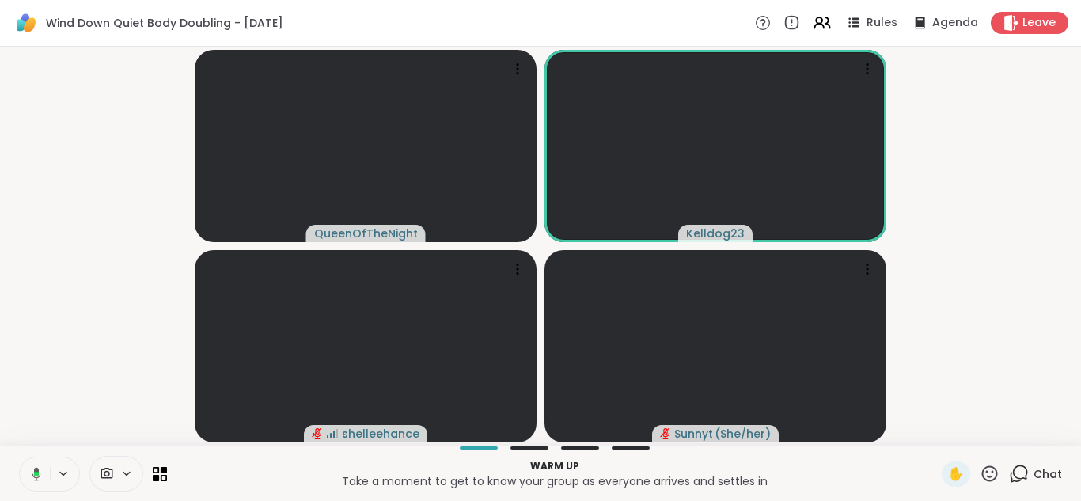
click at [71, 392] on video-player-container "QueenOfTheNight Kelldog23 shelleehance Sunnyt ( She/her )" at bounding box center [540, 246] width 1062 height 386
click at [34, 464] on button at bounding box center [35, 473] width 30 height 33
